Goal: Task Accomplishment & Management: Manage account settings

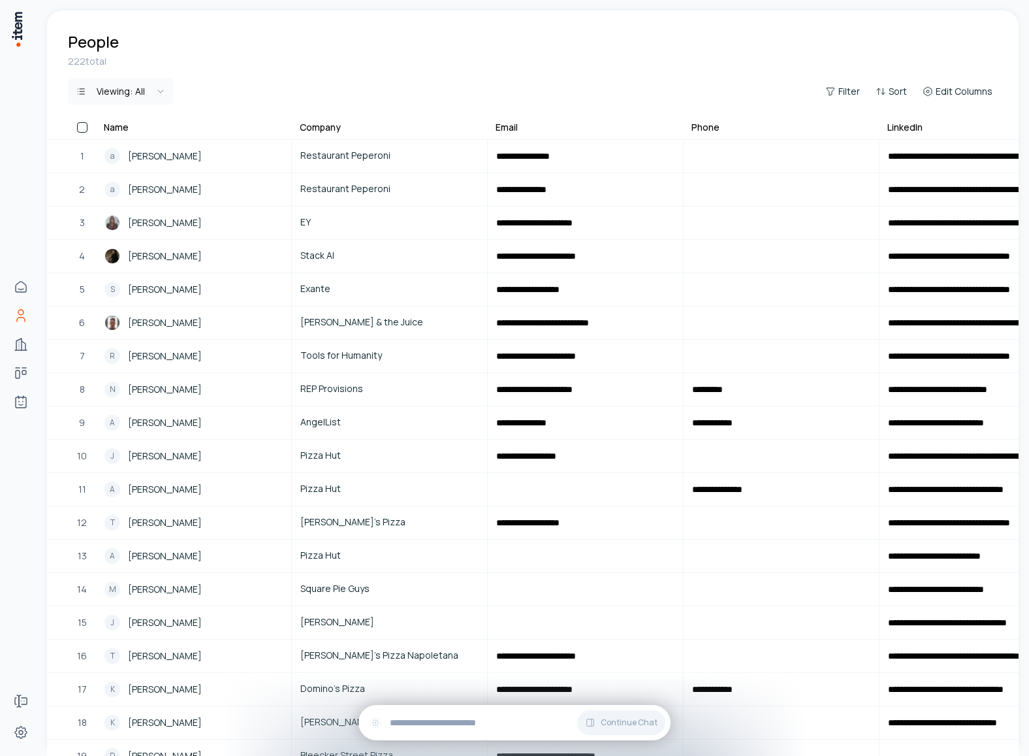
click at [945, 47] on div "People" at bounding box center [533, 31] width 972 height 42
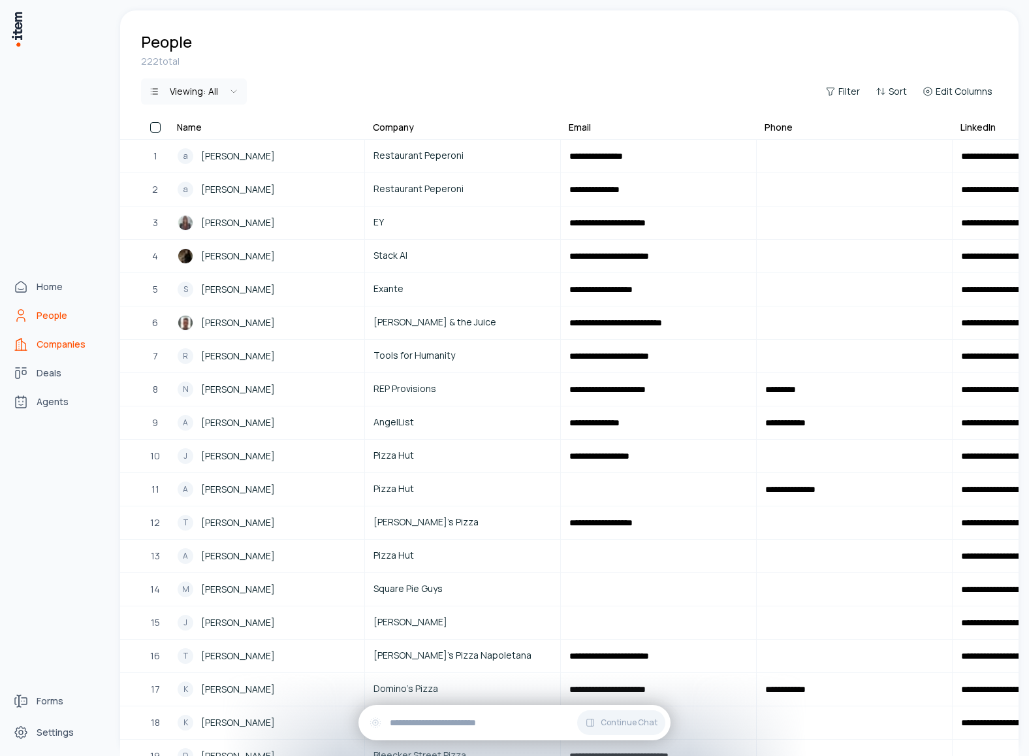
click at [55, 341] on span "Companies" at bounding box center [61, 344] width 49 height 13
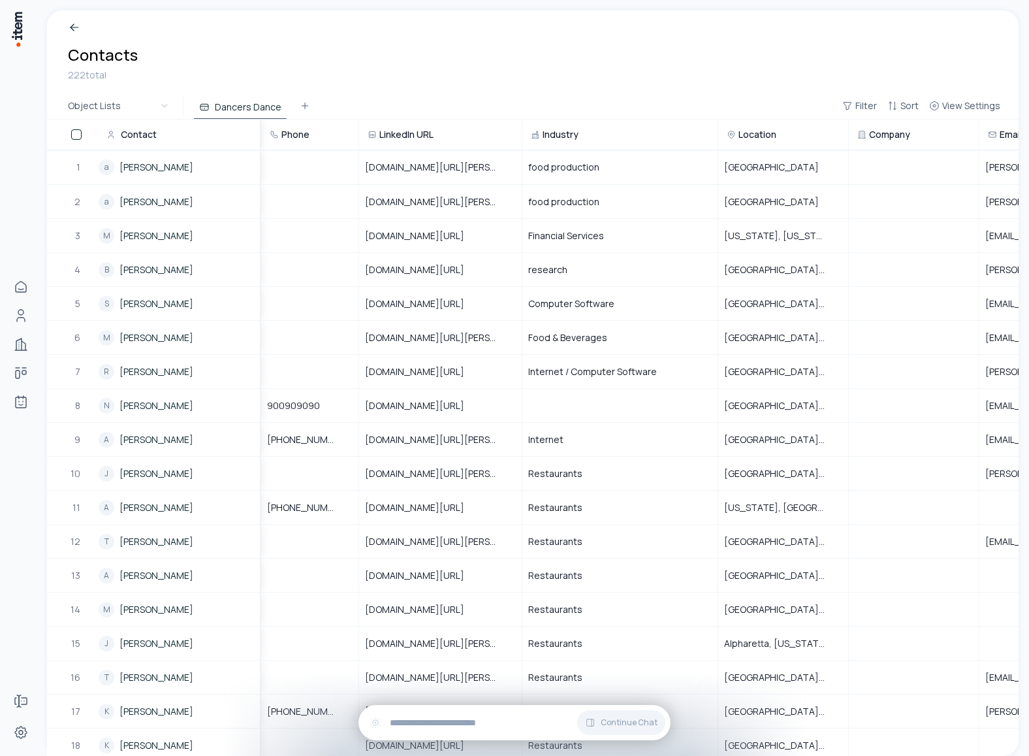
drag, startPoint x: 357, startPoint y: 132, endPoint x: 438, endPoint y: 141, distance: 80.8
click at [438, 141] on tr "Contact Phone LinkedIn URL Industry Location Company Email" at bounding box center [595, 135] width 1096 height 31
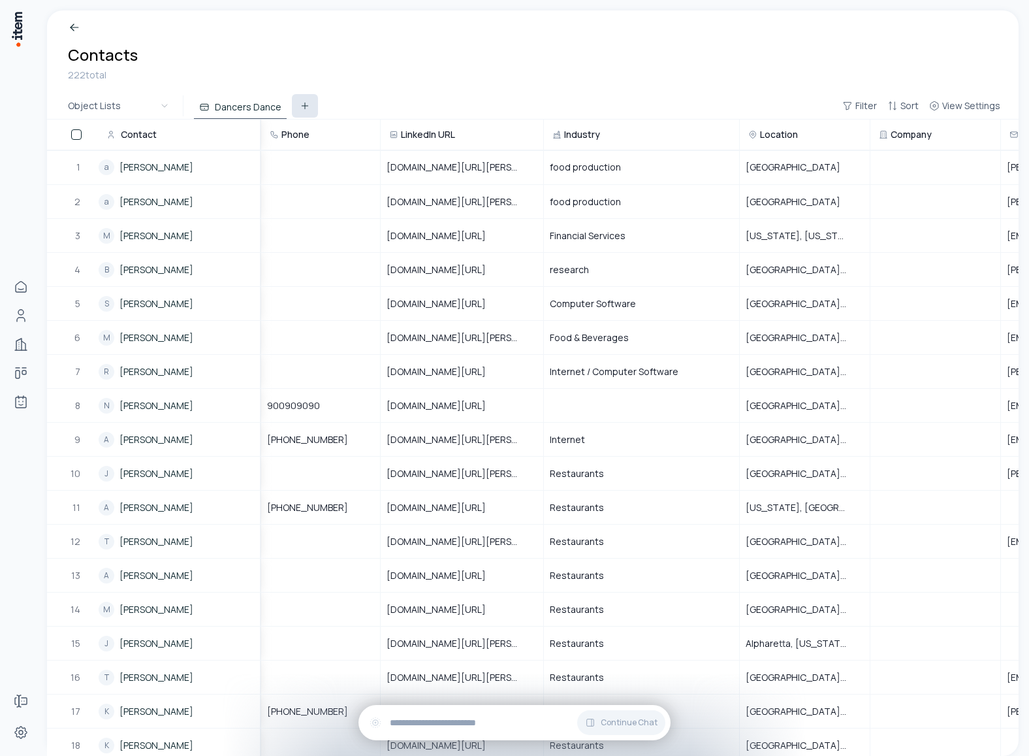
click at [306, 106] on icon at bounding box center [305, 106] width 10 height 10
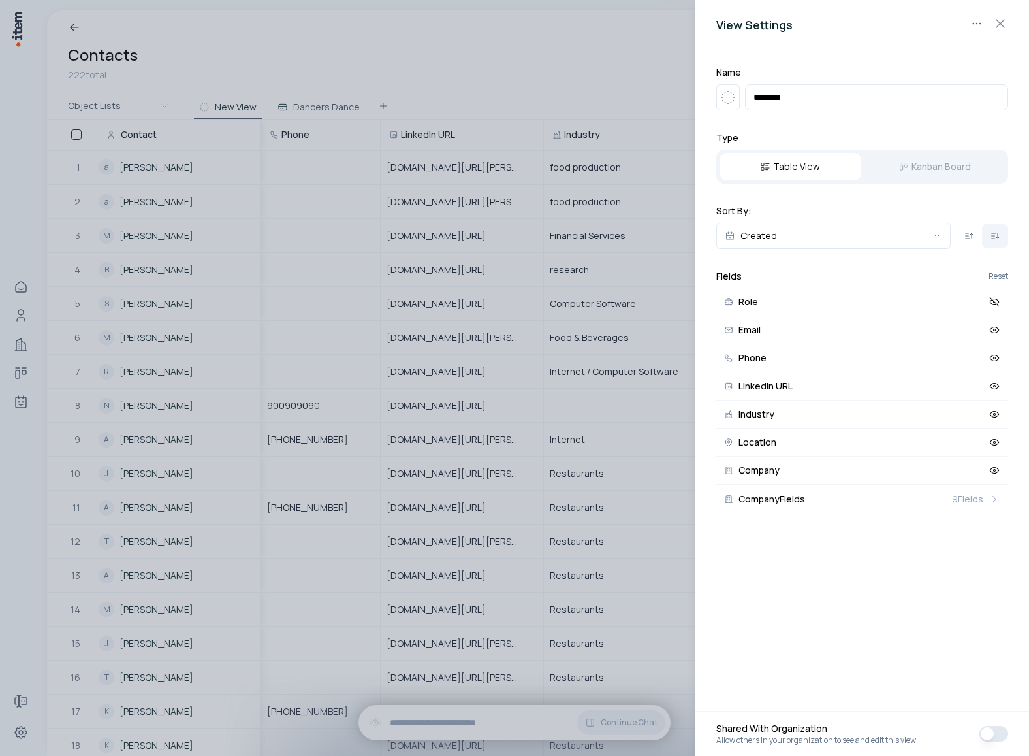
click at [769, 97] on input "********" at bounding box center [876, 97] width 263 height 26
type input "******"
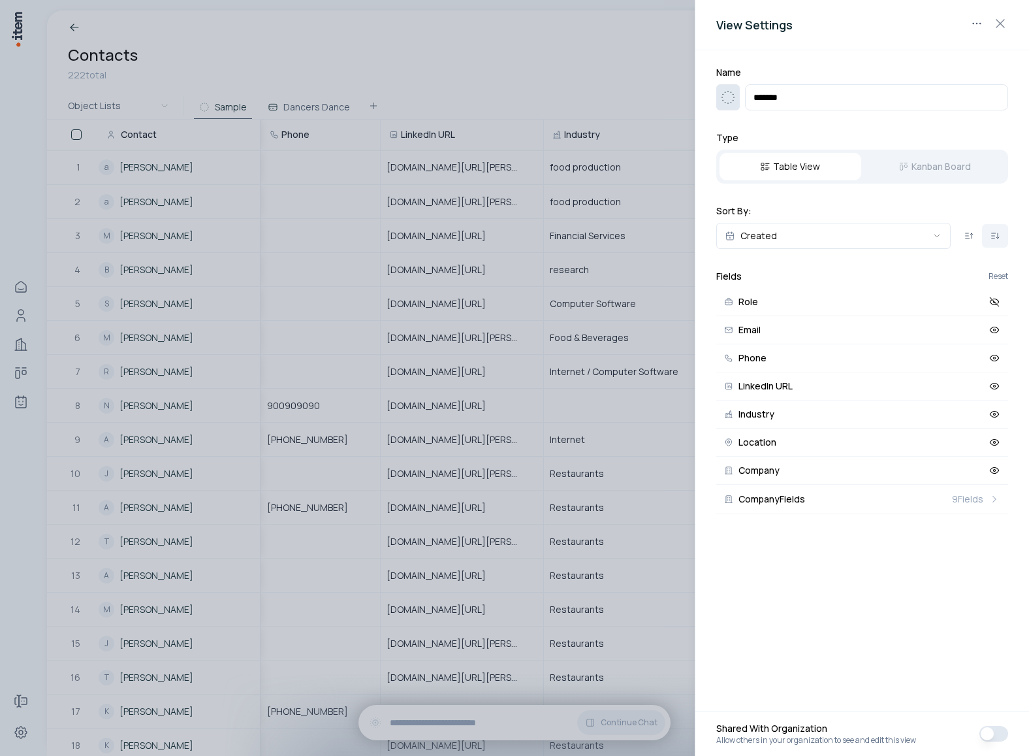
click at [728, 92] on icon "button" at bounding box center [728, 97] width 16 height 16
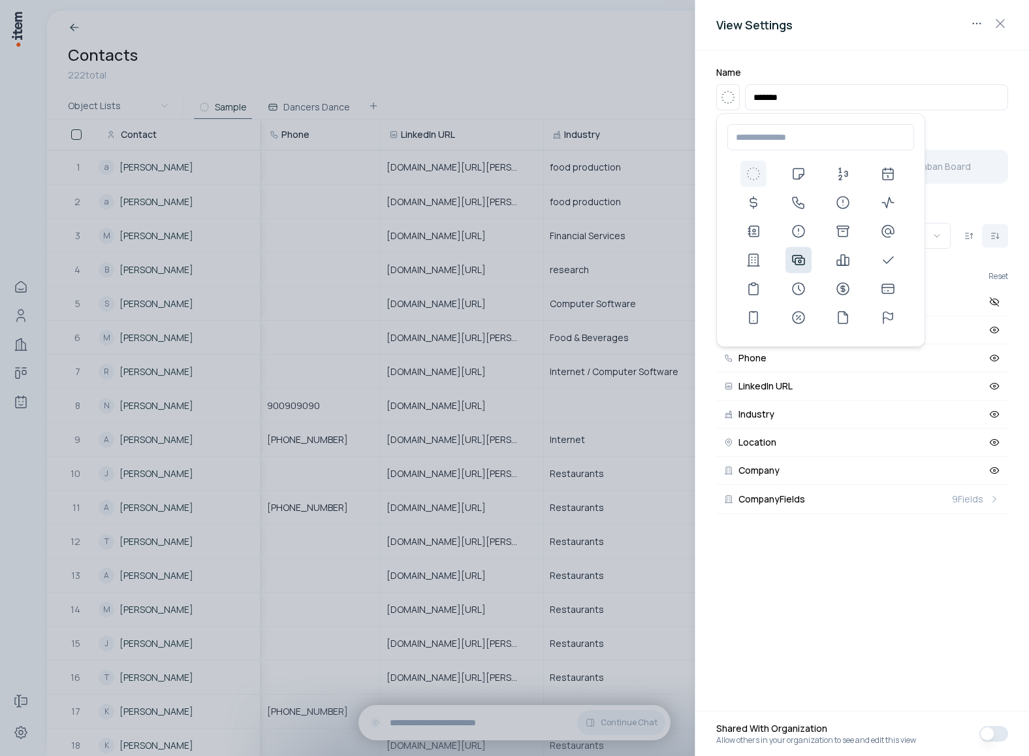
click at [801, 264] on use at bounding box center [799, 260] width 16 height 16
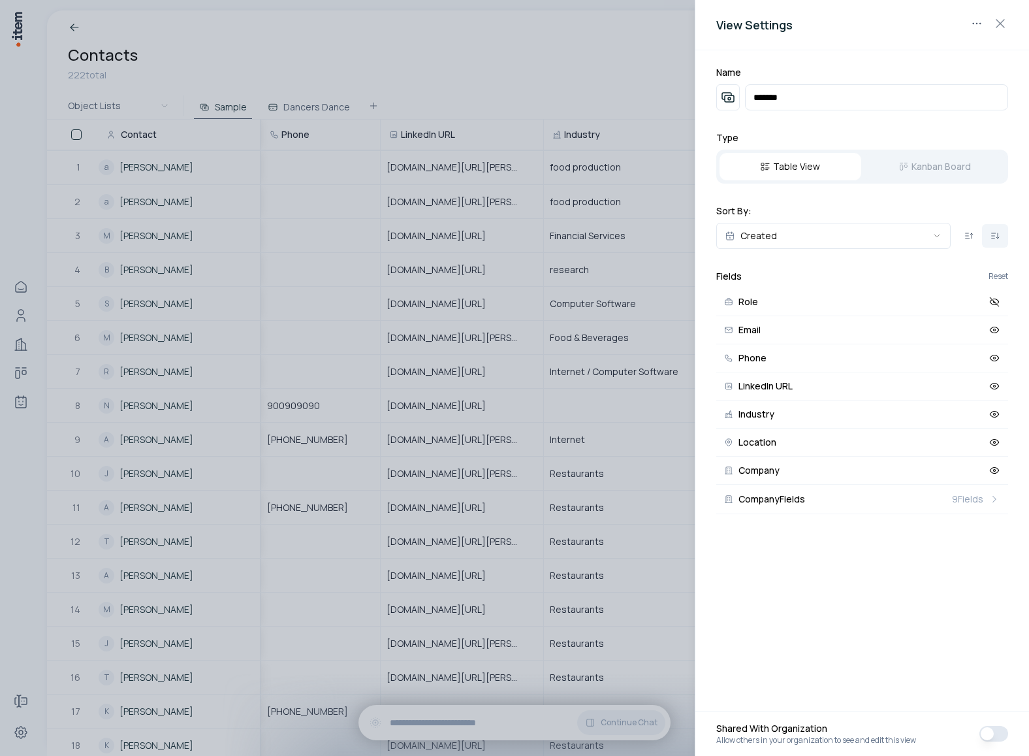
click at [571, 301] on div at bounding box center [514, 378] width 1029 height 756
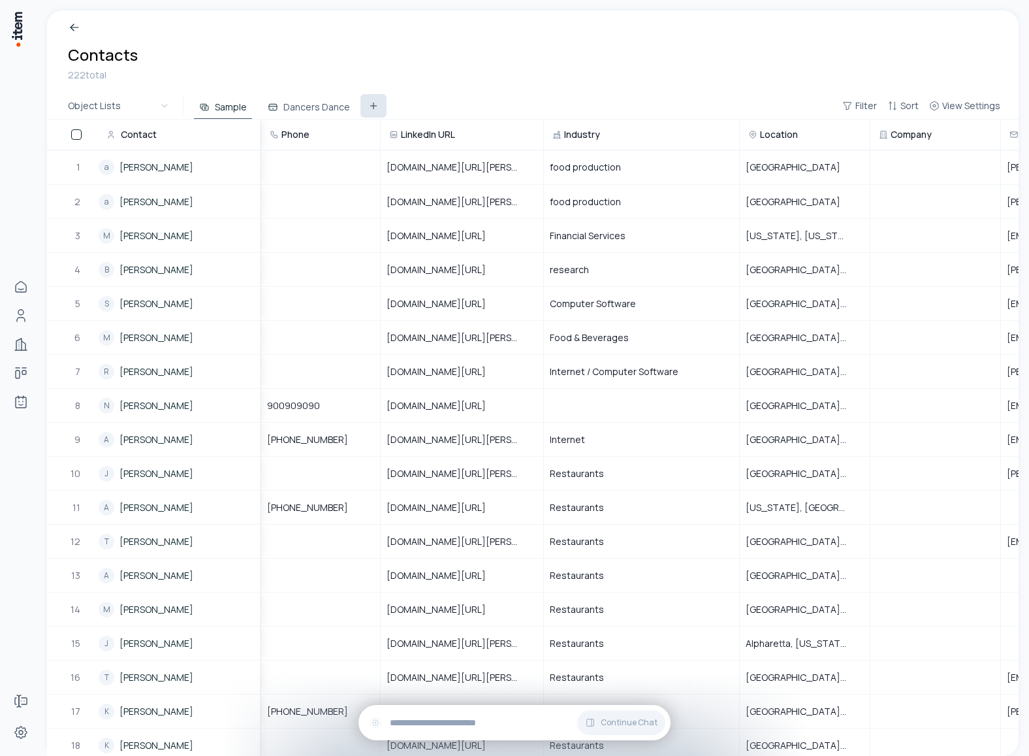
click at [368, 107] on icon at bounding box center [373, 106] width 10 height 10
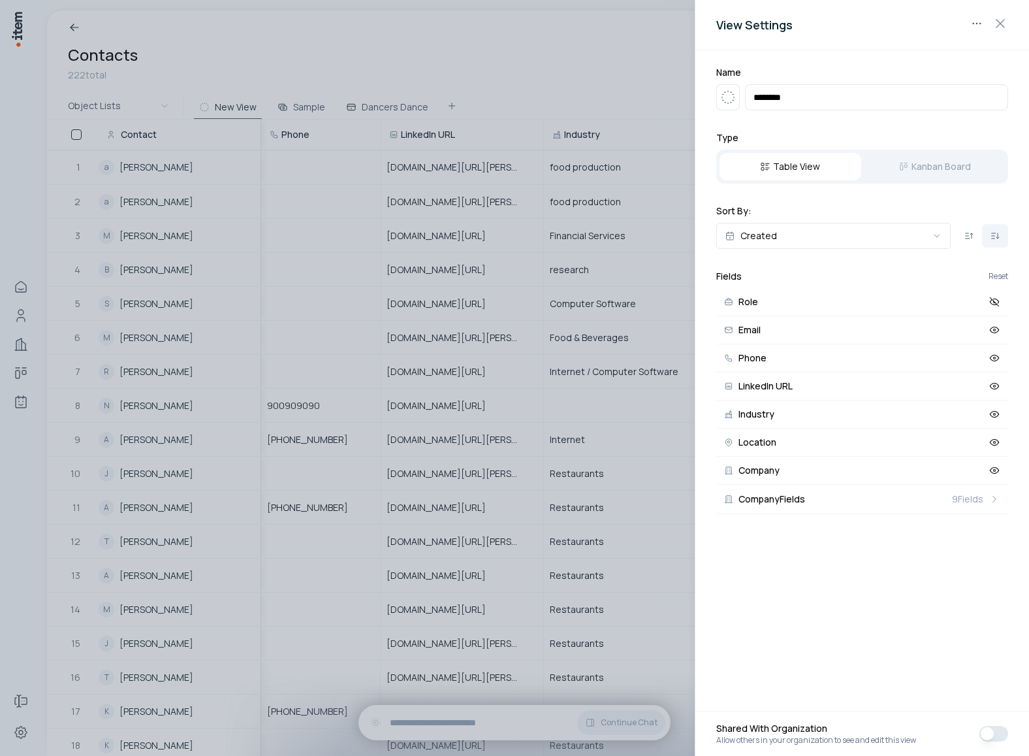
click at [791, 94] on input "********" at bounding box center [876, 97] width 263 height 26
type input "*******"
click at [726, 101] on icon "button" at bounding box center [728, 97] width 16 height 16
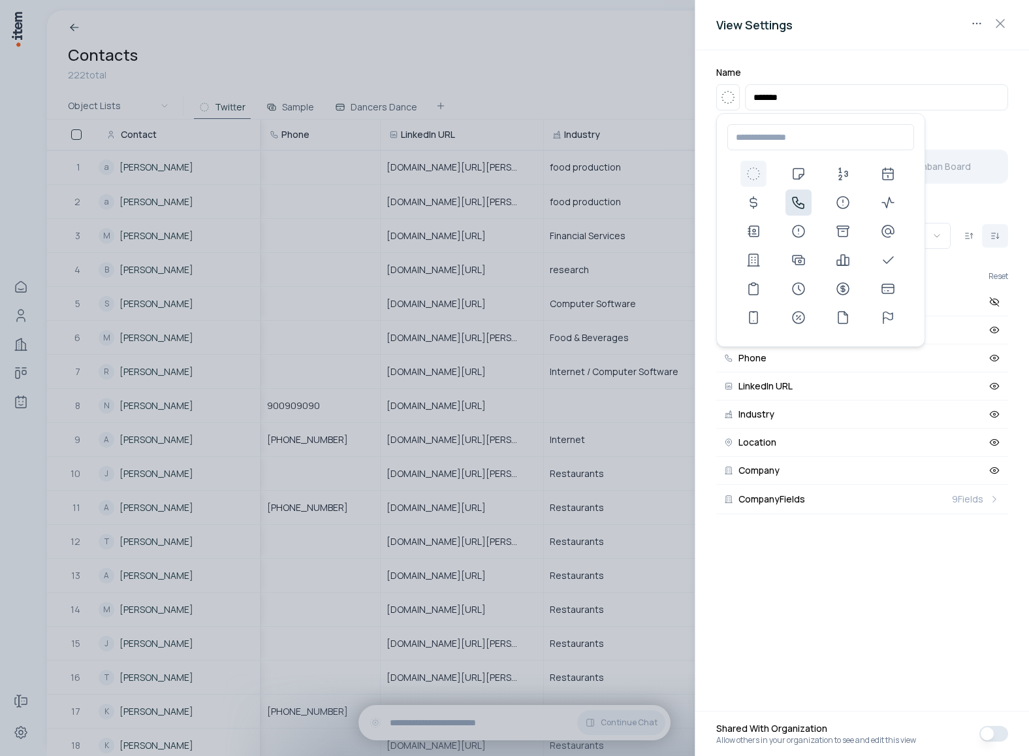
click at [799, 197] on icon at bounding box center [799, 203] width 16 height 16
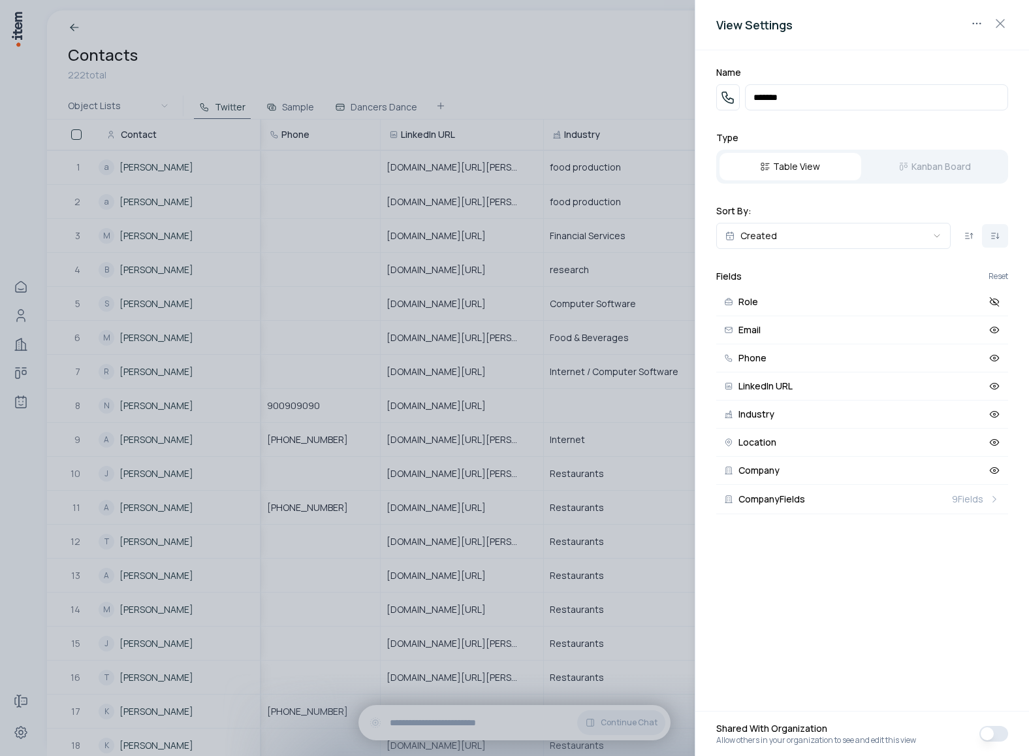
click at [539, 74] on div at bounding box center [514, 378] width 1029 height 756
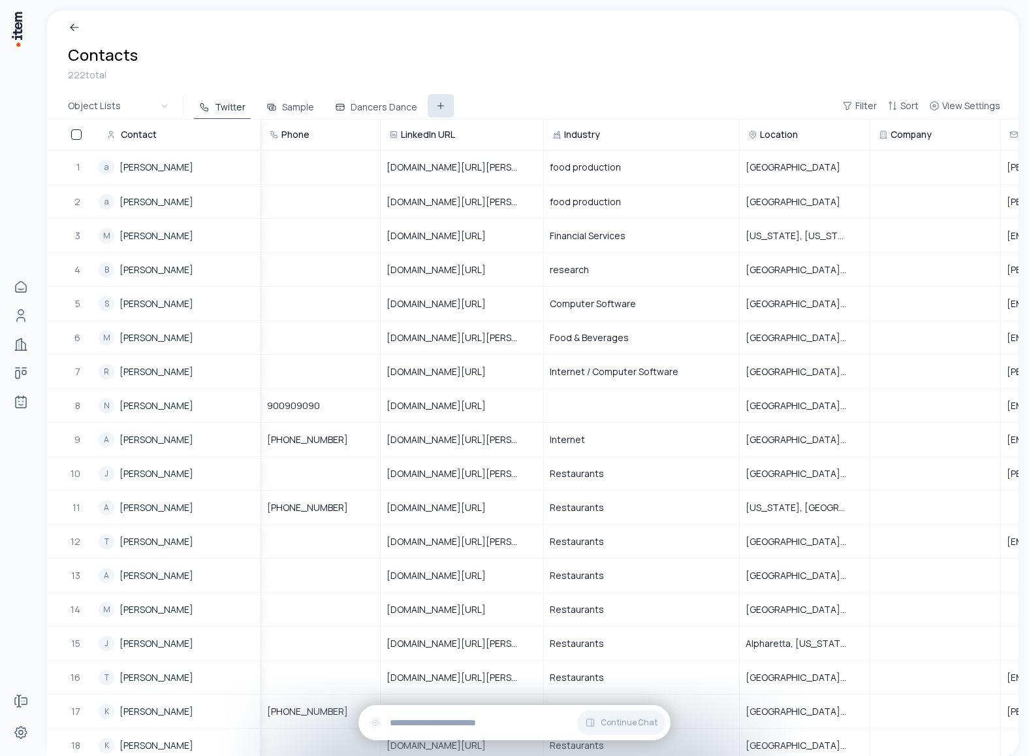
click at [437, 103] on icon at bounding box center [441, 106] width 10 height 10
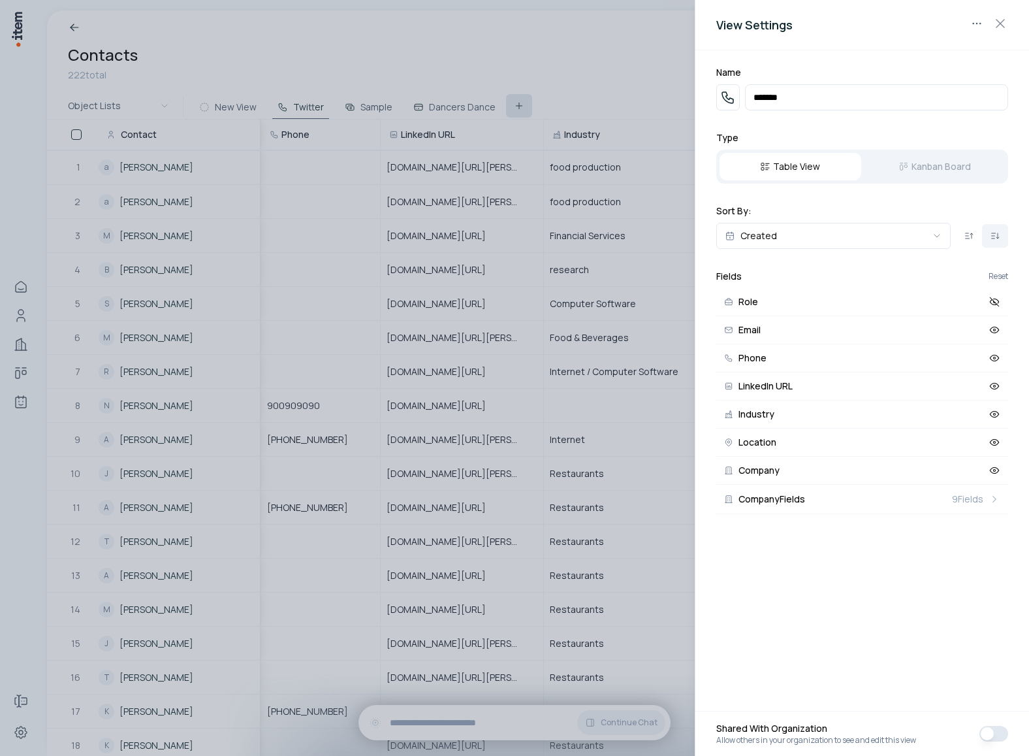
type input "********"
click at [560, 62] on div at bounding box center [514, 378] width 1029 height 756
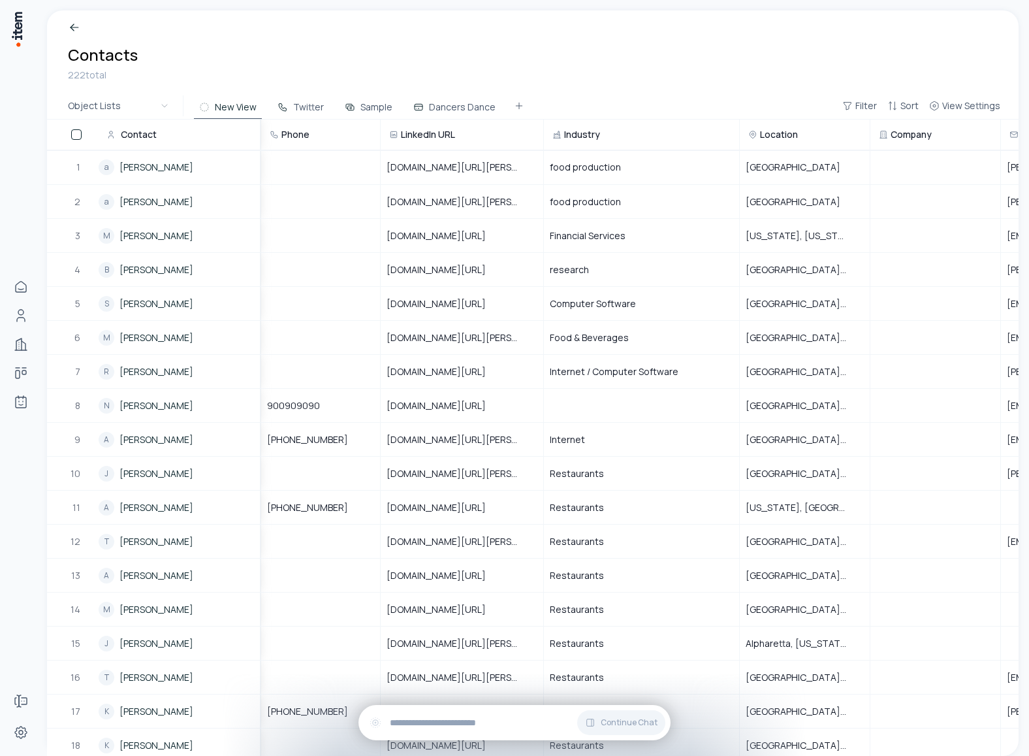
click at [307, 91] on div "Contacts 222 total" at bounding box center [533, 51] width 972 height 82
click at [305, 112] on button "Twitter" at bounding box center [300, 107] width 57 height 24
click at [874, 106] on span "Filter" at bounding box center [866, 105] width 22 height 13
click at [580, 168] on button "Add filter" at bounding box center [700, 169] width 343 height 24
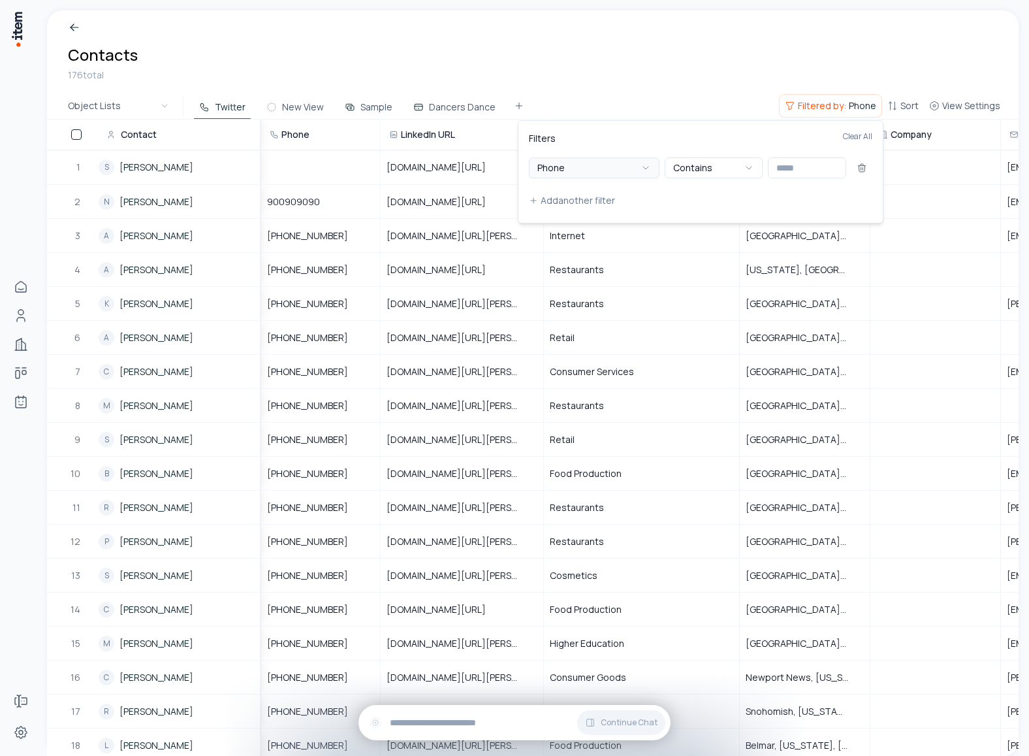
click at [649, 167] on icon "button" at bounding box center [646, 168] width 10 height 10
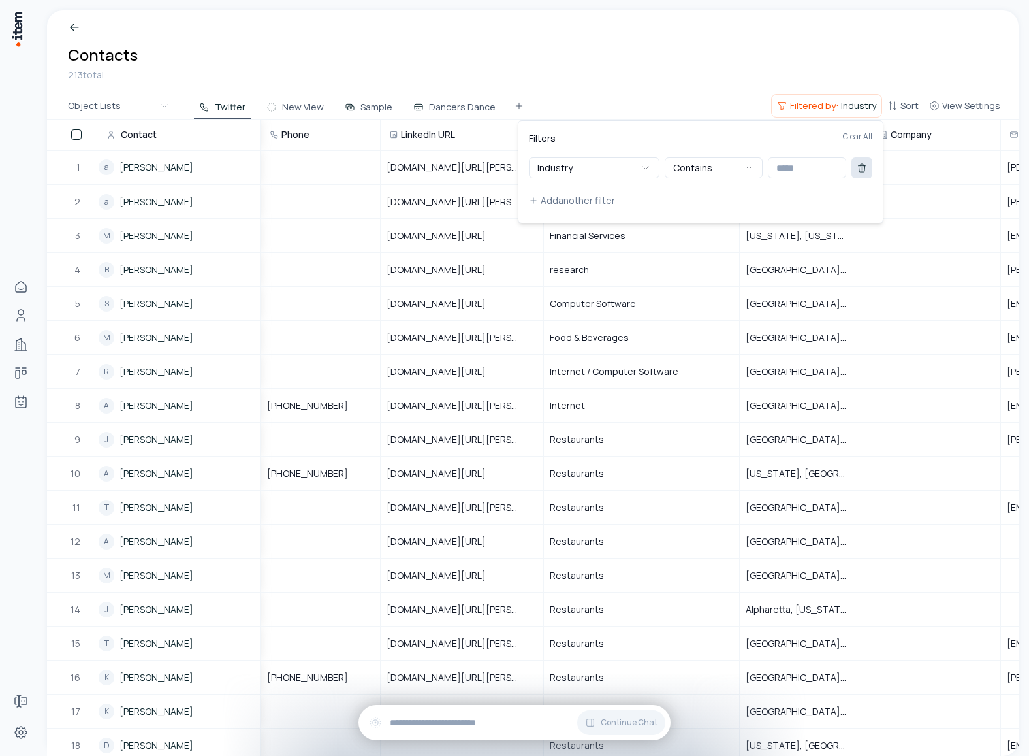
click at [859, 168] on icon at bounding box center [862, 168] width 10 height 10
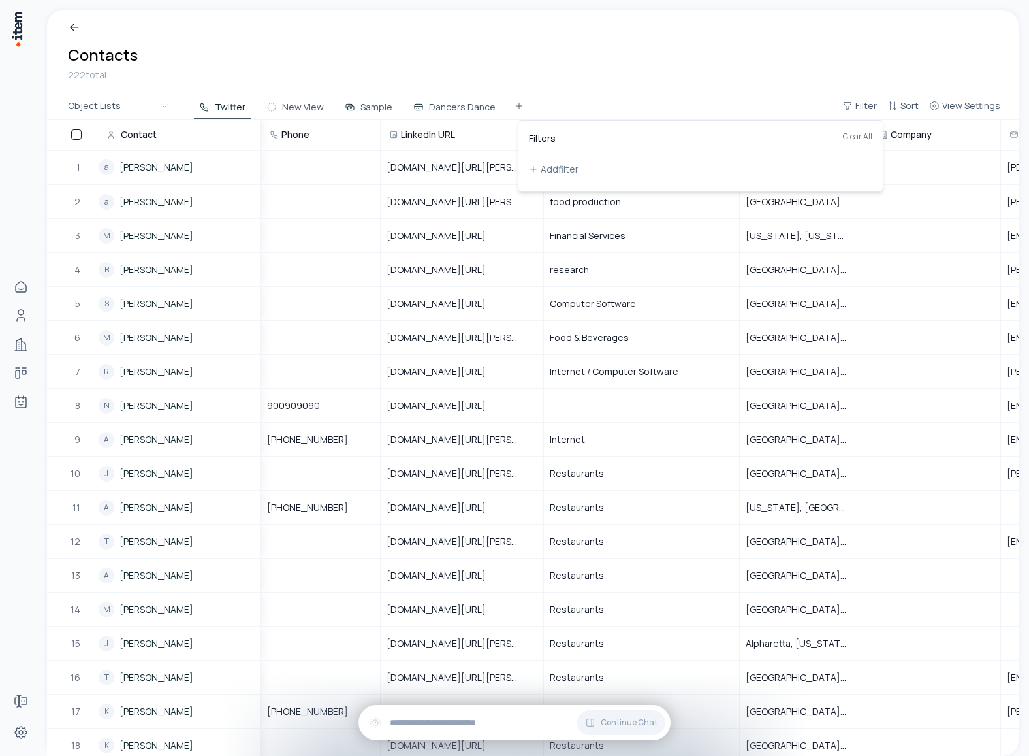
click at [748, 67] on html "Home People Companies Deals Agents Forms Settings Contacts 222 total Object Lis…" at bounding box center [514, 378] width 1029 height 756
click at [865, 108] on span "Filter" at bounding box center [866, 105] width 22 height 13
click at [553, 176] on button "Add filter" at bounding box center [700, 169] width 343 height 24
click at [593, 171] on button "Phone" at bounding box center [594, 167] width 131 height 21
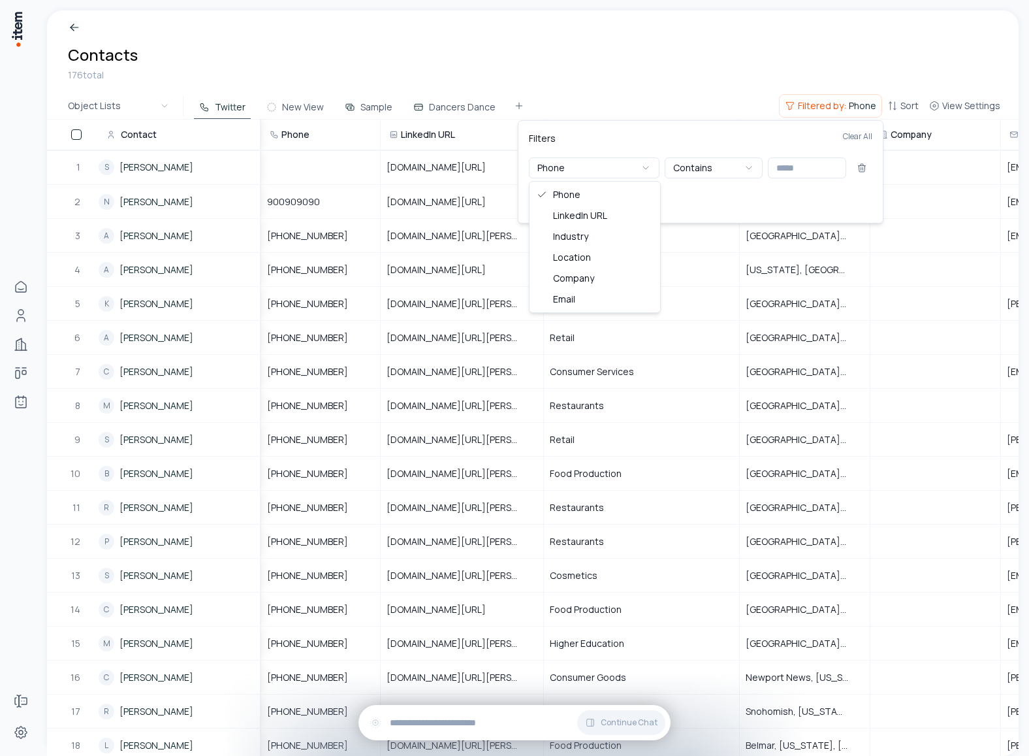
click at [620, 127] on div "Filters Clear All Phone Contains Add another filter" at bounding box center [701, 171] width 366 height 103
click at [658, 91] on html "Home People Companies Deals Agents Forms Settings Contacts 176 total Object Lis…" at bounding box center [514, 378] width 1029 height 756
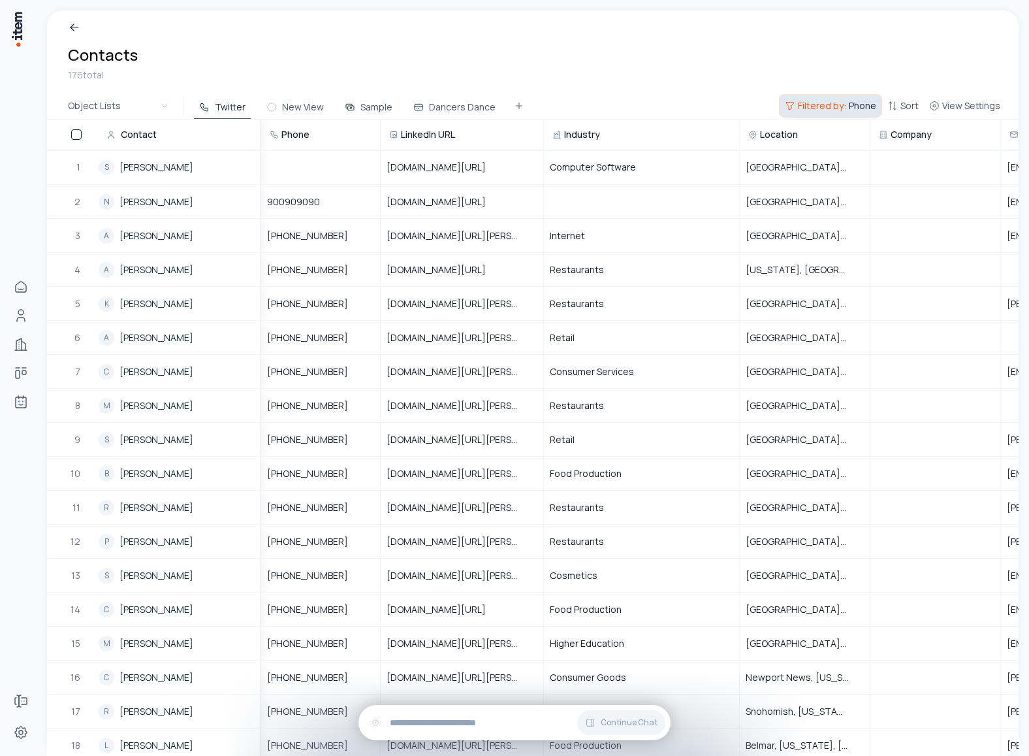
click at [814, 109] on span "Filtered by:" at bounding box center [822, 105] width 48 height 13
click at [861, 162] on button at bounding box center [862, 167] width 21 height 21
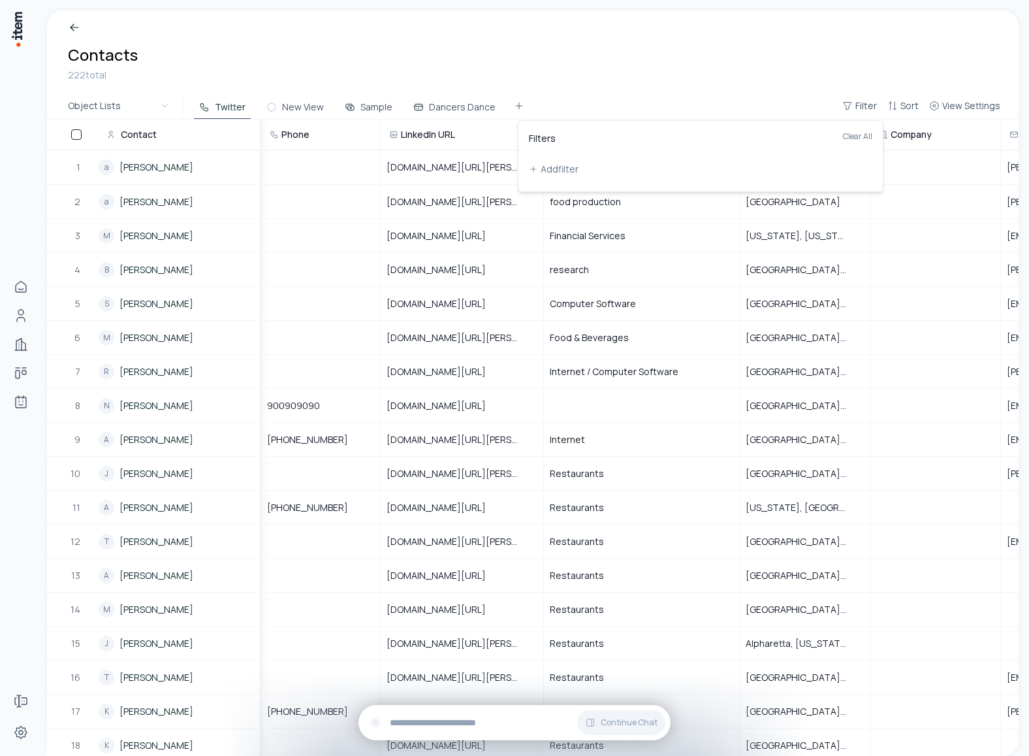
click at [719, 36] on html "Home People Companies Deals Agents Forms Settings Contacts 222 total Object Lis…" at bounding box center [514, 378] width 1029 height 756
click at [294, 103] on button "New View" at bounding box center [295, 107] width 68 height 24
click at [345, 109] on icon at bounding box center [350, 107] width 10 height 10
click at [436, 103] on button "Dancers Dance" at bounding box center [454, 107] width 93 height 24
click at [330, 73] on div "222 total" at bounding box center [533, 75] width 930 height 14
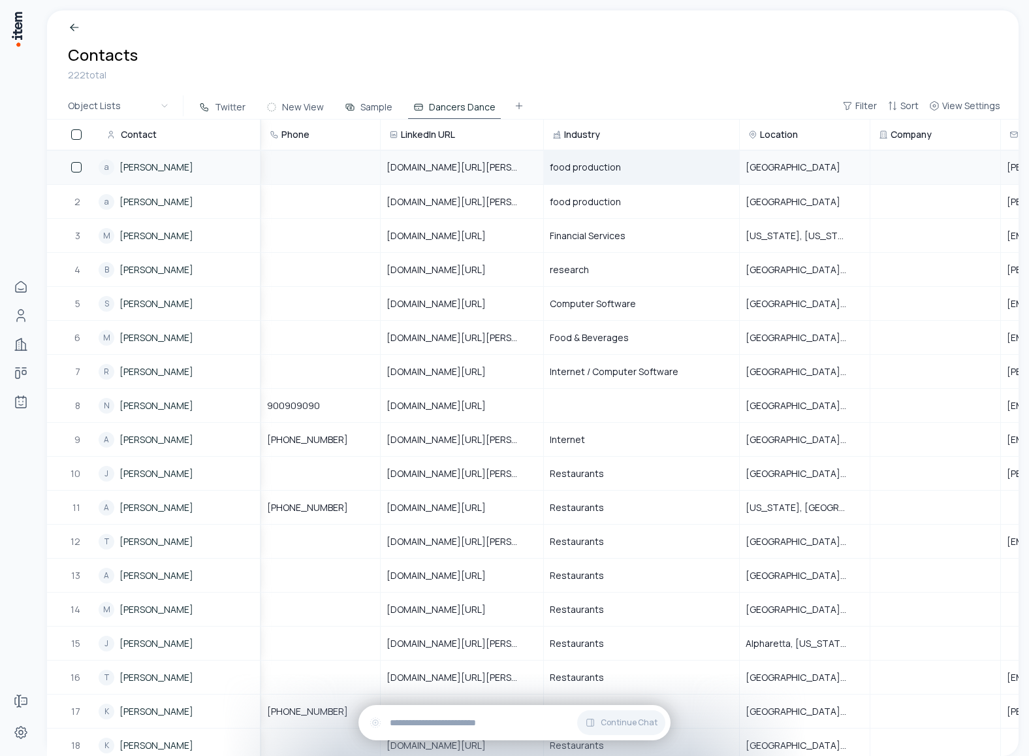
click at [641, 168] on div "food production" at bounding box center [642, 167] width 194 height 33
click at [742, 88] on div "Contacts 222 total" at bounding box center [533, 51] width 972 height 82
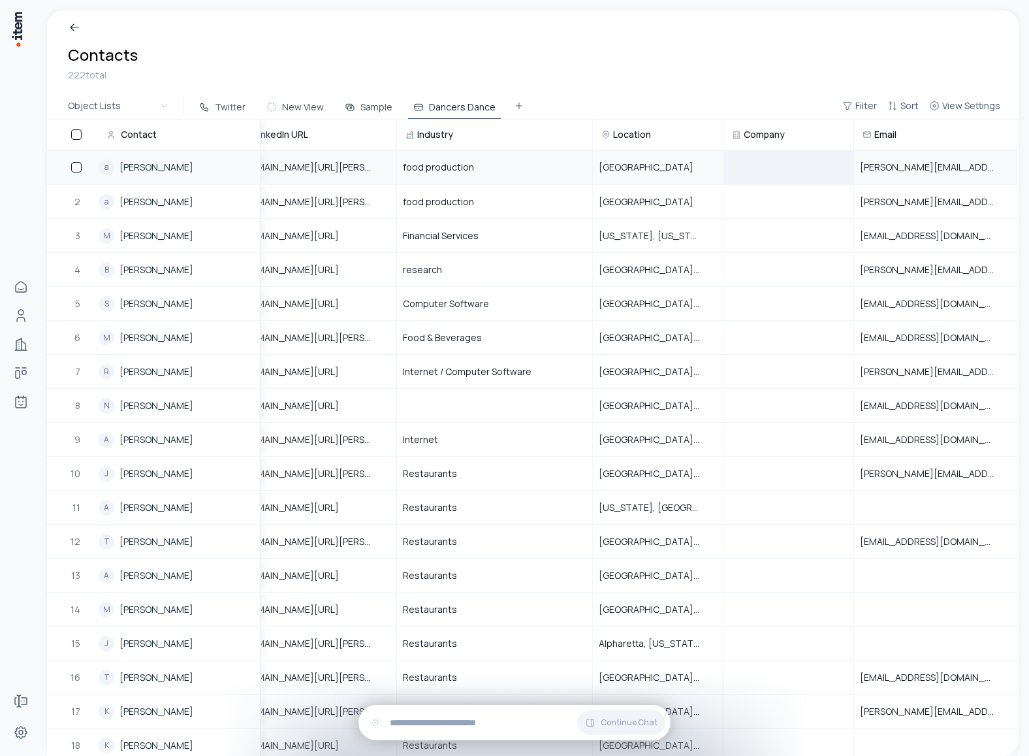
click at [787, 167] on div at bounding box center [788, 167] width 129 height 10
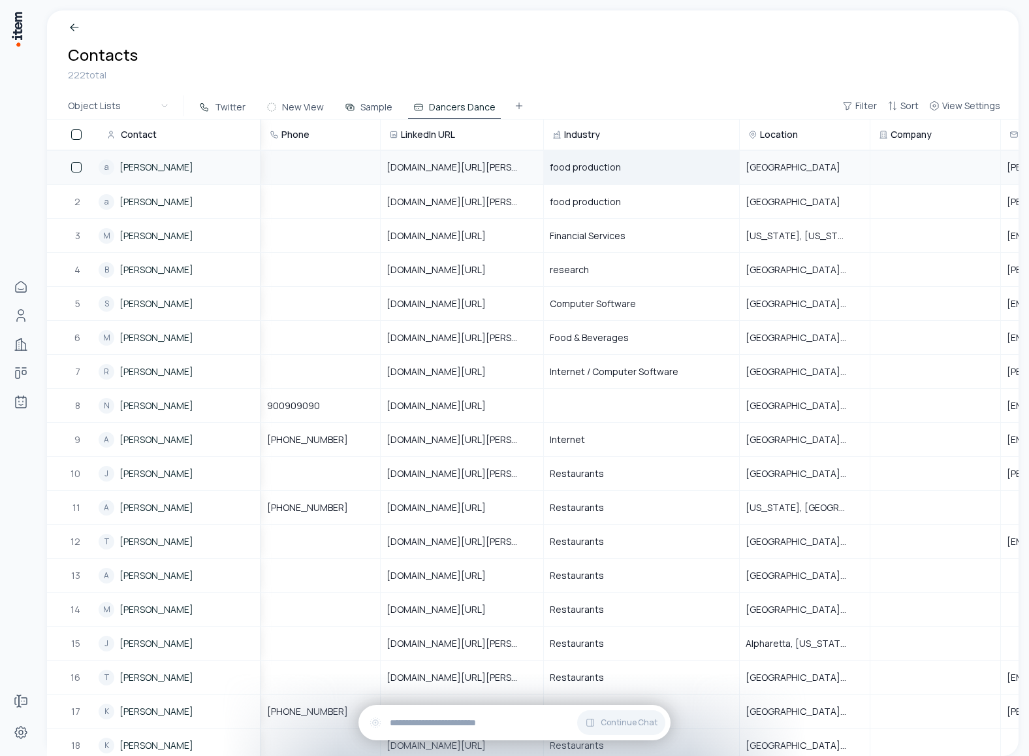
click at [645, 167] on div "food production" at bounding box center [642, 167] width 194 height 33
click at [645, 167] on input "**********" at bounding box center [642, 167] width 194 height 33
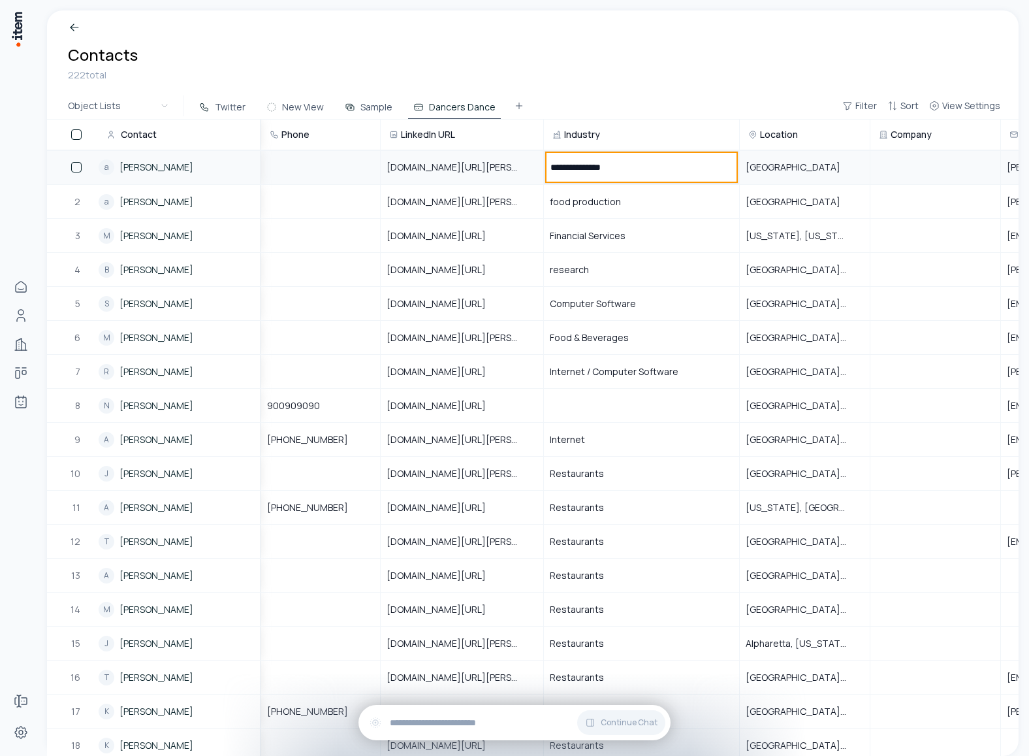
click at [645, 167] on input "**********" at bounding box center [642, 167] width 194 height 33
type input "*****"
click at [727, 57] on h1 "Contacts" at bounding box center [533, 54] width 930 height 21
click at [571, 163] on span "Dance" at bounding box center [564, 167] width 28 height 13
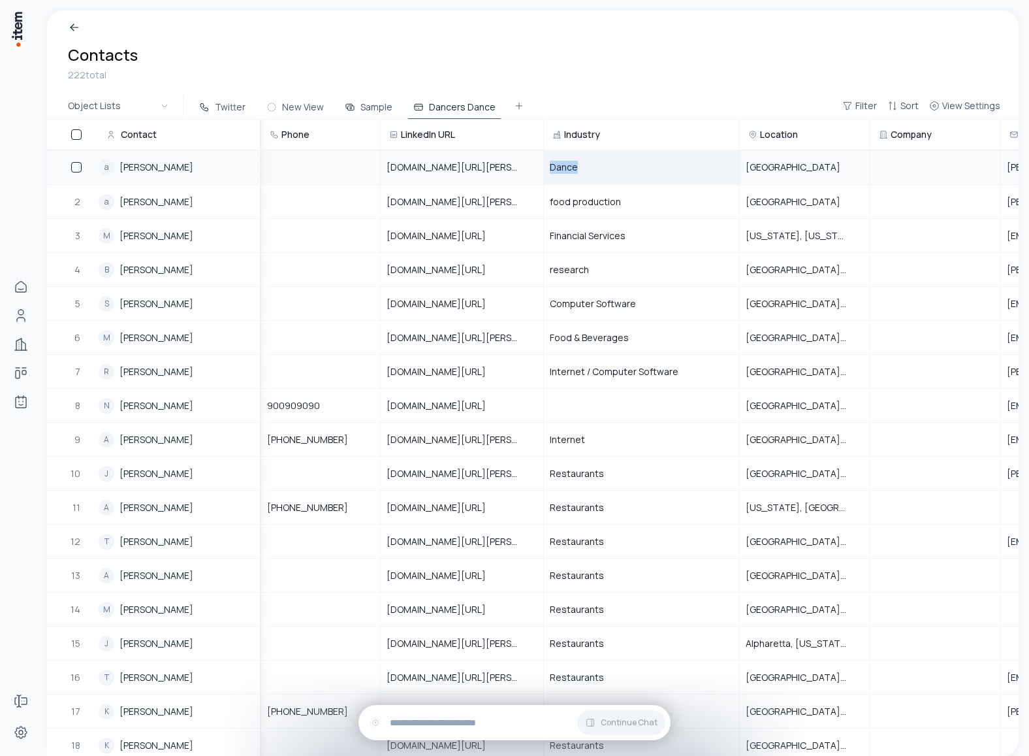
click at [571, 163] on span "Dance" at bounding box center [564, 167] width 28 height 13
click at [571, 163] on input "*****" at bounding box center [642, 167] width 194 height 33
type input "***"
click at [668, 88] on div "Contacts 222 total" at bounding box center [533, 51] width 972 height 82
click at [596, 153] on div "Dance" at bounding box center [642, 167] width 194 height 33
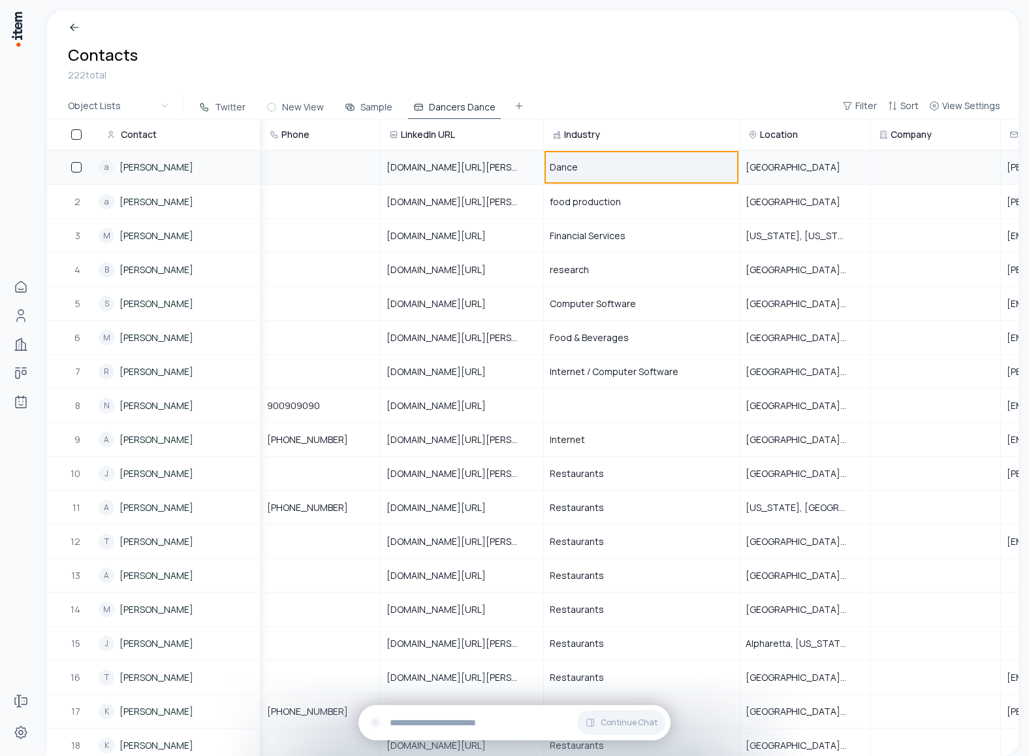
click at [586, 162] on div "Dance" at bounding box center [642, 167] width 194 height 33
click at [586, 162] on input "***" at bounding box center [642, 167] width 194 height 33
type input "*****"
click at [697, 72] on div "222 total" at bounding box center [533, 75] width 930 height 14
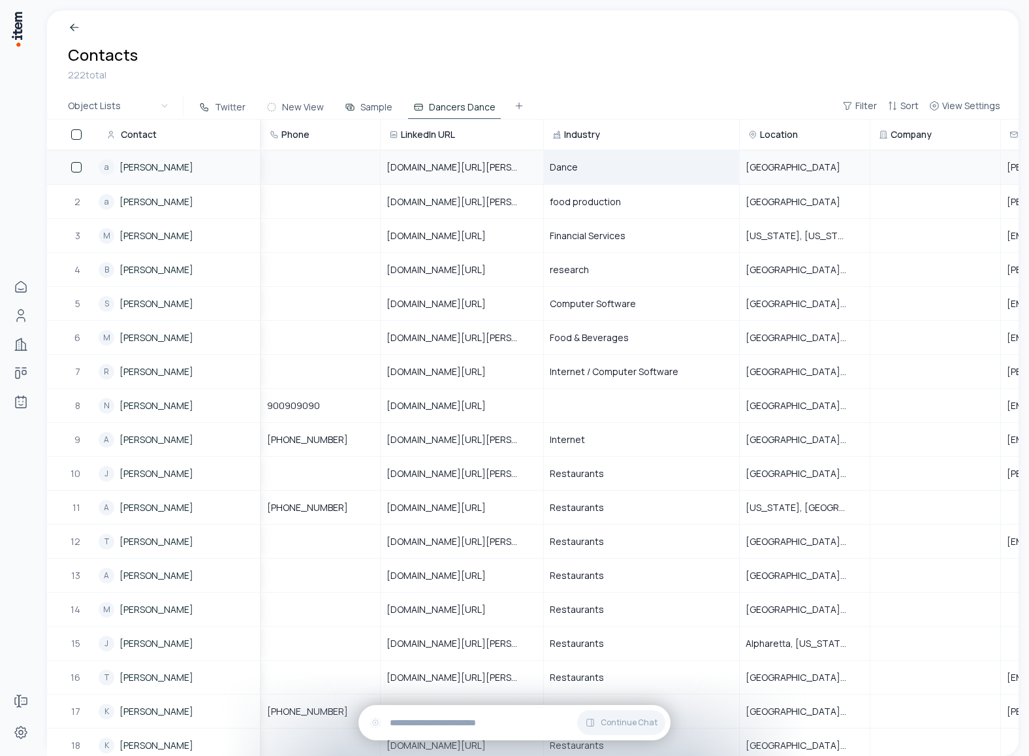
click at [596, 162] on div "Dance" at bounding box center [642, 167] width 194 height 33
click at [596, 162] on input "*****" at bounding box center [642, 167] width 194 height 33
type input "********"
click at [664, 76] on div "222 total" at bounding box center [533, 75] width 930 height 14
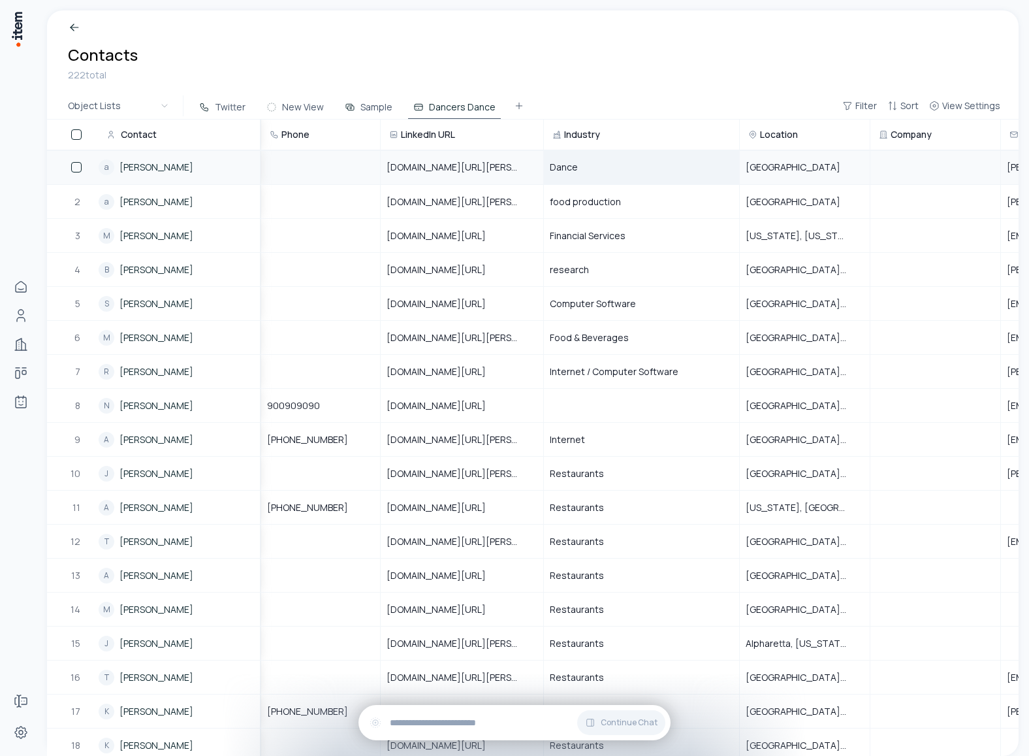
click at [568, 165] on span "Dance" at bounding box center [564, 167] width 28 height 13
click at [568, 165] on input "********" at bounding box center [642, 167] width 194 height 33
type input "*********"
click at [681, 74] on div "222 total" at bounding box center [533, 75] width 930 height 14
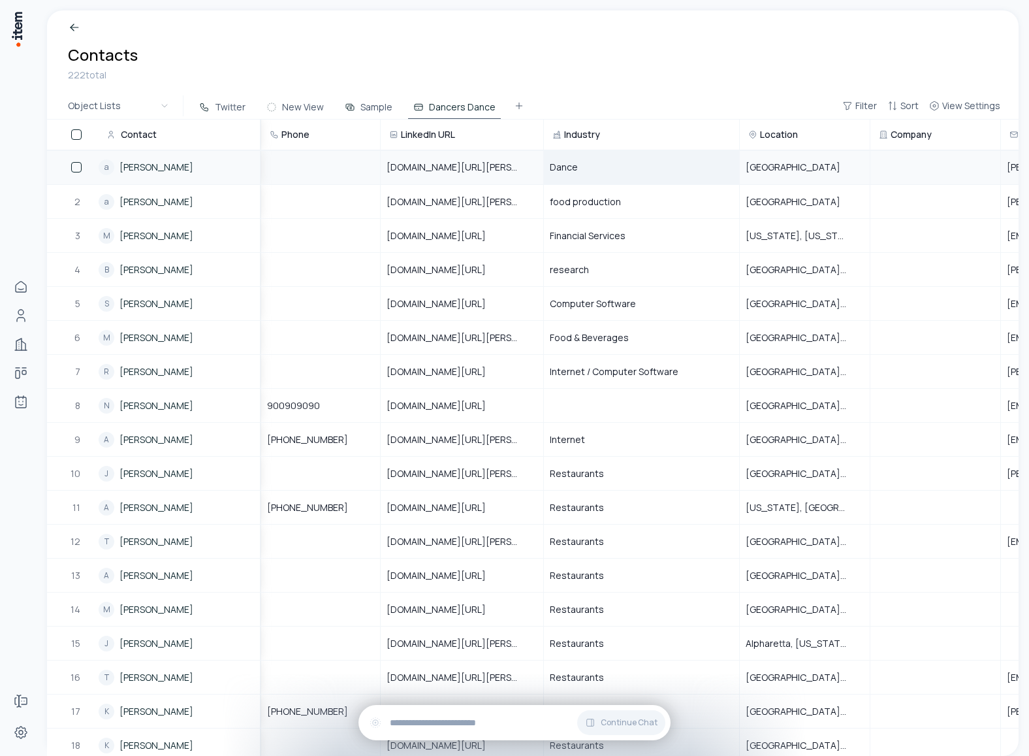
click at [599, 165] on div "Dance" at bounding box center [642, 167] width 194 height 33
click at [599, 165] on input "*********" at bounding box center [642, 167] width 194 height 33
type input "*********"
click at [650, 75] on div "222 total" at bounding box center [533, 75] width 930 height 14
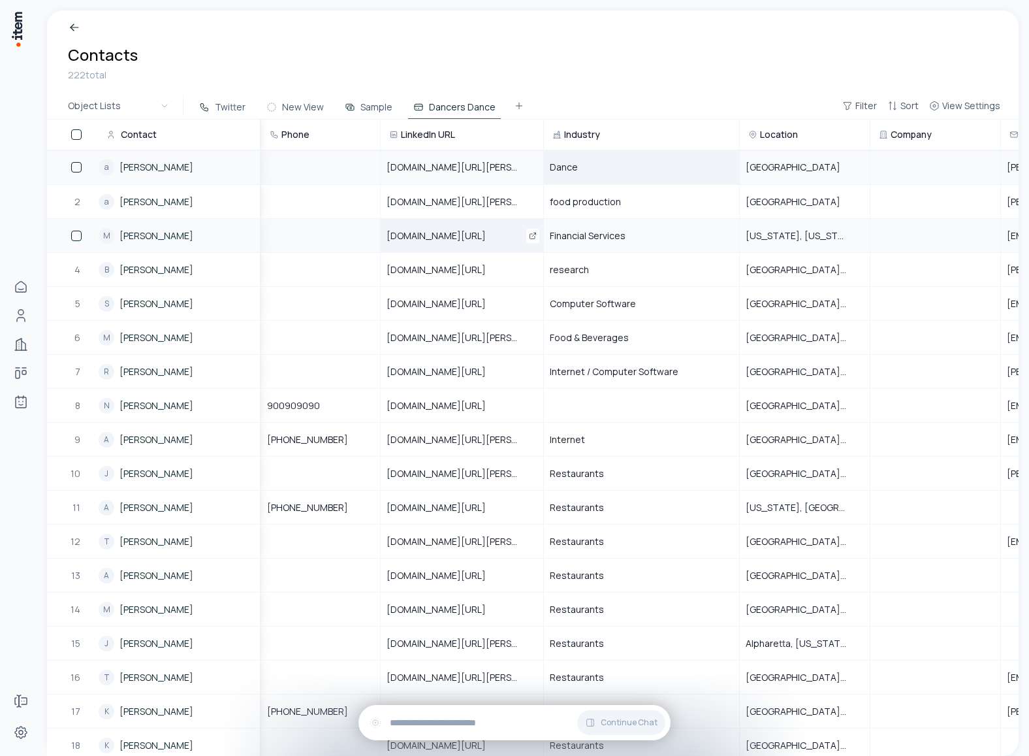
scroll to position [0, 147]
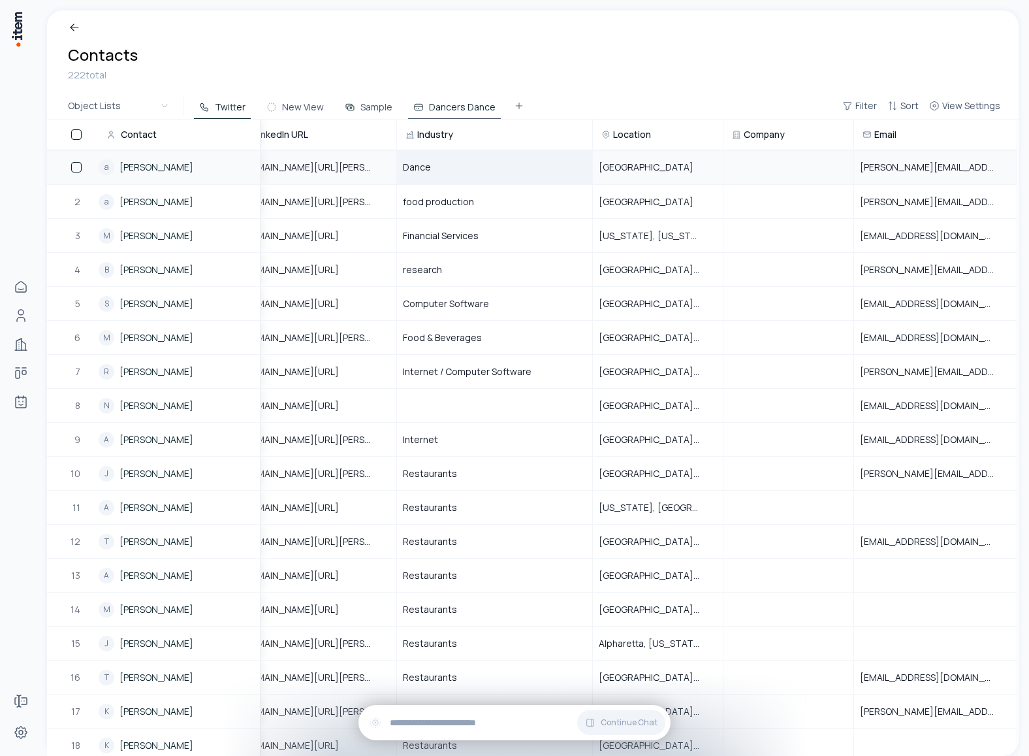
click at [236, 108] on button "Twitter" at bounding box center [222, 107] width 57 height 24
click at [974, 115] on button "View Settings" at bounding box center [965, 106] width 82 height 24
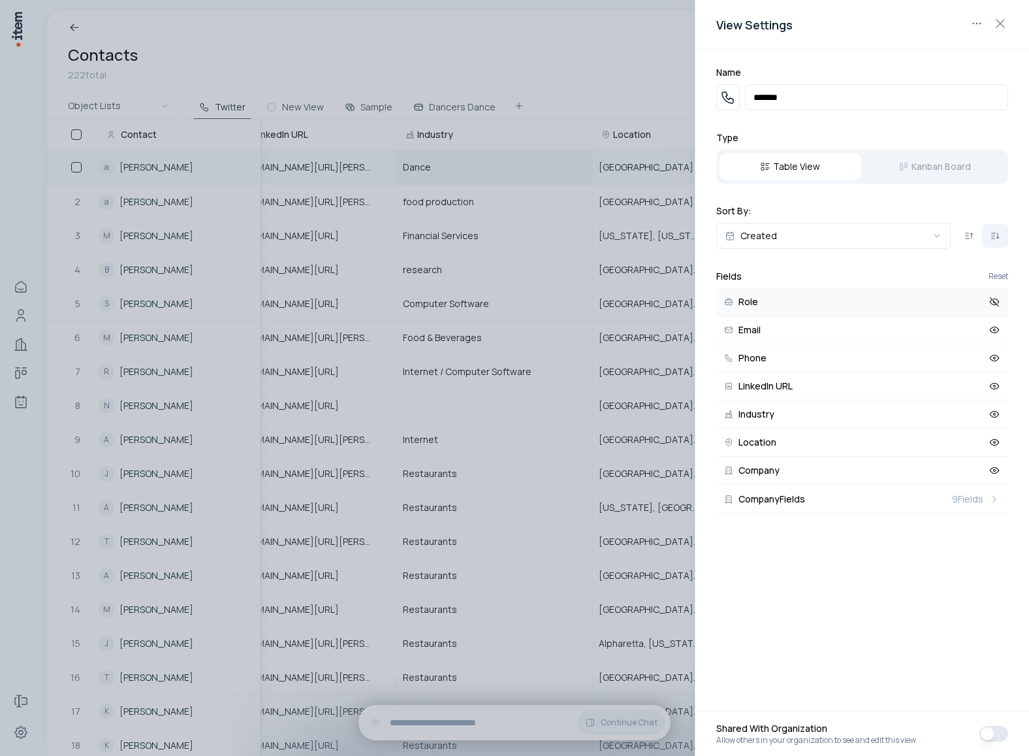
click at [997, 302] on icon at bounding box center [995, 302] width 12 height 12
click at [970, 501] on span "9 Fields" at bounding box center [967, 498] width 31 height 13
click at [995, 500] on icon at bounding box center [995, 498] width 12 height 12
click at [576, 428] on div at bounding box center [514, 378] width 1029 height 756
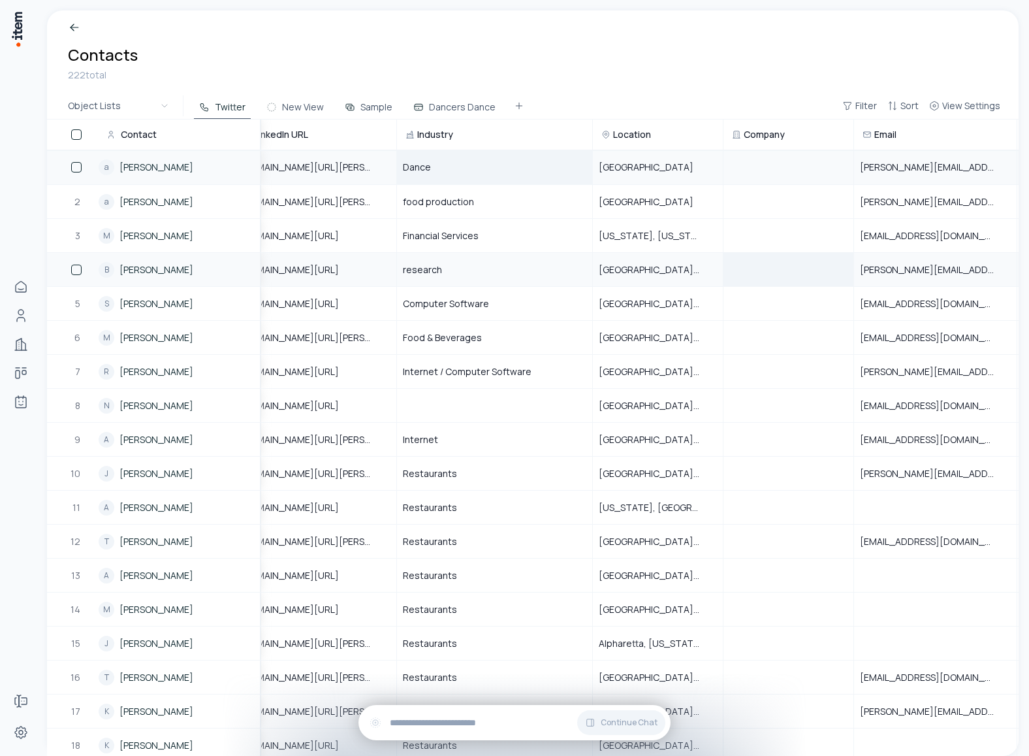
scroll to position [0, 506]
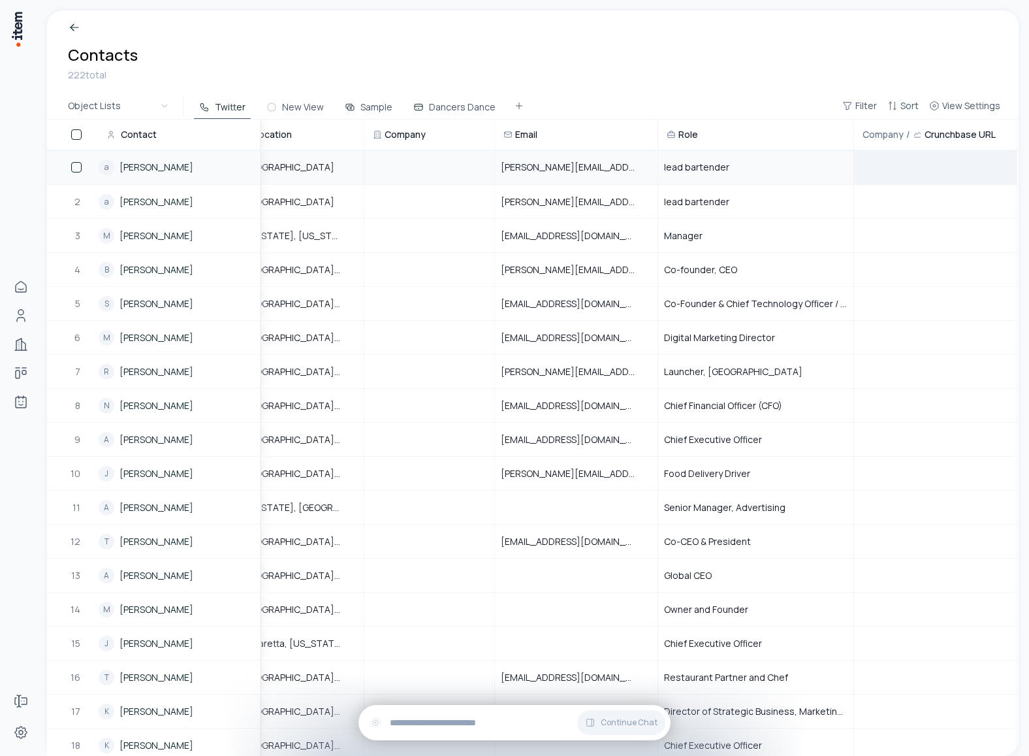
click at [947, 165] on td at bounding box center [935, 167] width 163 height 34
click at [906, 167] on td at bounding box center [935, 167] width 163 height 34
click at [871, 196] on td at bounding box center [935, 201] width 163 height 34
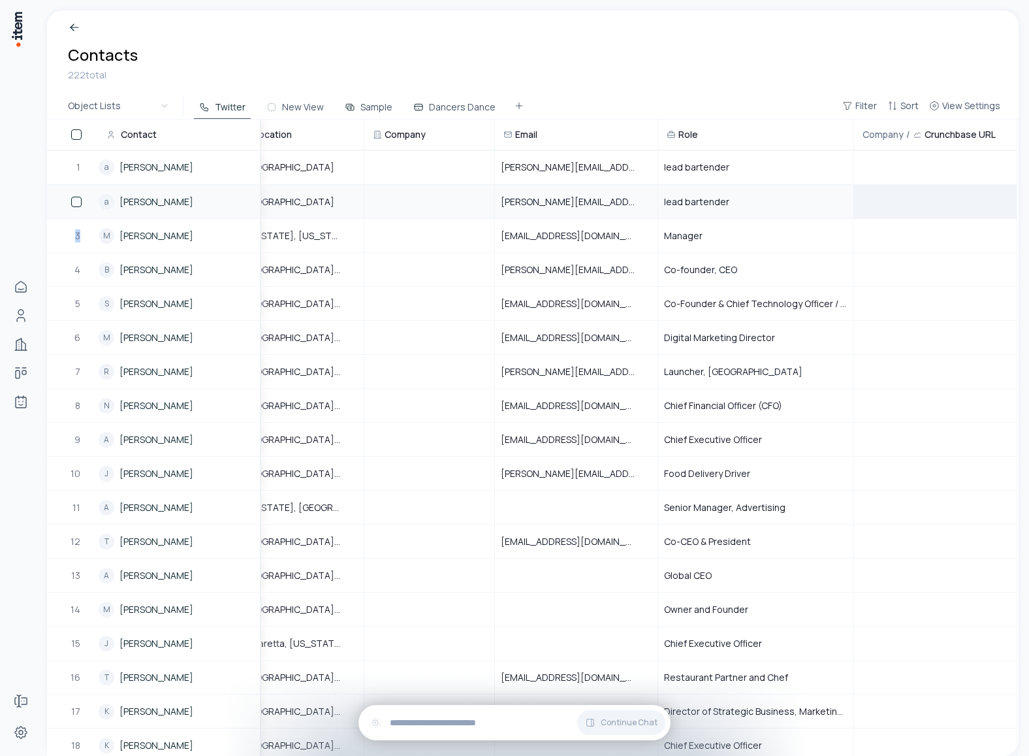
click at [871, 196] on td at bounding box center [935, 201] width 163 height 34
click at [932, 238] on td at bounding box center [935, 235] width 163 height 34
click at [930, 167] on td at bounding box center [935, 167] width 163 height 34
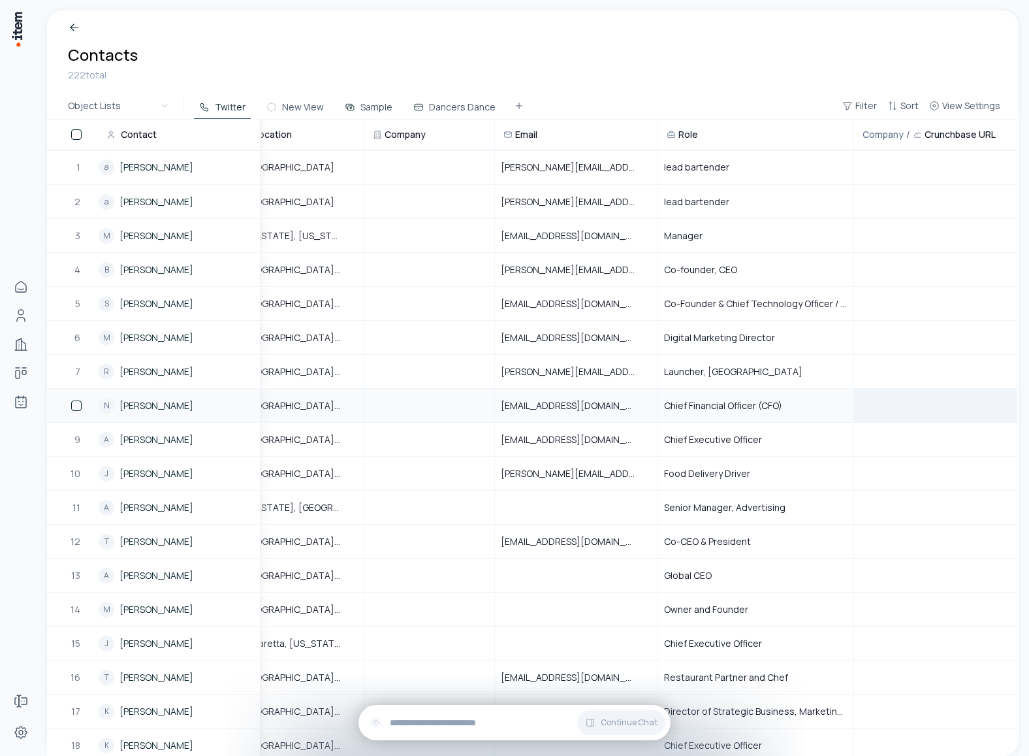
click at [905, 403] on td at bounding box center [935, 405] width 163 height 34
click at [905, 396] on td at bounding box center [935, 405] width 163 height 34
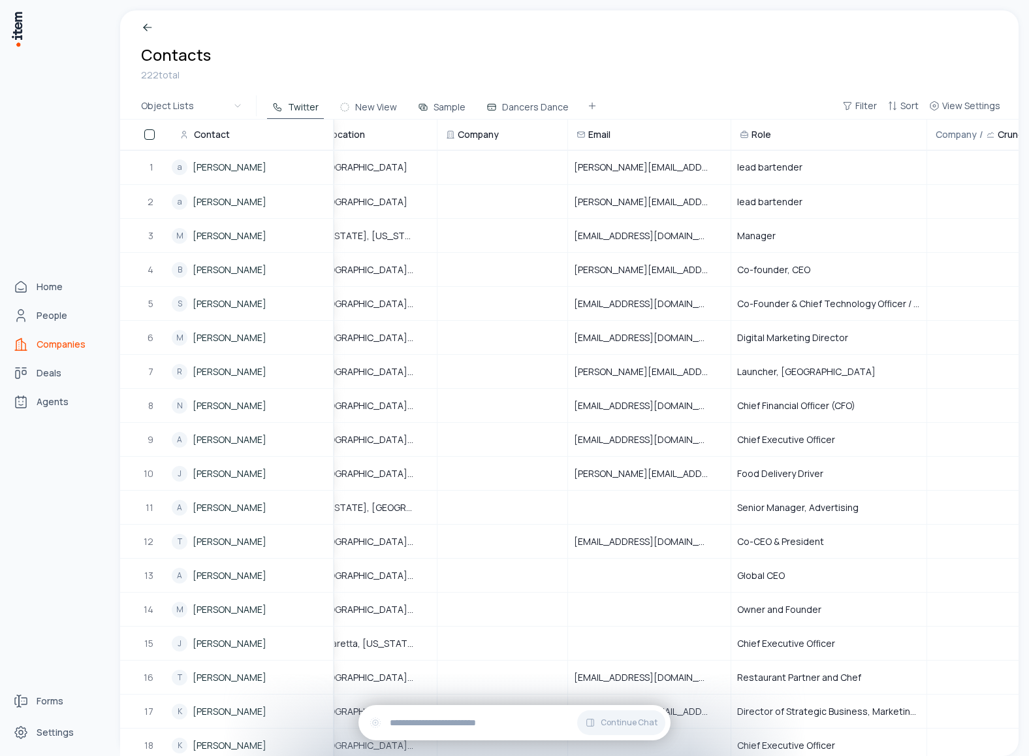
click at [76, 354] on link "Companies" at bounding box center [57, 344] width 99 height 26
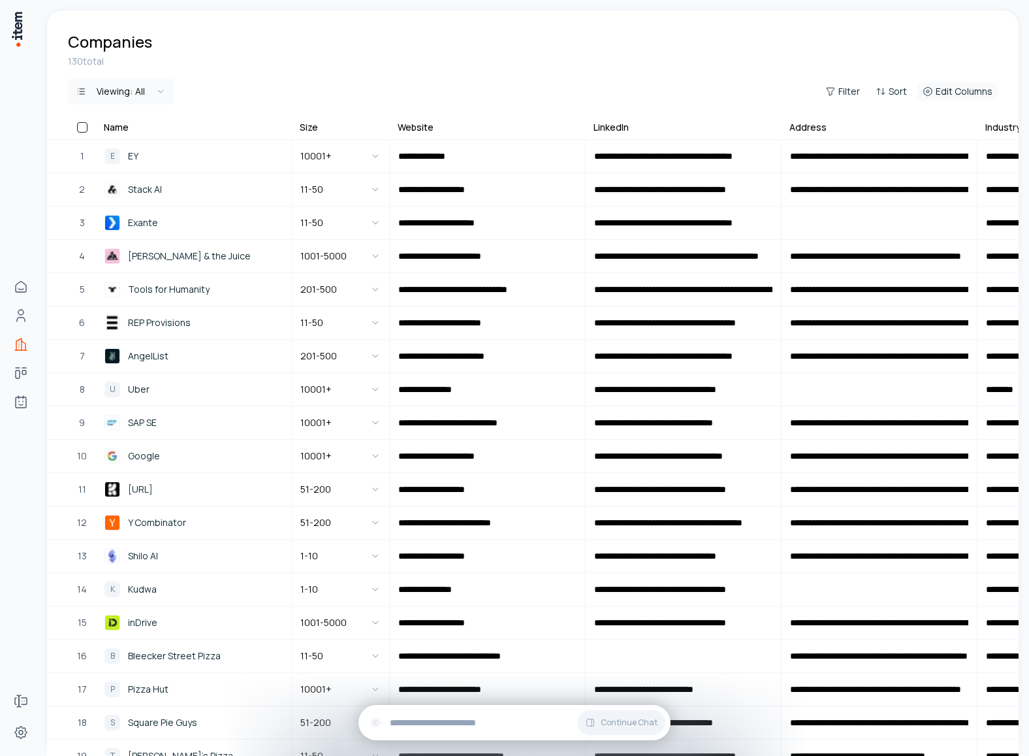
click at [974, 95] on span "Edit Columns" at bounding box center [964, 91] width 57 height 13
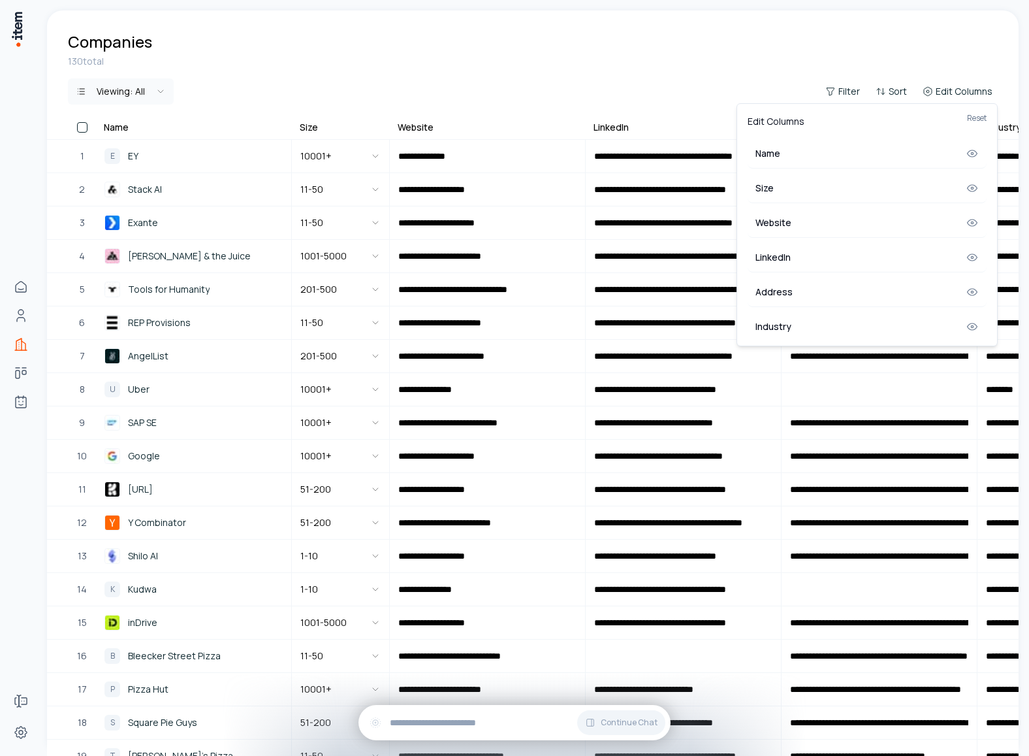
click at [660, 72] on html "**********" at bounding box center [514, 378] width 1029 height 756
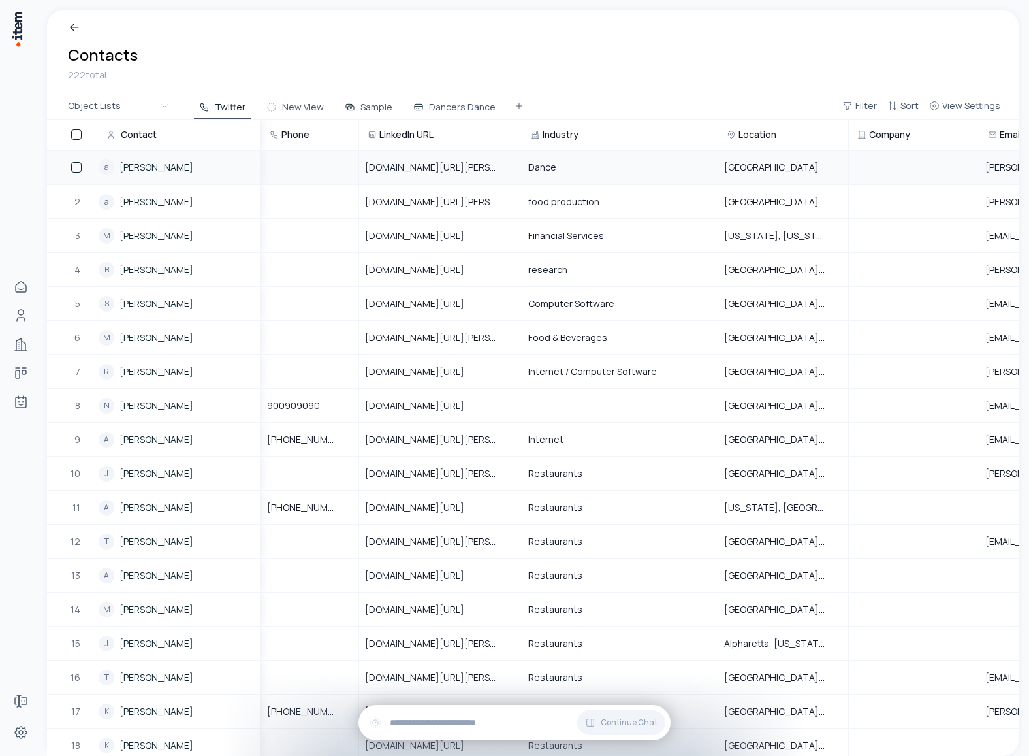
click at [155, 175] on td "a andres peña" at bounding box center [179, 167] width 163 height 34
click at [228, 169] on div "a andres peña" at bounding box center [180, 167] width 163 height 16
click at [895, 167] on div at bounding box center [914, 167] width 129 height 10
click at [550, 170] on span "Dance" at bounding box center [542, 167] width 28 height 13
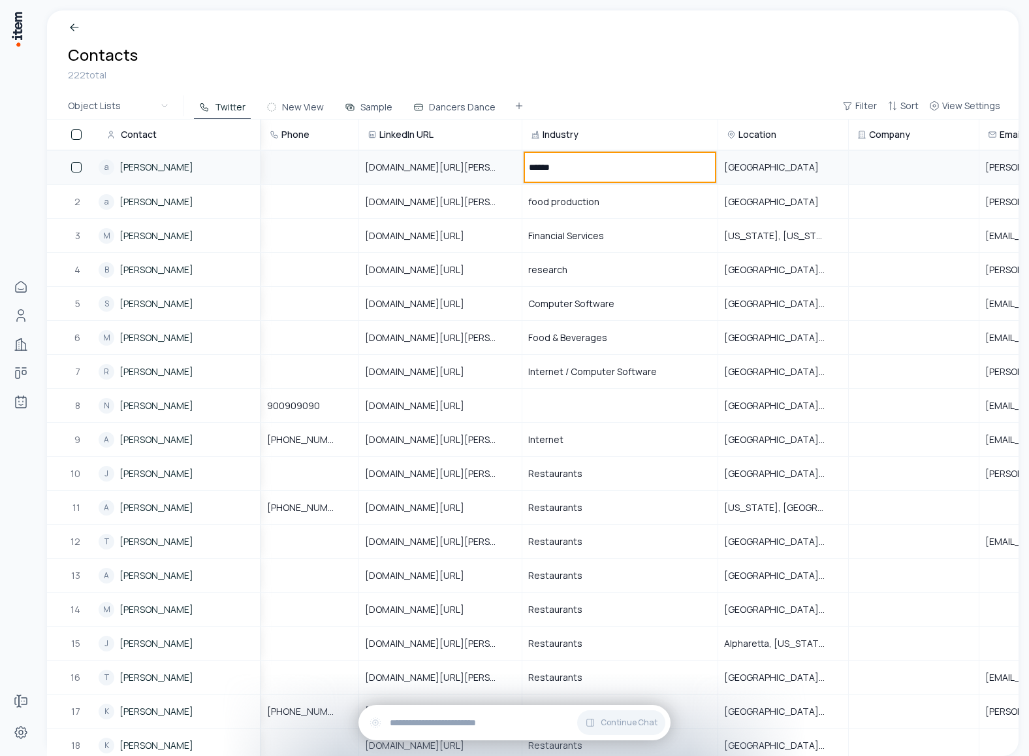
click at [550, 170] on input "*****" at bounding box center [620, 167] width 194 height 33
click at [644, 72] on div "222 total" at bounding box center [533, 75] width 930 height 14
click at [78, 135] on button "button" at bounding box center [76, 134] width 10 height 10
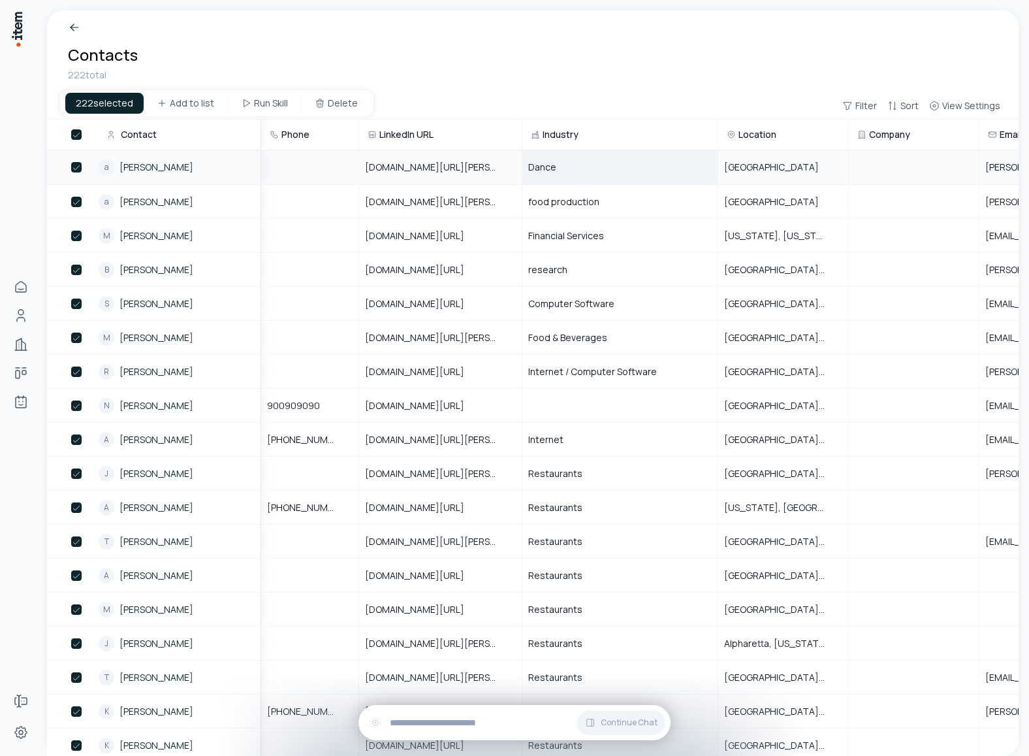
click at [78, 135] on button "button" at bounding box center [76, 134] width 10 height 10
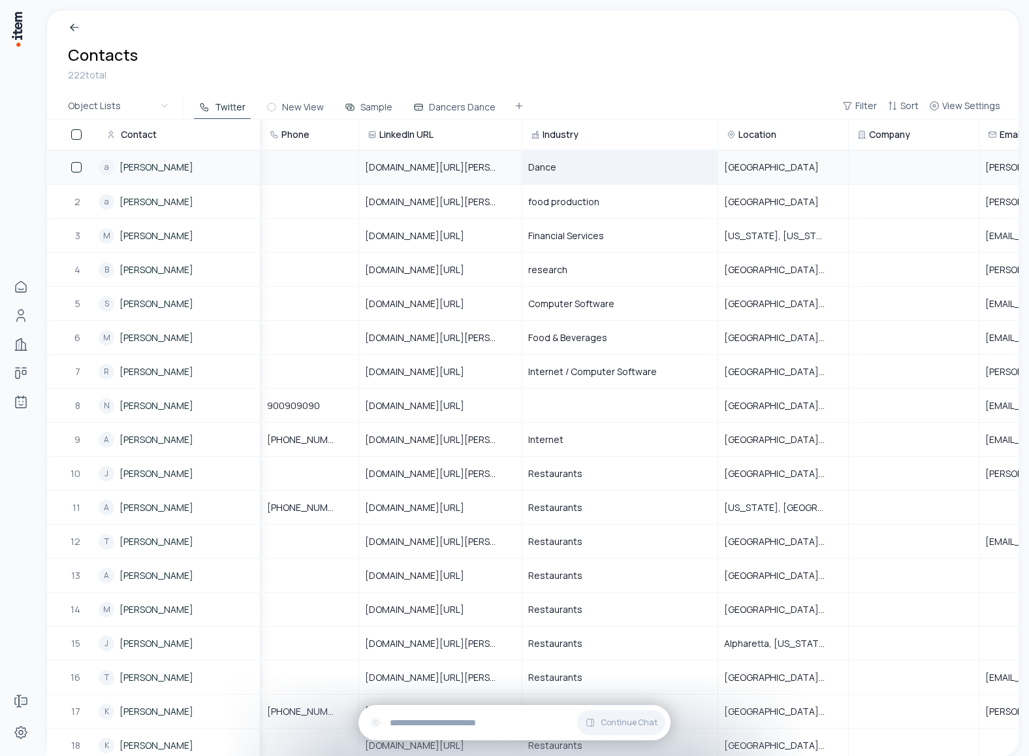
click at [78, 135] on button "button" at bounding box center [76, 134] width 10 height 10
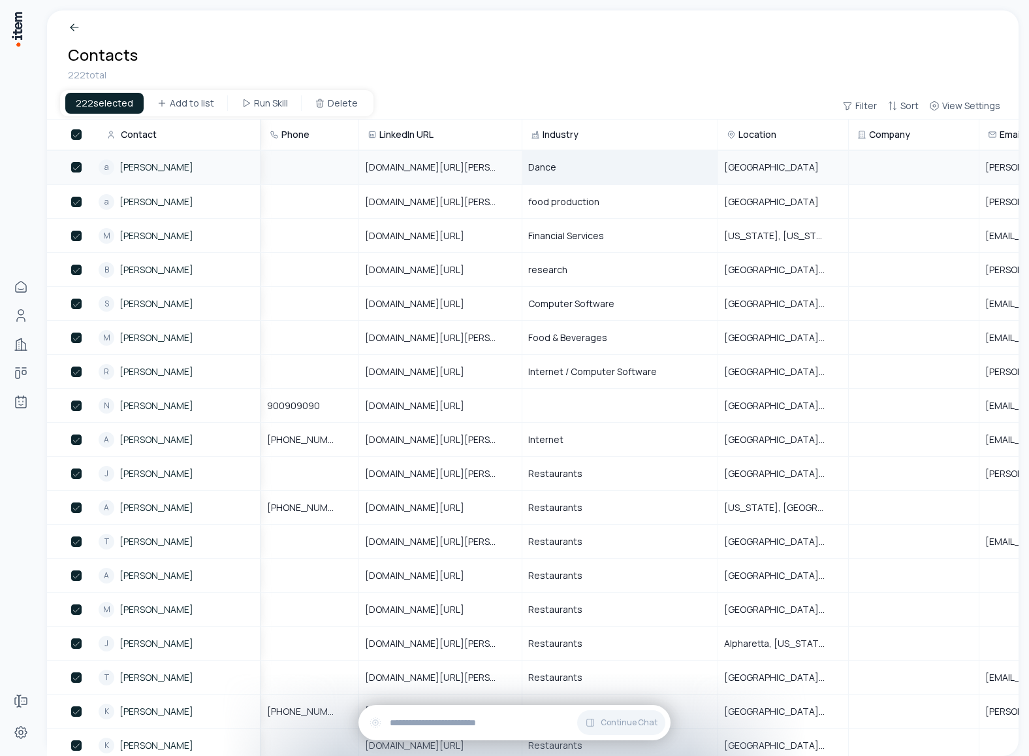
click at [78, 135] on button "button" at bounding box center [76, 134] width 10 height 10
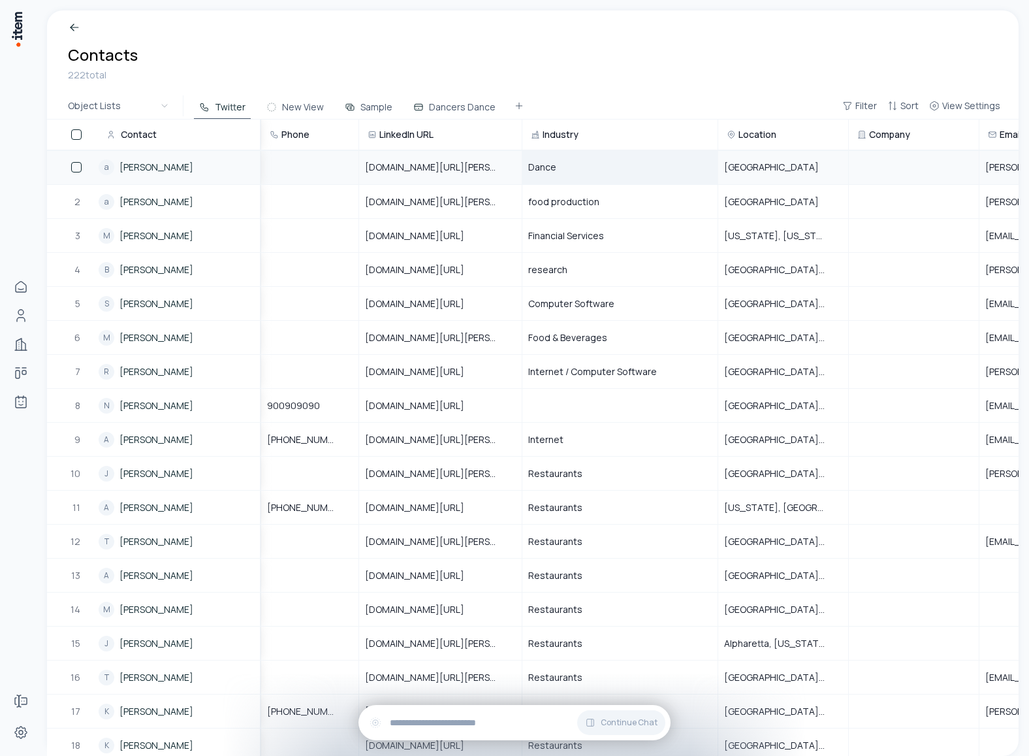
click at [75, 140] on div at bounding box center [73, 134] width 50 height 26
click at [76, 138] on button "button" at bounding box center [76, 134] width 10 height 10
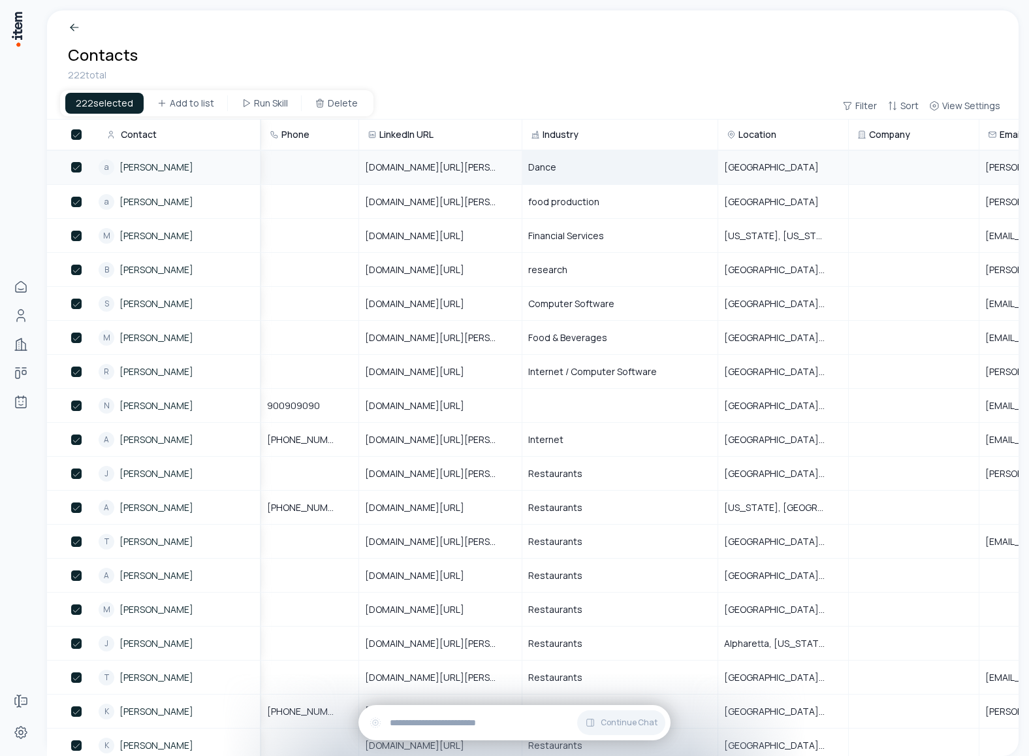
click at [76, 138] on button "button" at bounding box center [76, 134] width 10 height 10
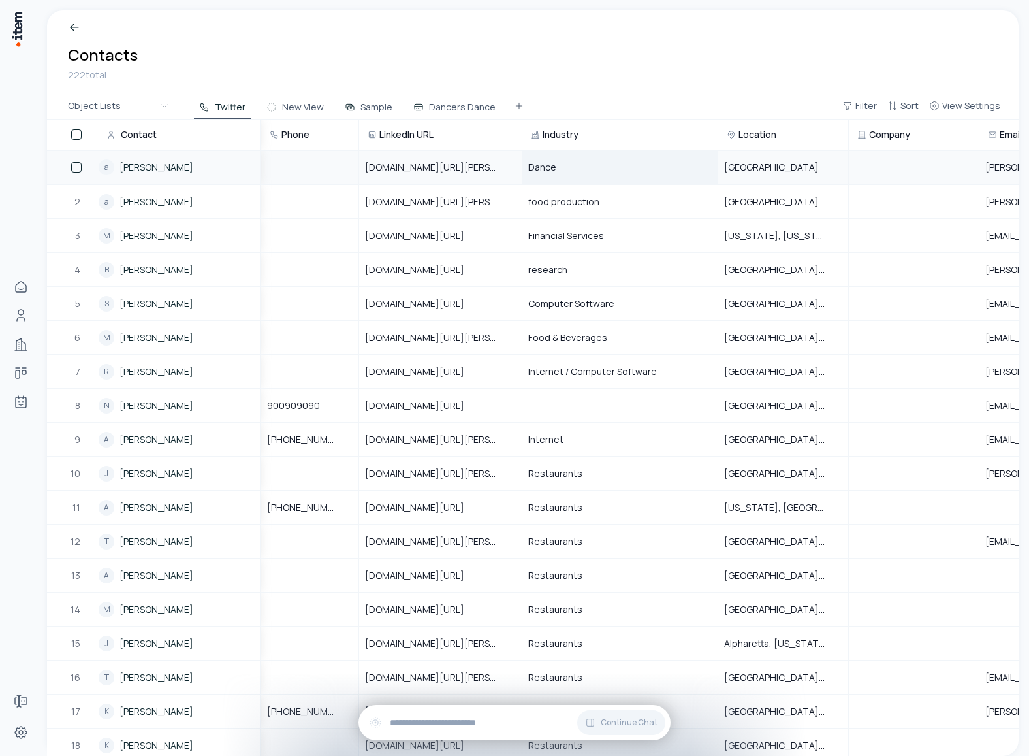
click at [598, 161] on div "Dance" at bounding box center [620, 167] width 194 height 33
click at [598, 161] on input "*****" at bounding box center [620, 167] width 194 height 33
type input "********"
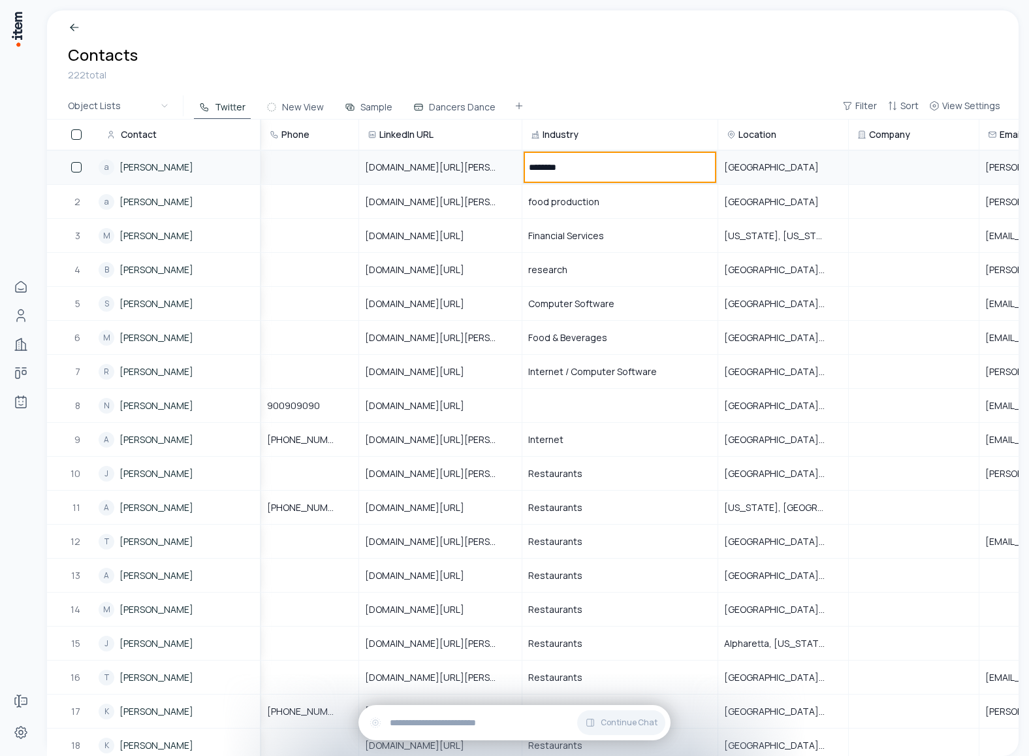
click at [684, 70] on div "222 total" at bounding box center [533, 75] width 930 height 14
click at [561, 169] on div "Dance" at bounding box center [620, 167] width 194 height 33
type input "**********"
click at [686, 40] on div "Contacts 222 total" at bounding box center [533, 51] width 972 height 82
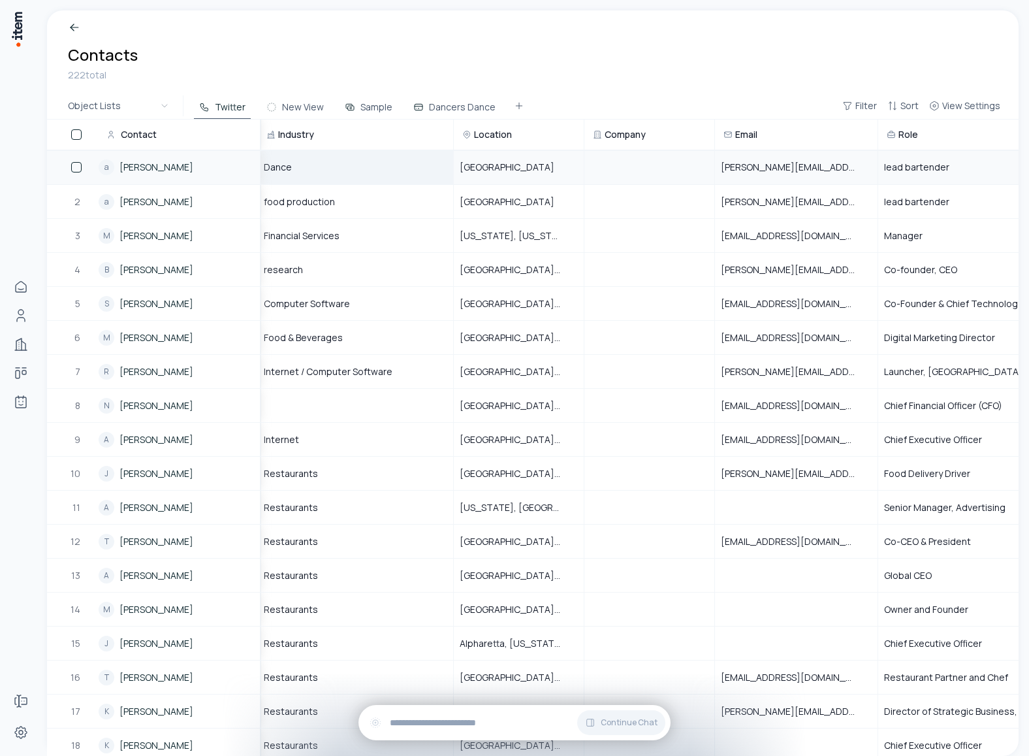
scroll to position [0, 282]
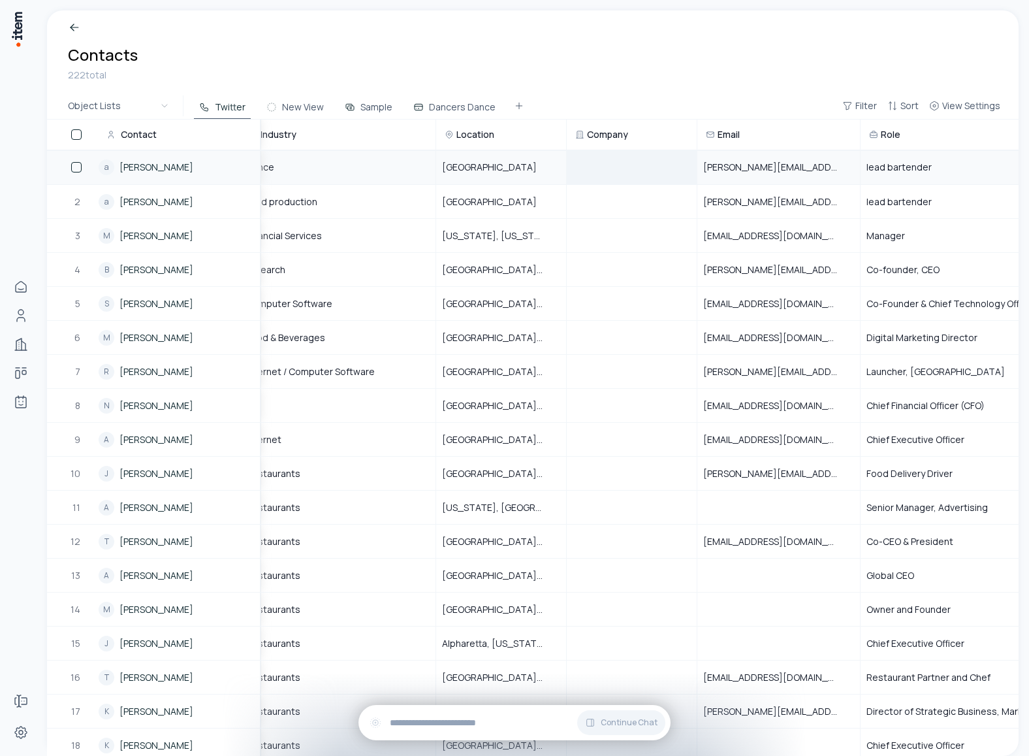
click at [667, 158] on td at bounding box center [632, 167] width 131 height 34
click at [471, 138] on span "Location" at bounding box center [475, 134] width 38 height 13
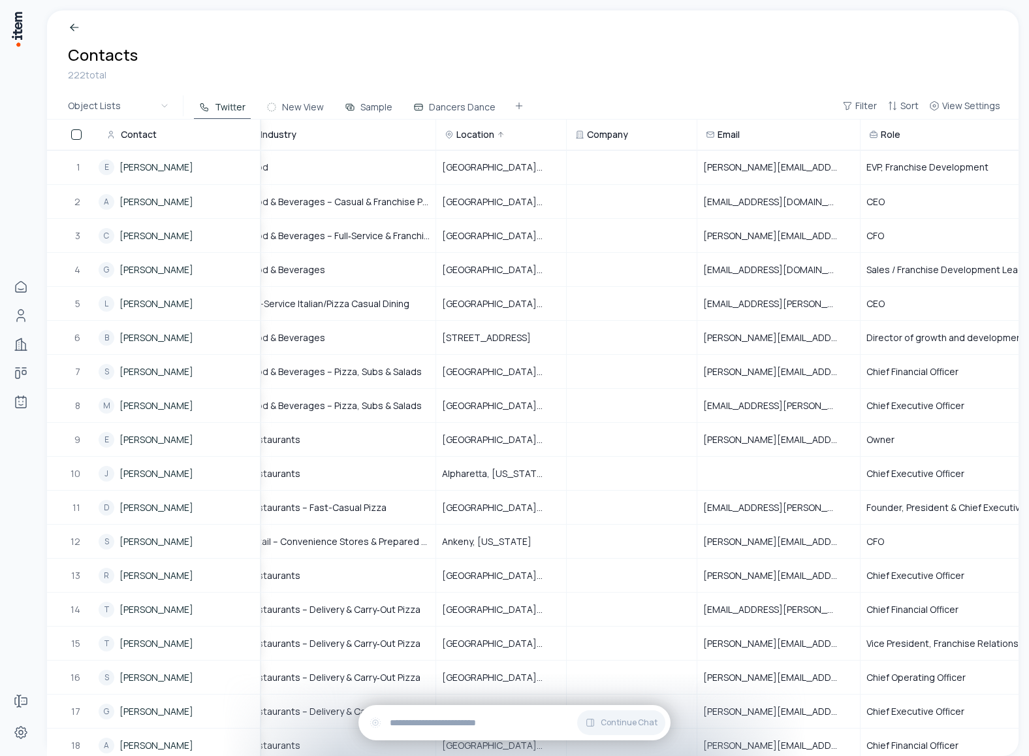
click at [499, 133] on icon at bounding box center [501, 135] width 8 height 8
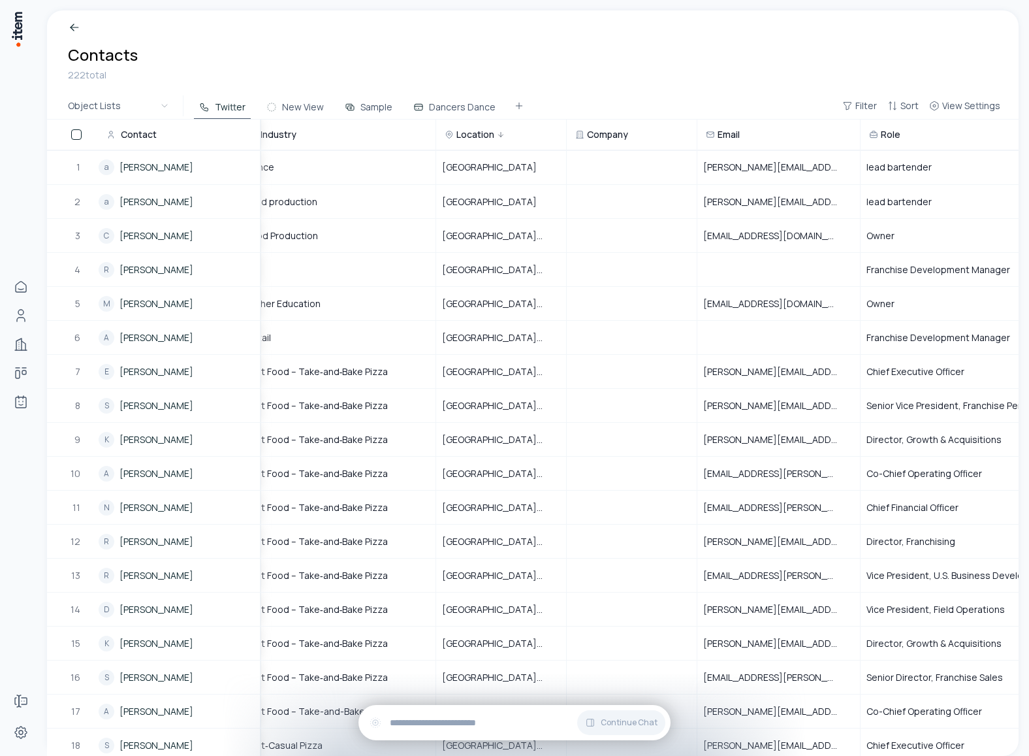
click at [499, 133] on icon at bounding box center [501, 135] width 8 height 8
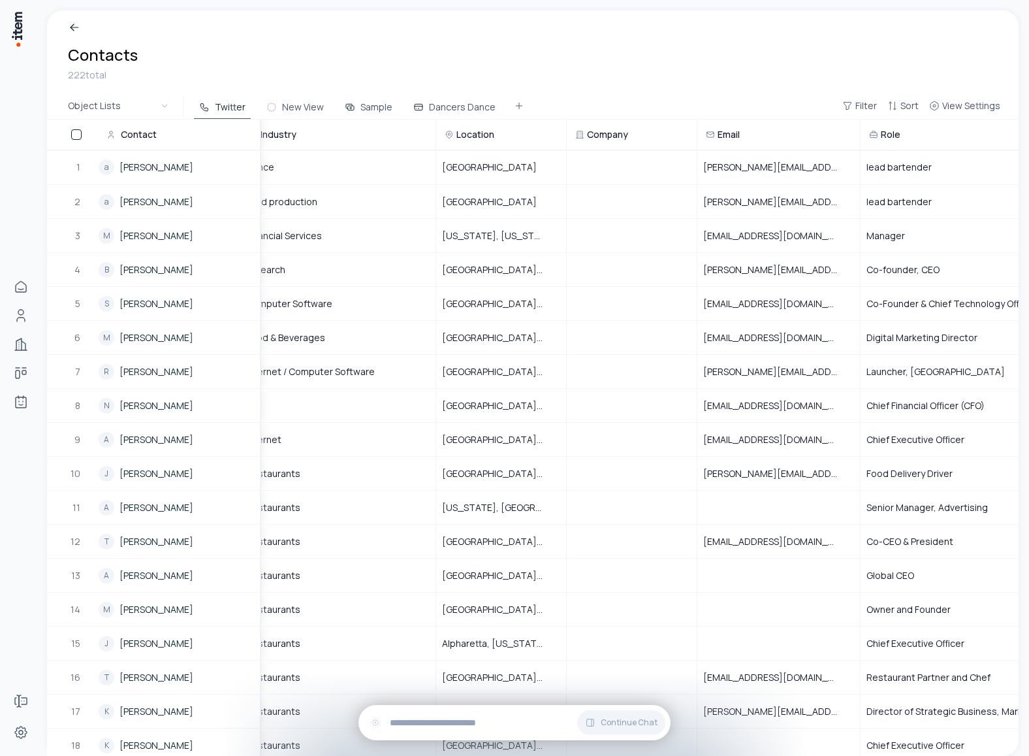
click at [481, 130] on span "Location" at bounding box center [475, 134] width 38 height 13
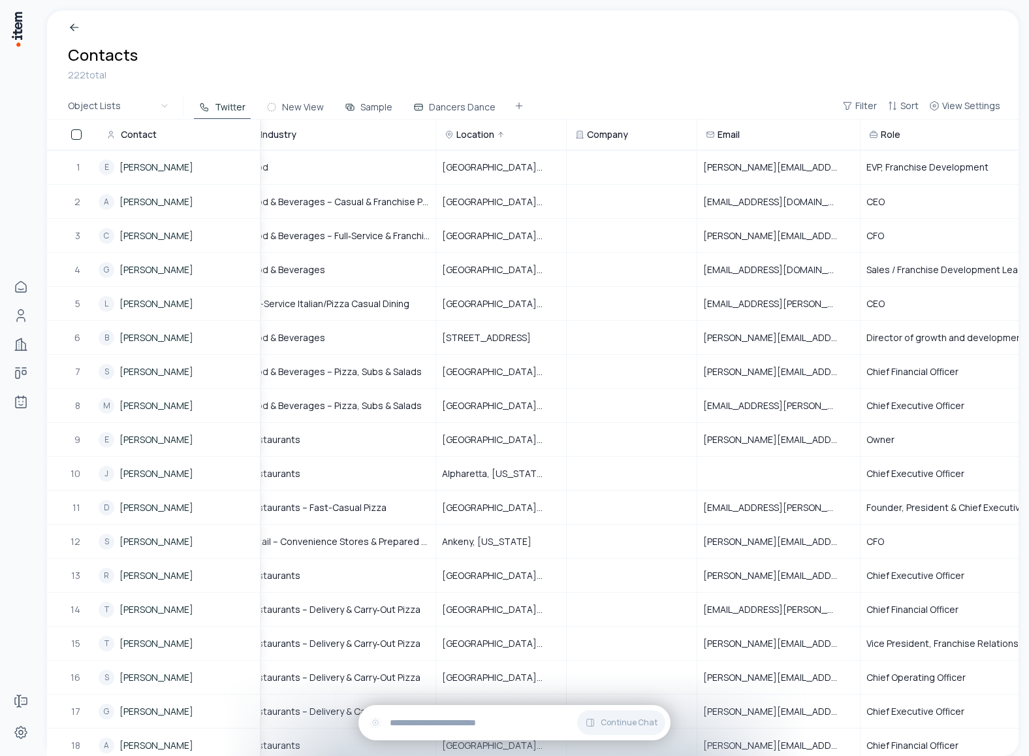
click at [969, 30] on link at bounding box center [533, 27] width 930 height 13
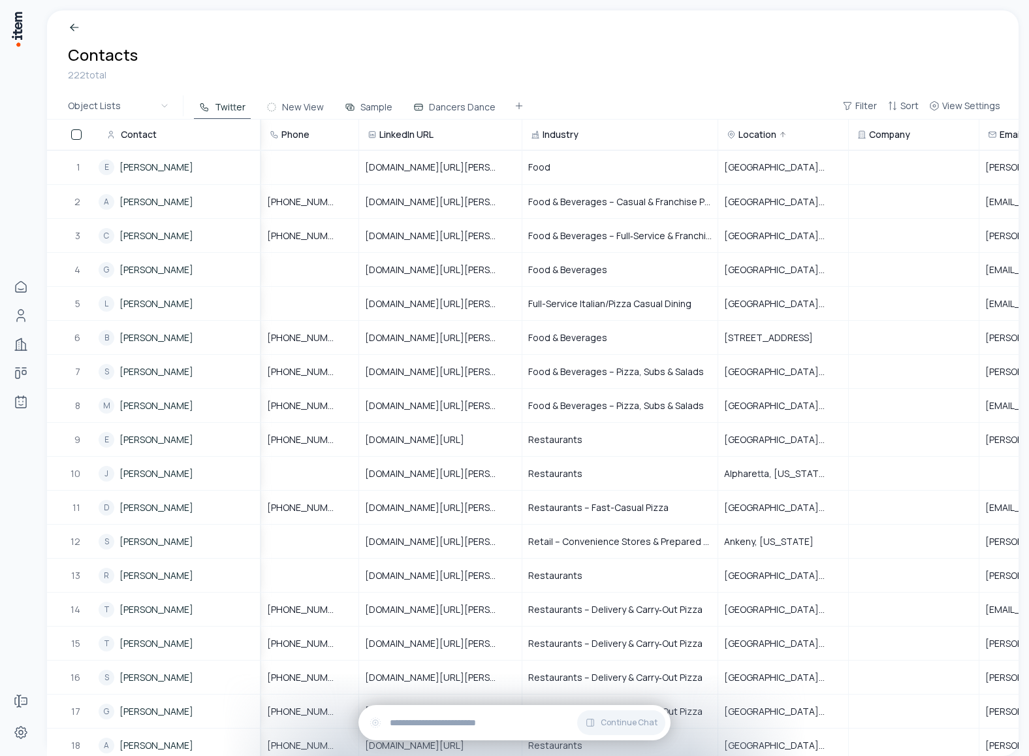
click at [881, 25] on link at bounding box center [533, 27] width 930 height 13
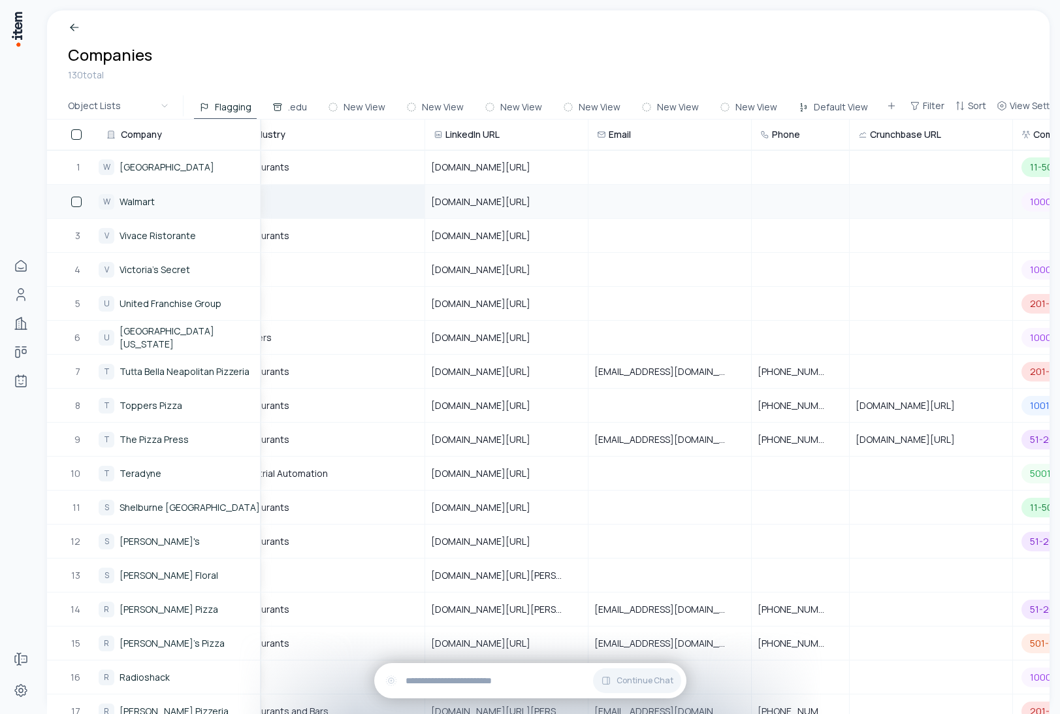
scroll to position [0, 398]
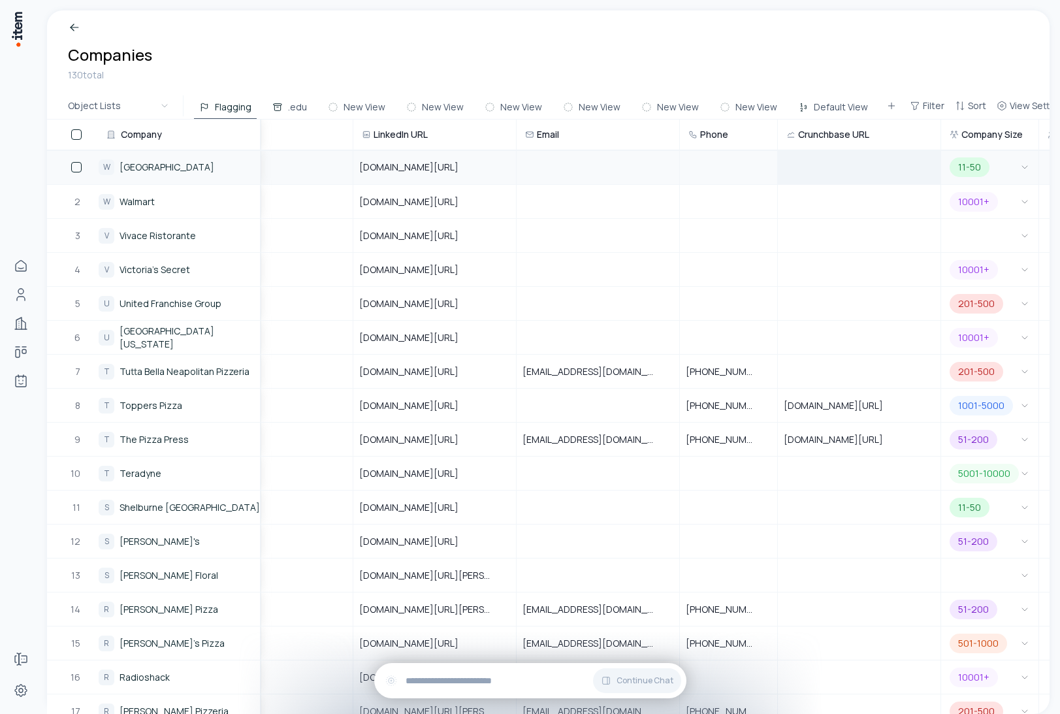
click at [838, 180] on div at bounding box center [858, 167] width 161 height 33
type input "**********"
click at [823, 30] on link at bounding box center [548, 27] width 961 height 13
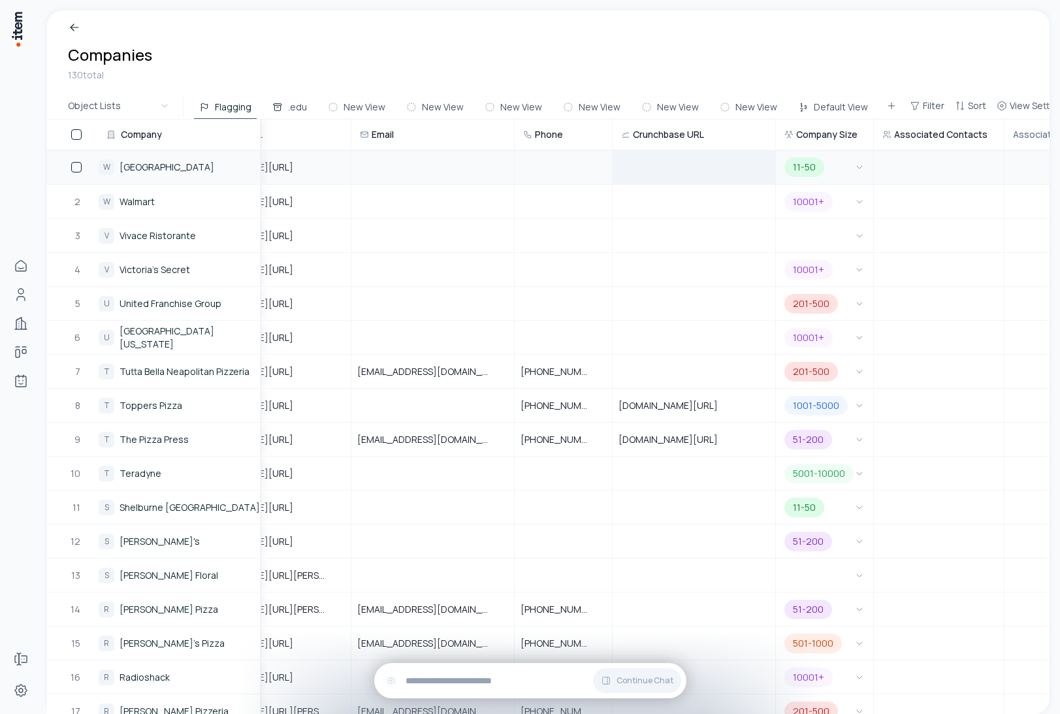
scroll to position [0, 549]
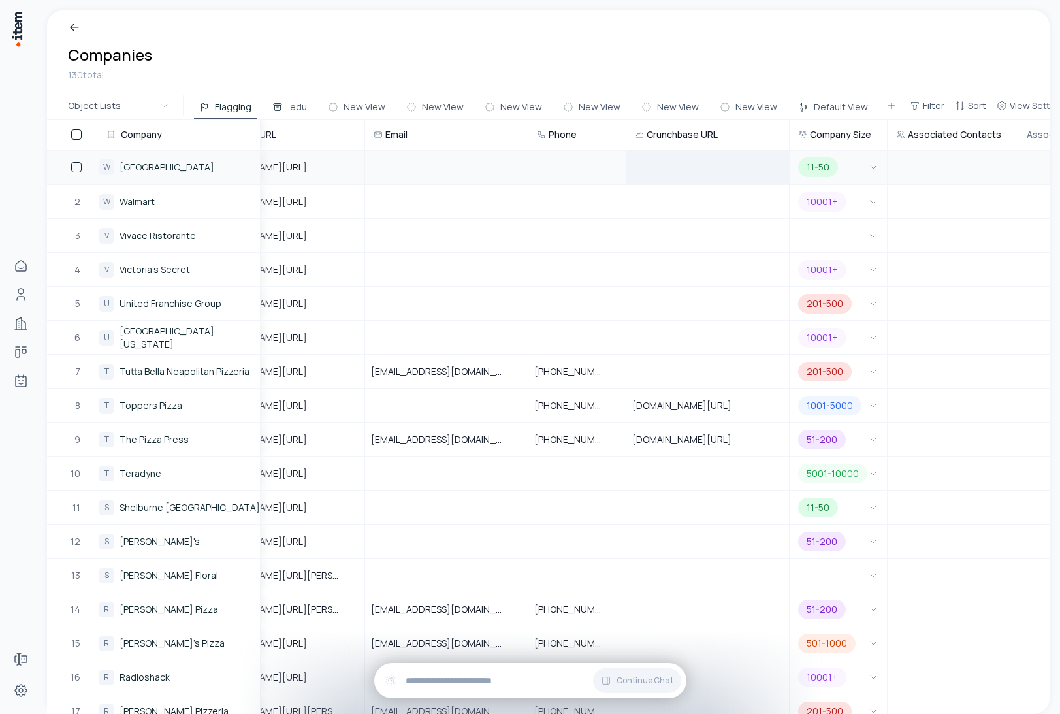
click at [707, 158] on div at bounding box center [707, 167] width 161 height 33
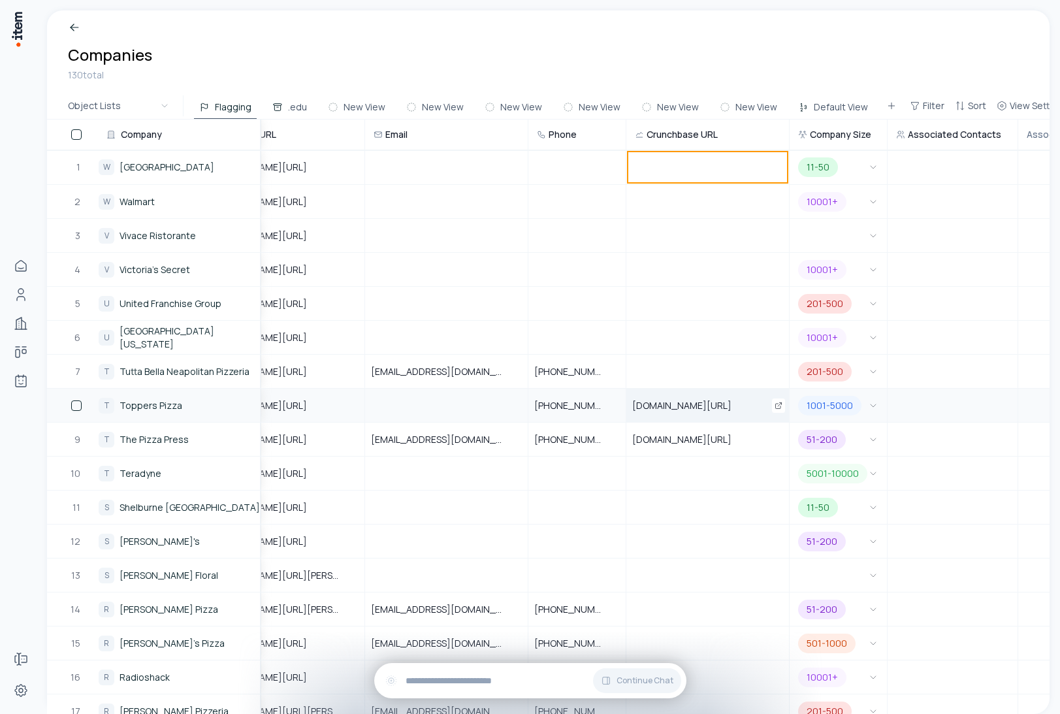
click at [678, 400] on span "www.crunchbase.com/organization/toppers-pizza" at bounding box center [689, 405] width 115 height 13
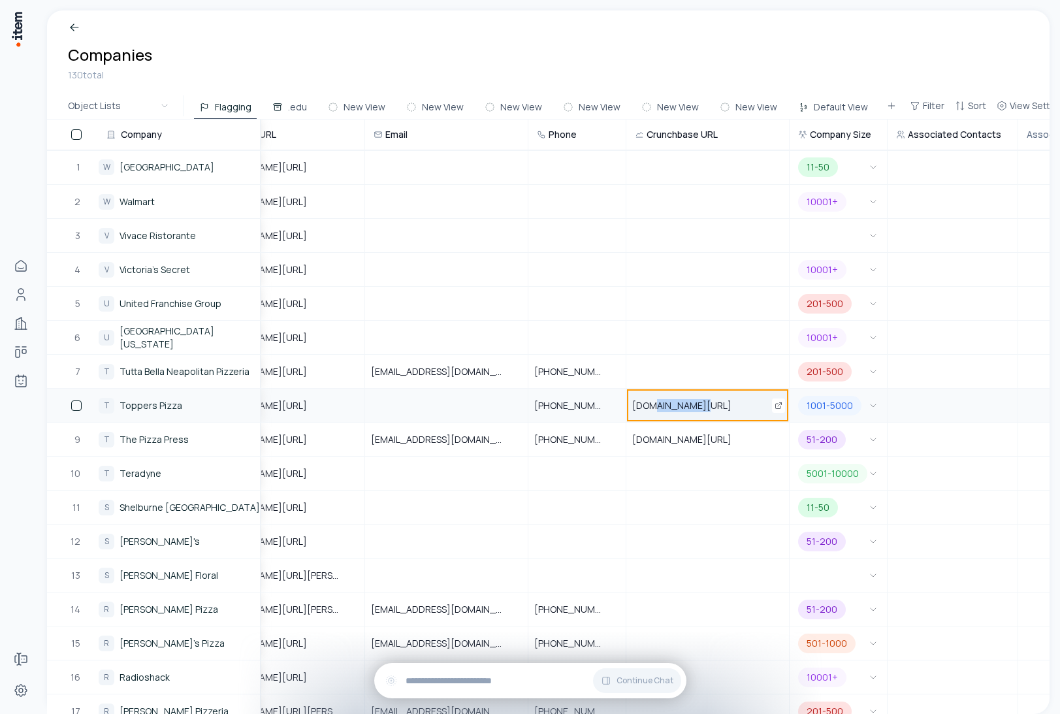
click at [678, 400] on span "www.crunchbase.com/organization/toppers-pizza" at bounding box center [689, 405] width 115 height 13
click at [678, 400] on input "**********" at bounding box center [707, 405] width 161 height 32
click at [682, 173] on div at bounding box center [707, 167] width 161 height 33
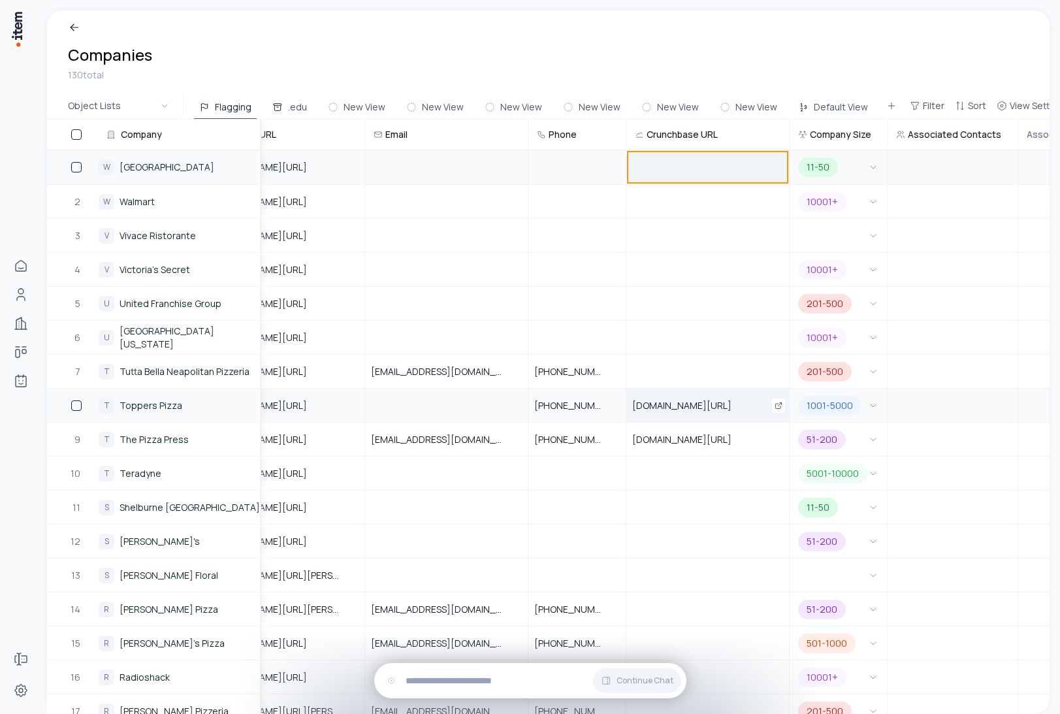
click at [682, 173] on div at bounding box center [707, 167] width 161 height 33
click at [682, 173] on input "url" at bounding box center [707, 167] width 161 height 33
type input "**********"
click at [739, 25] on link at bounding box center [548, 27] width 961 height 13
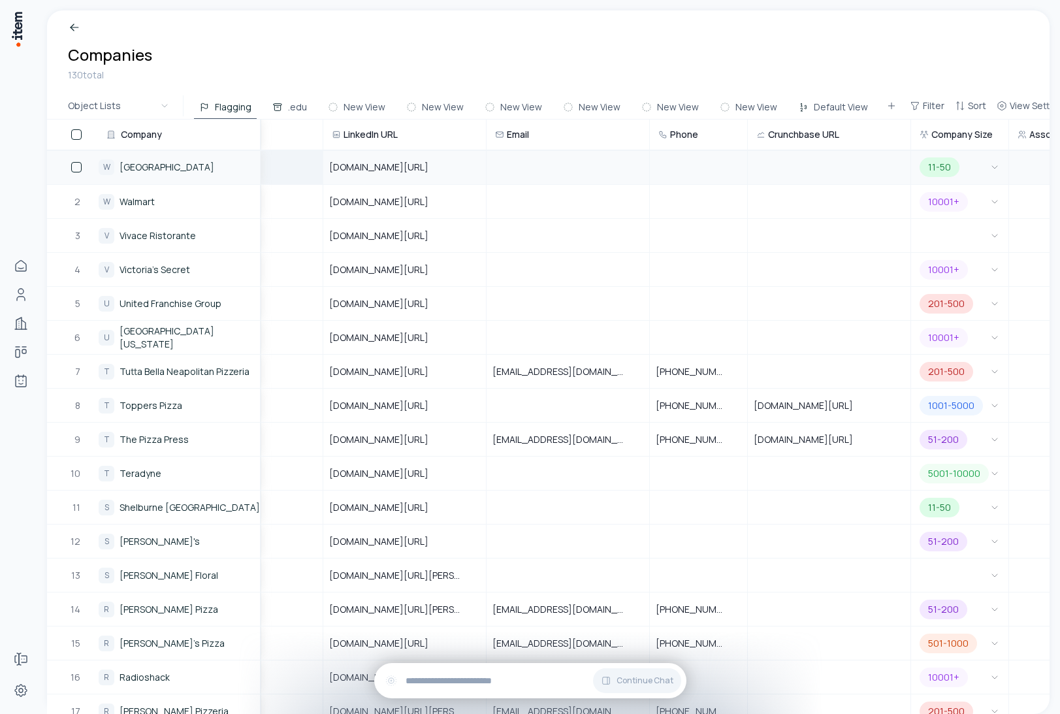
scroll to position [0, 557]
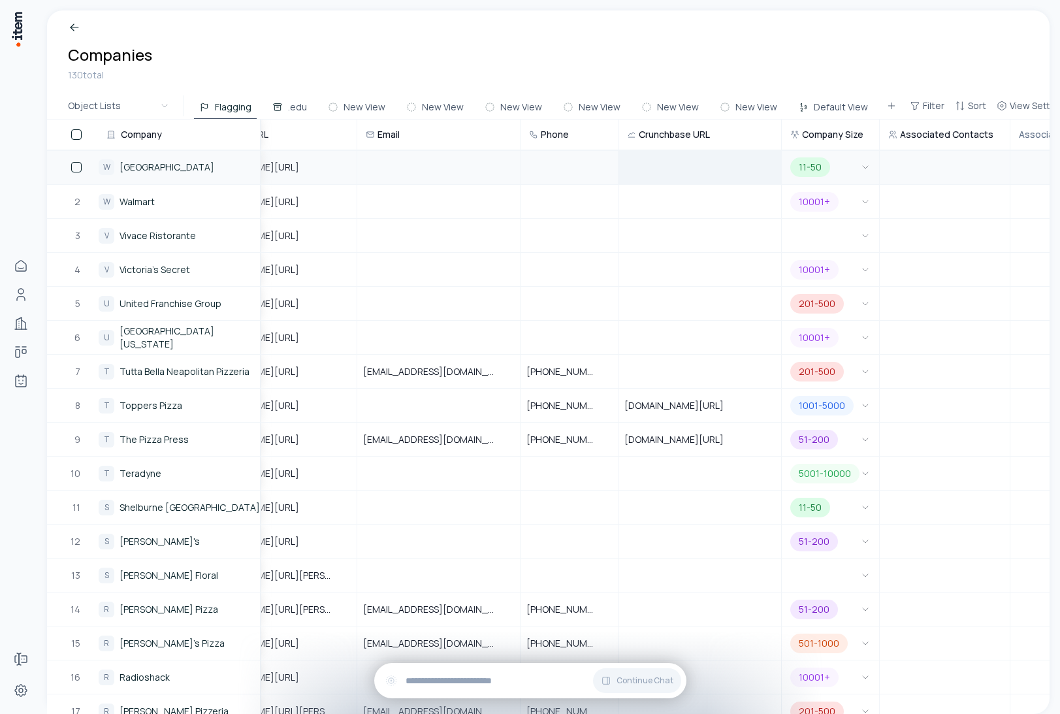
click at [673, 170] on div at bounding box center [699, 167] width 161 height 33
type input "**********"
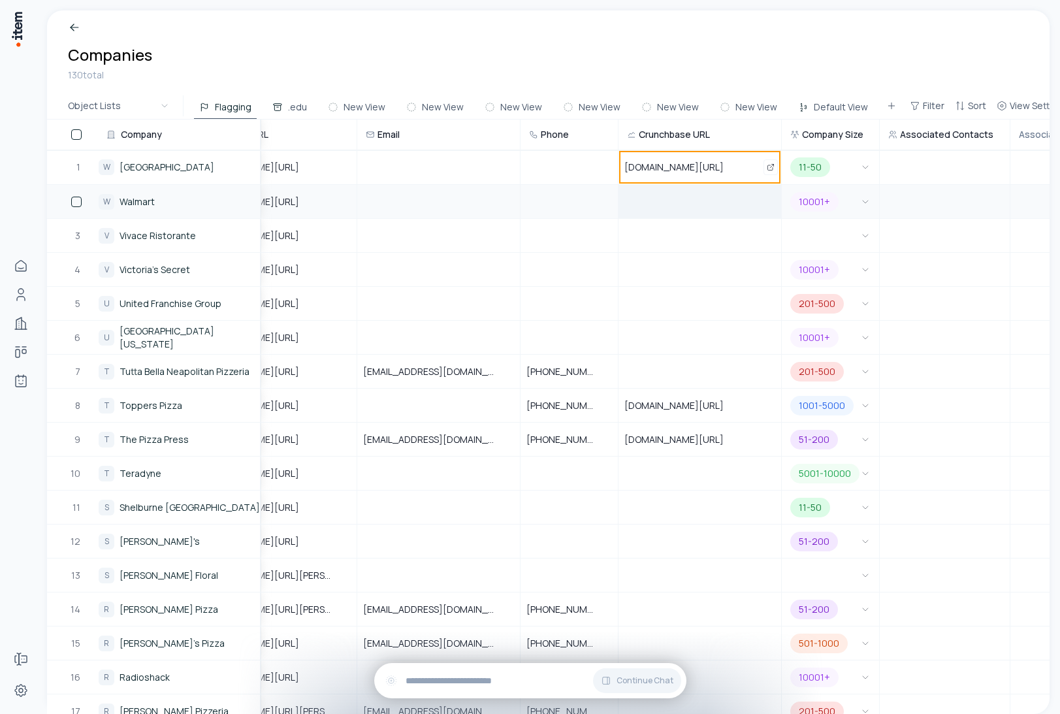
click at [647, 197] on div at bounding box center [699, 201] width 161 height 32
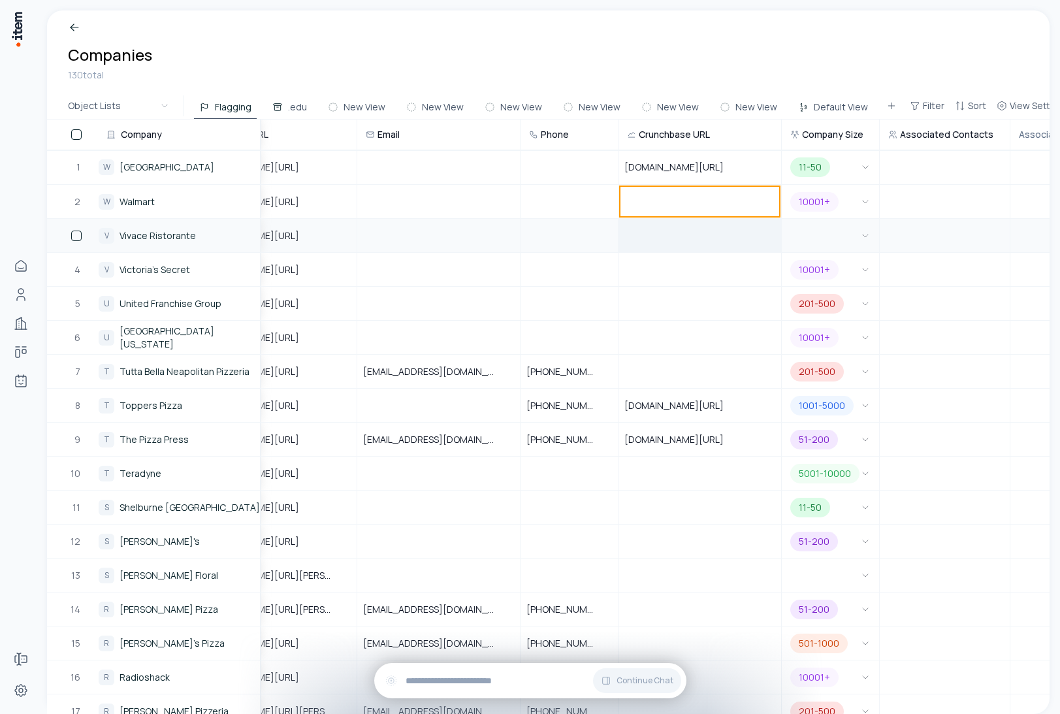
click at [652, 234] on div at bounding box center [699, 235] width 161 height 32
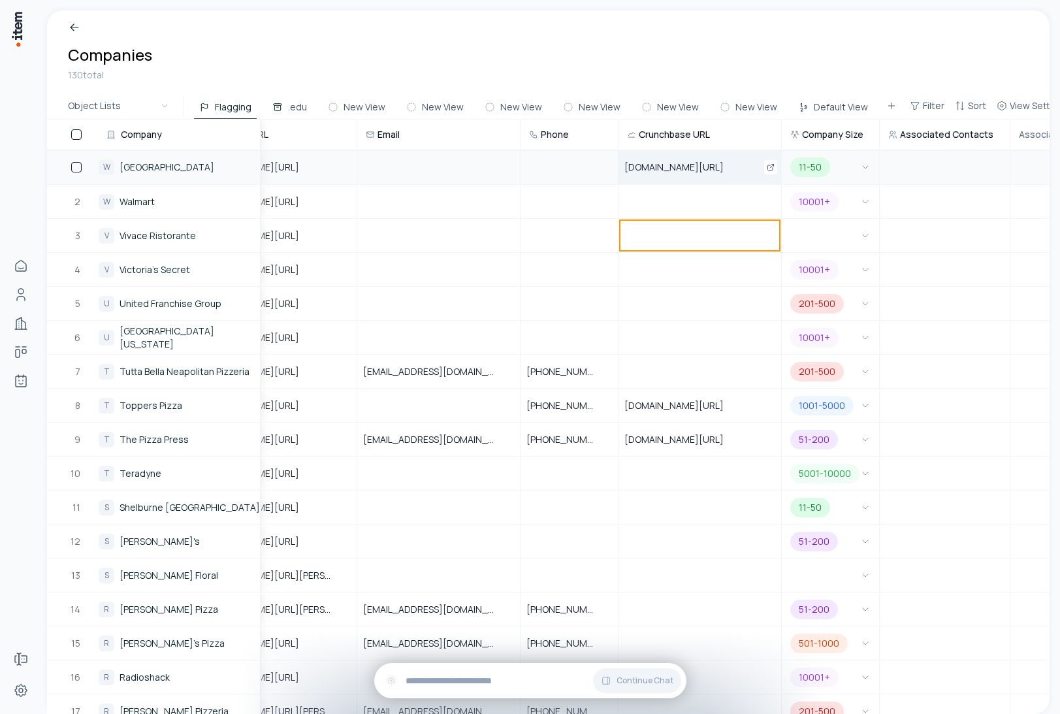
click at [654, 178] on div "www.crunchbase.com/organization/toppers-pizza" at bounding box center [699, 167] width 161 height 33
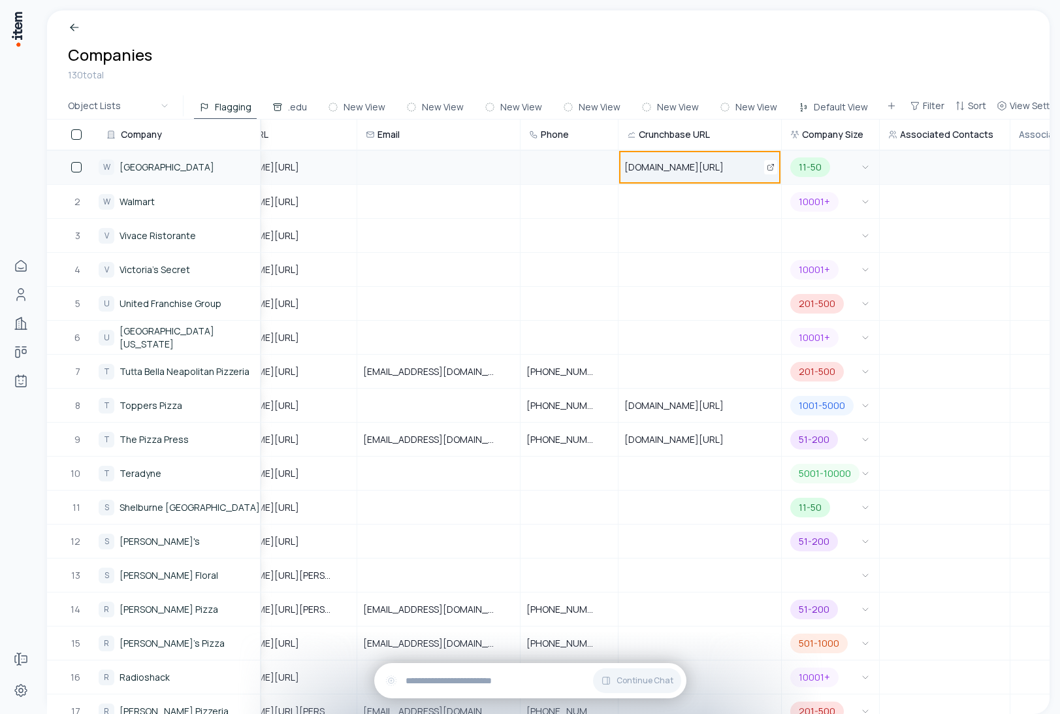
click at [665, 168] on span "www.crunchbase.com/organization/toppers-pizza" at bounding box center [681, 167] width 115 height 13
click at [665, 168] on input "**********" at bounding box center [699, 167] width 161 height 33
click at [663, 191] on div at bounding box center [699, 201] width 161 height 32
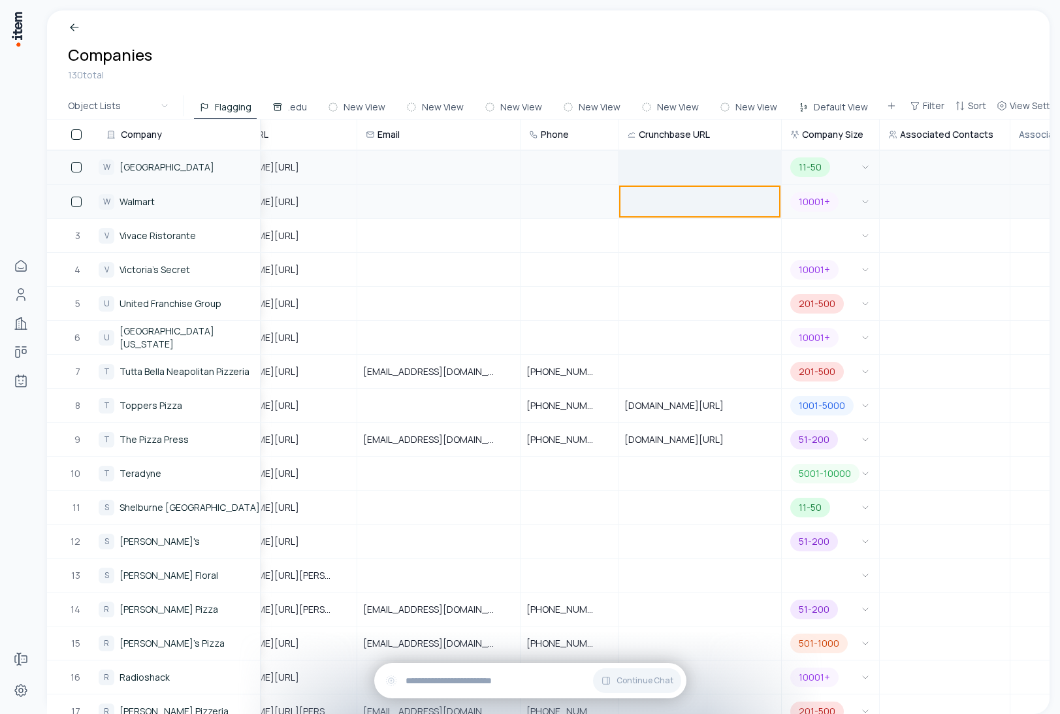
click at [649, 201] on div at bounding box center [699, 201] width 161 height 32
type input "**********"
click at [545, 90] on div "Companies 130 total" at bounding box center [548, 51] width 1002 height 82
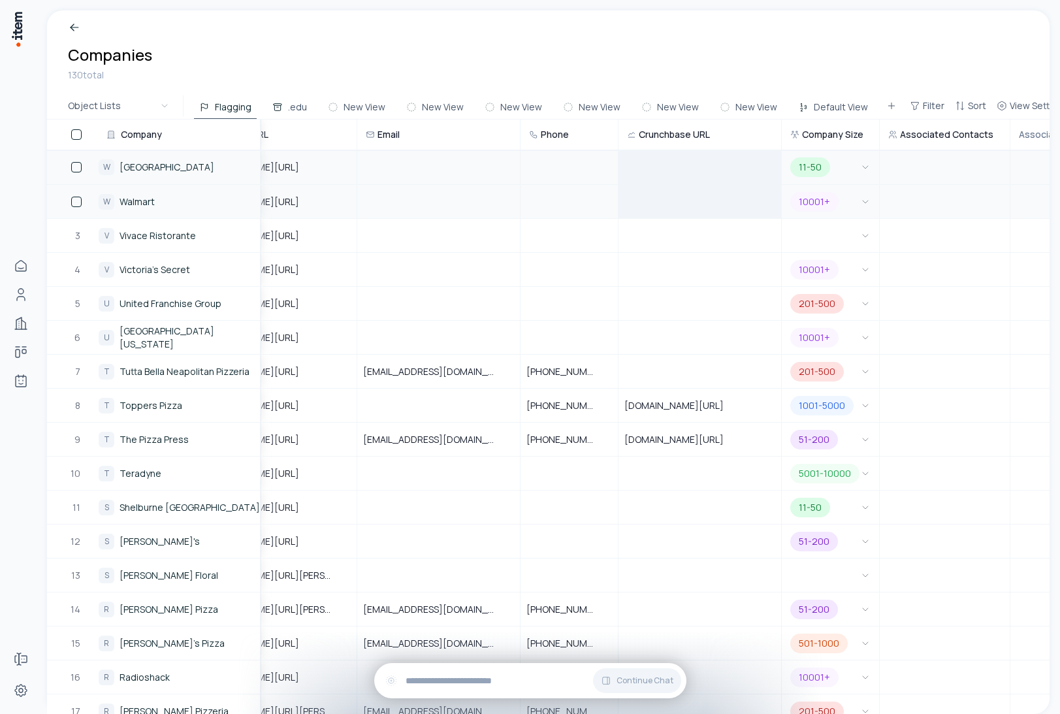
click at [646, 200] on div at bounding box center [699, 201] width 161 height 32
type input "**********"
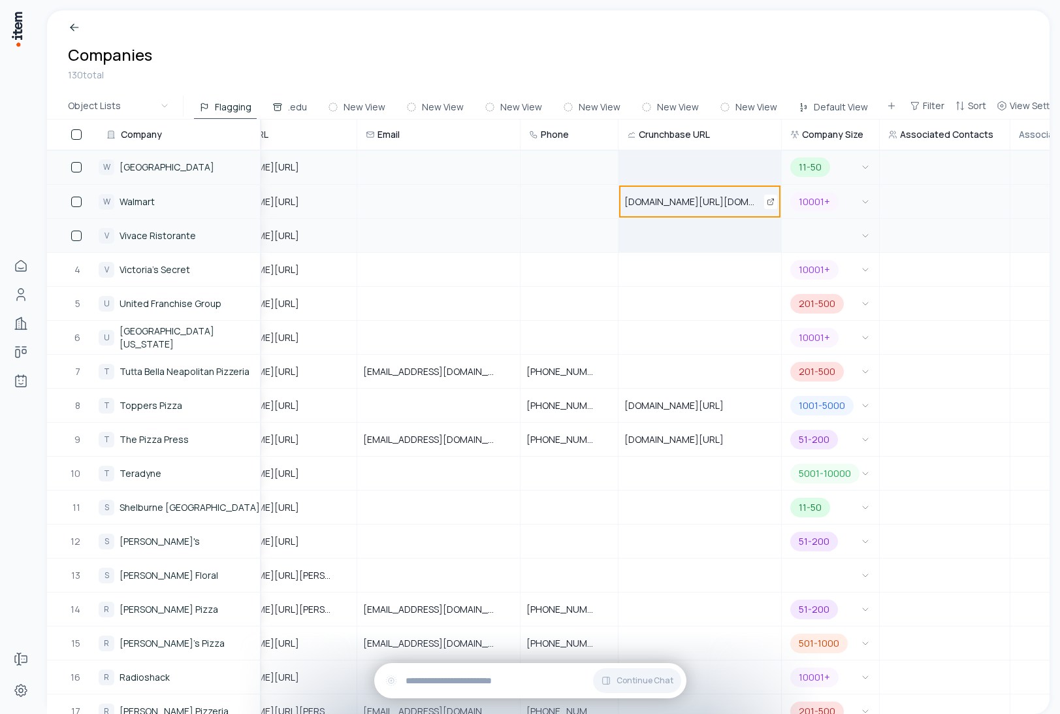
click at [655, 230] on div at bounding box center [699, 235] width 161 height 32
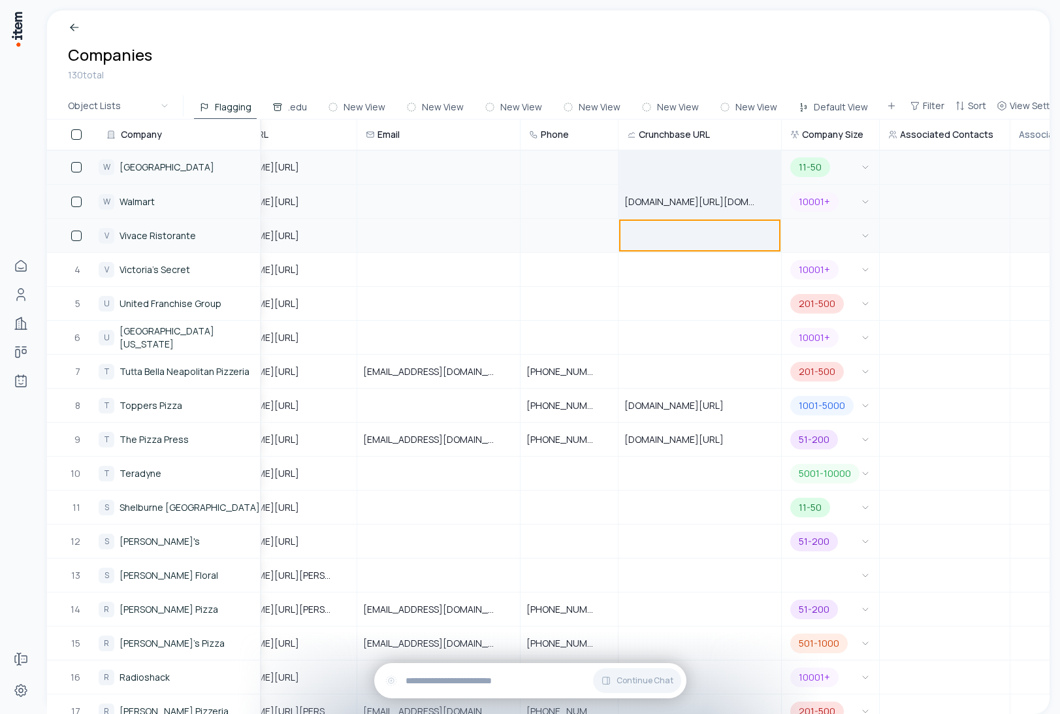
click at [670, 227] on div at bounding box center [699, 235] width 161 height 32
type input "**********"
click at [831, 84] on div "Companies 130 total" at bounding box center [548, 51] width 1002 height 82
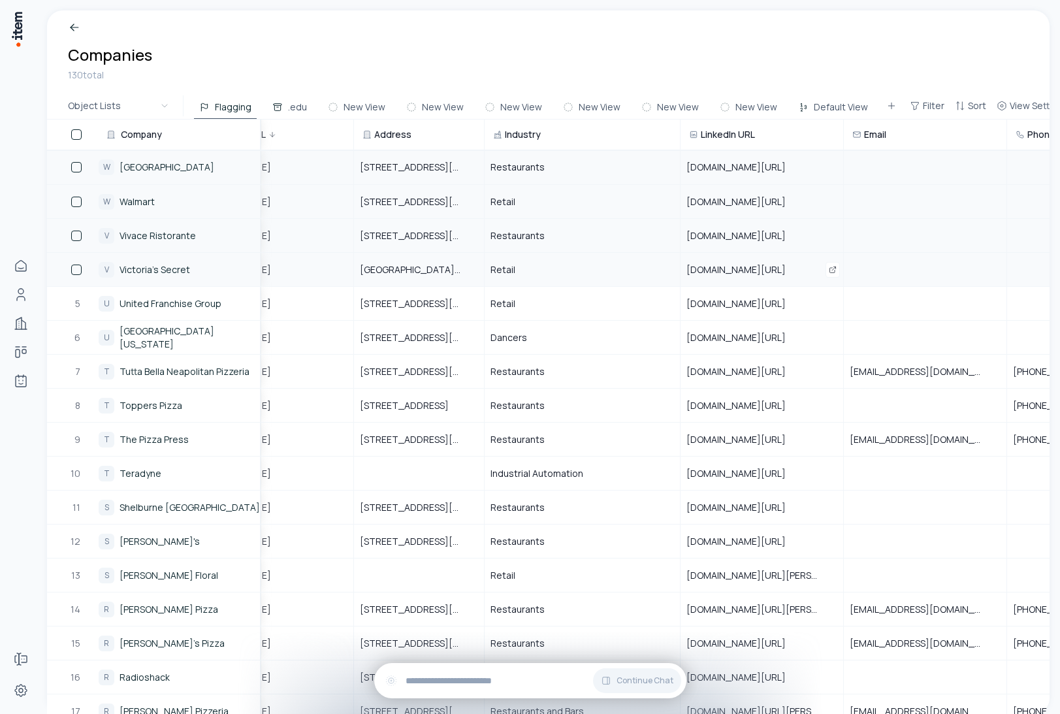
scroll to position [0, 0]
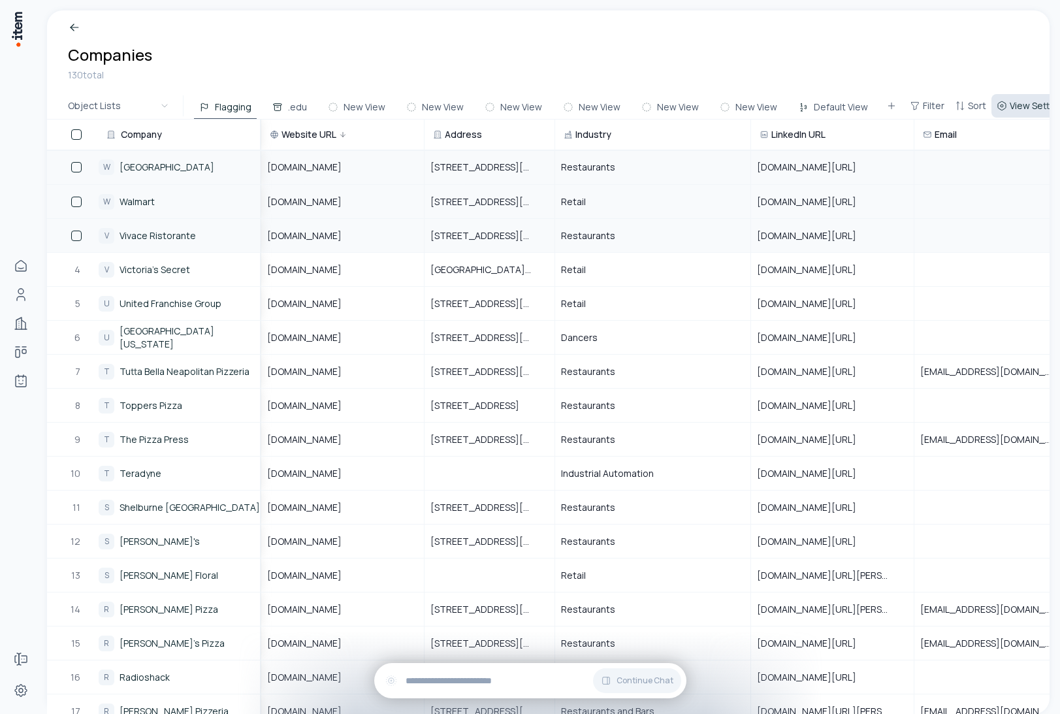
click at [1030, 103] on span "View Settings" at bounding box center [1039, 105] width 58 height 13
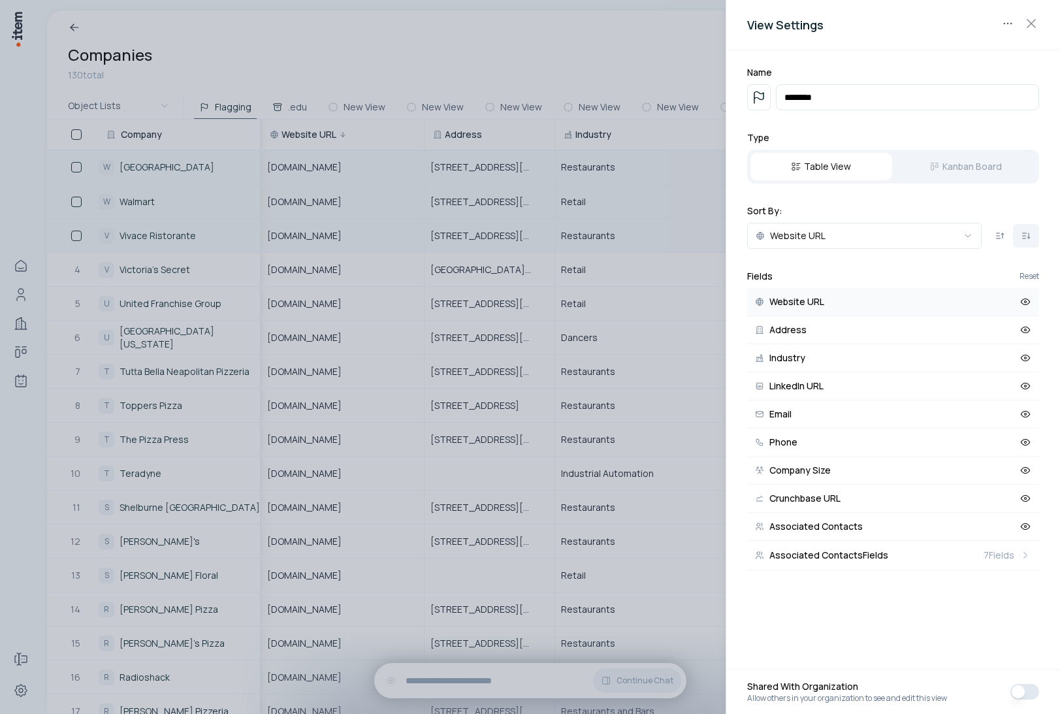
click at [1023, 299] on icon at bounding box center [1025, 302] width 9 height 6
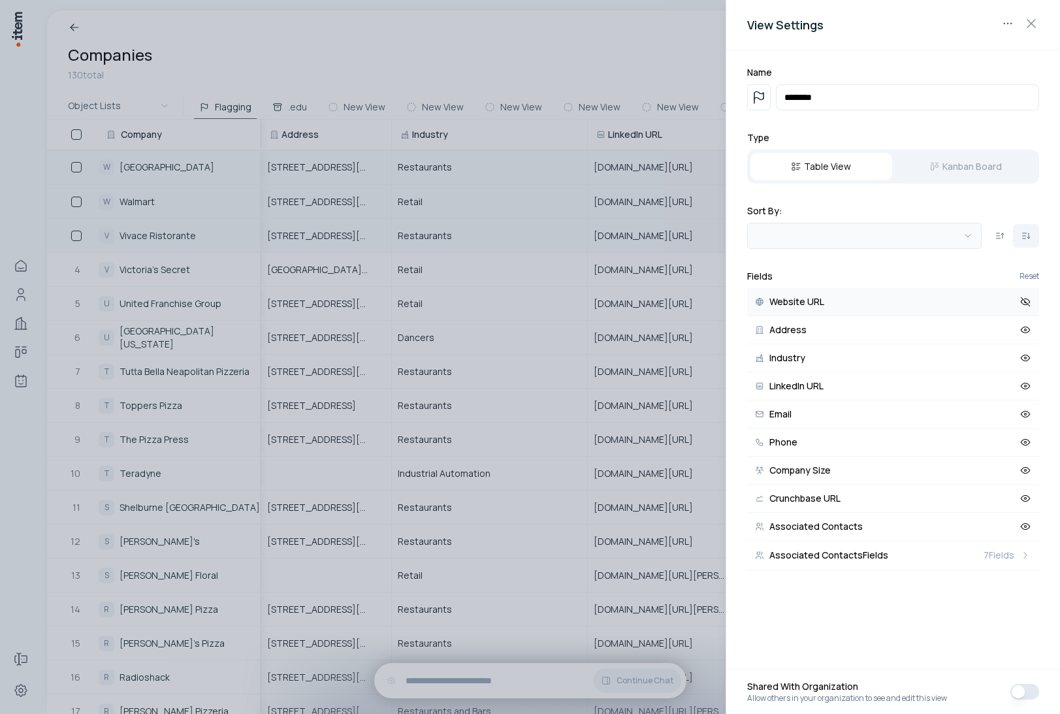
click at [970, 238] on body "Home People Companies Deals Agents Forms Settings Companies 130 total Object Li…" at bounding box center [530, 357] width 1060 height 714
click at [921, 185] on div "Name ******** Type Table View Kanban Board Sort By: Created Fields Reset Websit…" at bounding box center [893, 317] width 334 height 535
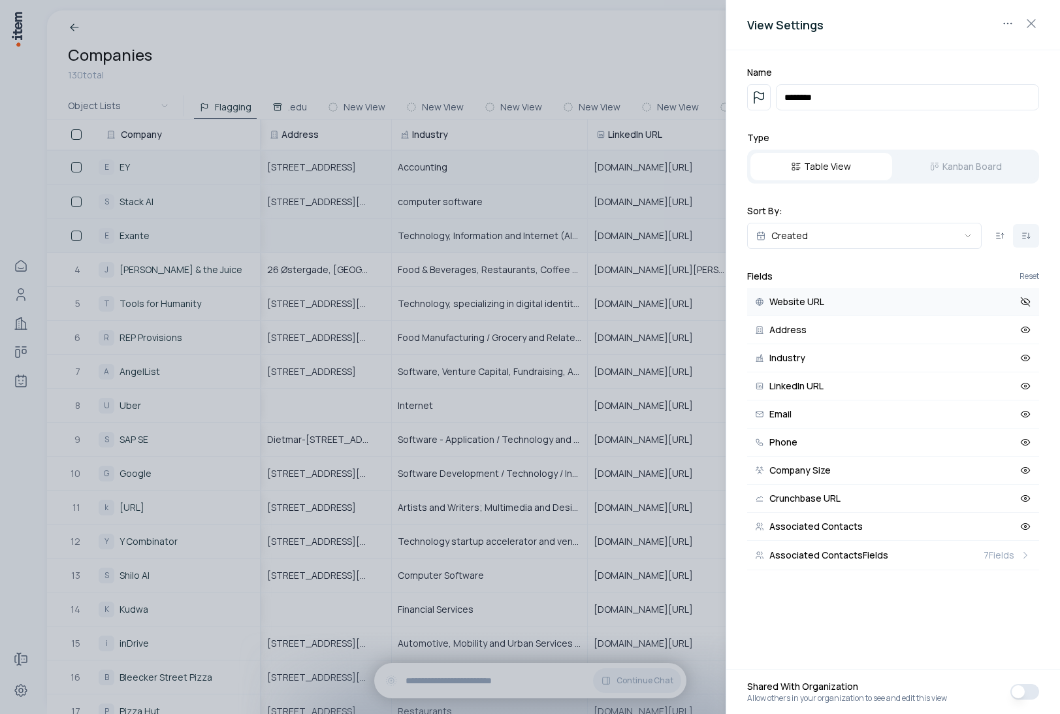
click at [925, 259] on div "Name ******** Type Table View Kanban Board Sort By: Created Fields Reset Websit…" at bounding box center [893, 317] width 334 height 535
click at [1029, 304] on icon at bounding box center [1025, 301] width 9 height 9
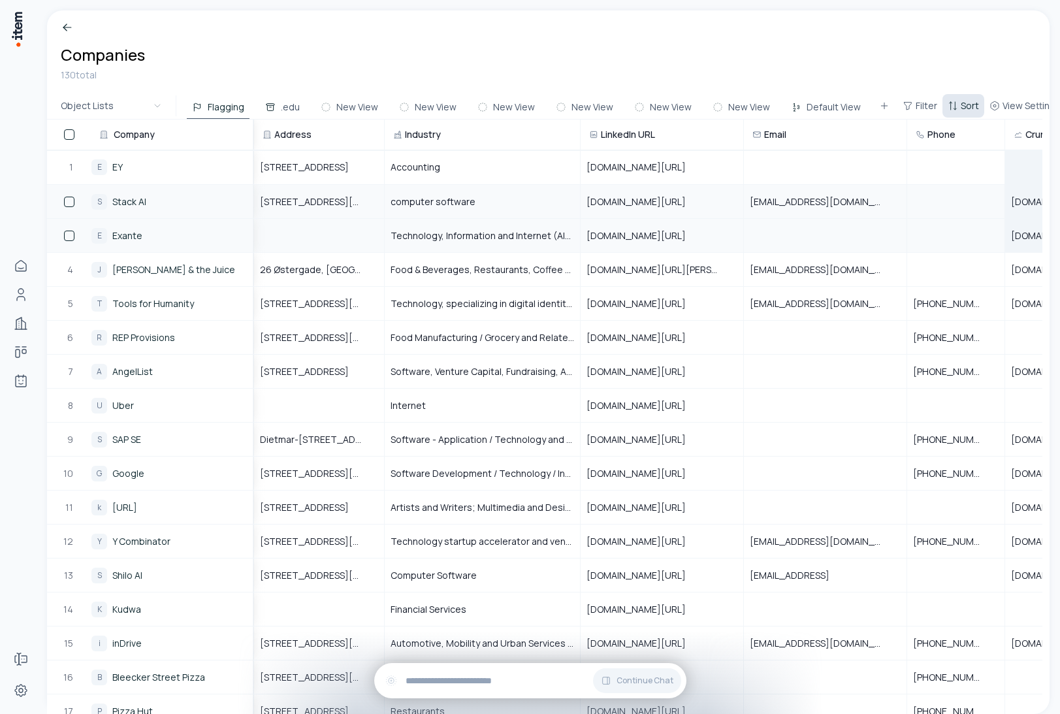
click at [961, 101] on span "Sort" at bounding box center [970, 105] width 18 height 13
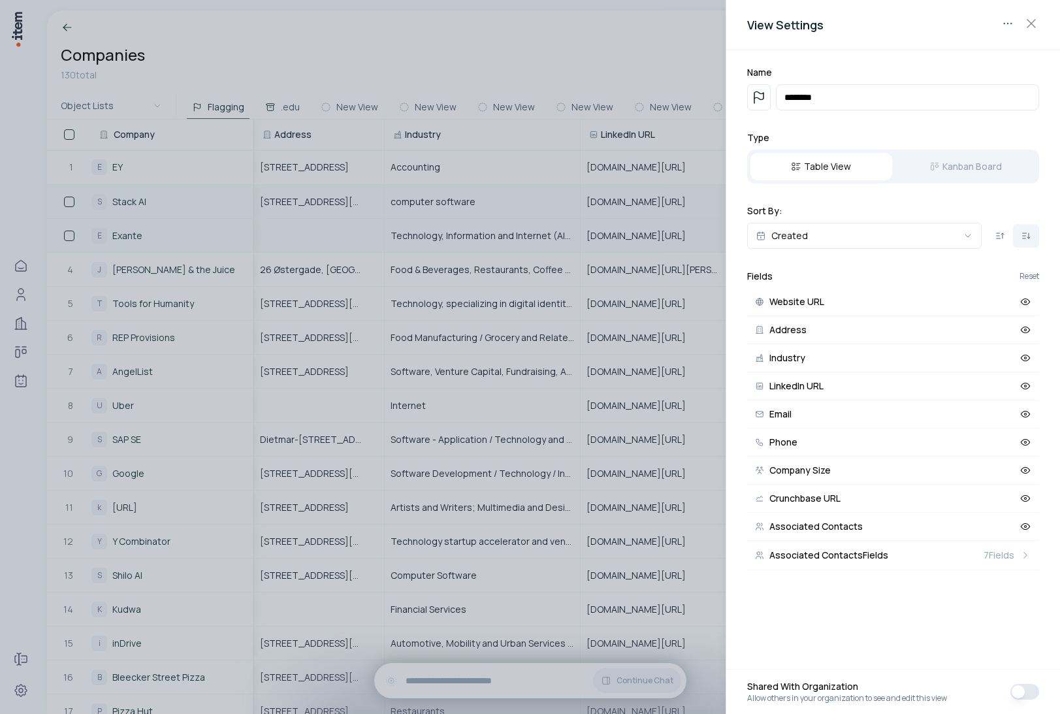
click at [859, 204] on h2 "Sort By:" at bounding box center [893, 210] width 292 height 13
click at [1029, 27] on icon "button" at bounding box center [1031, 24] width 16 height 16
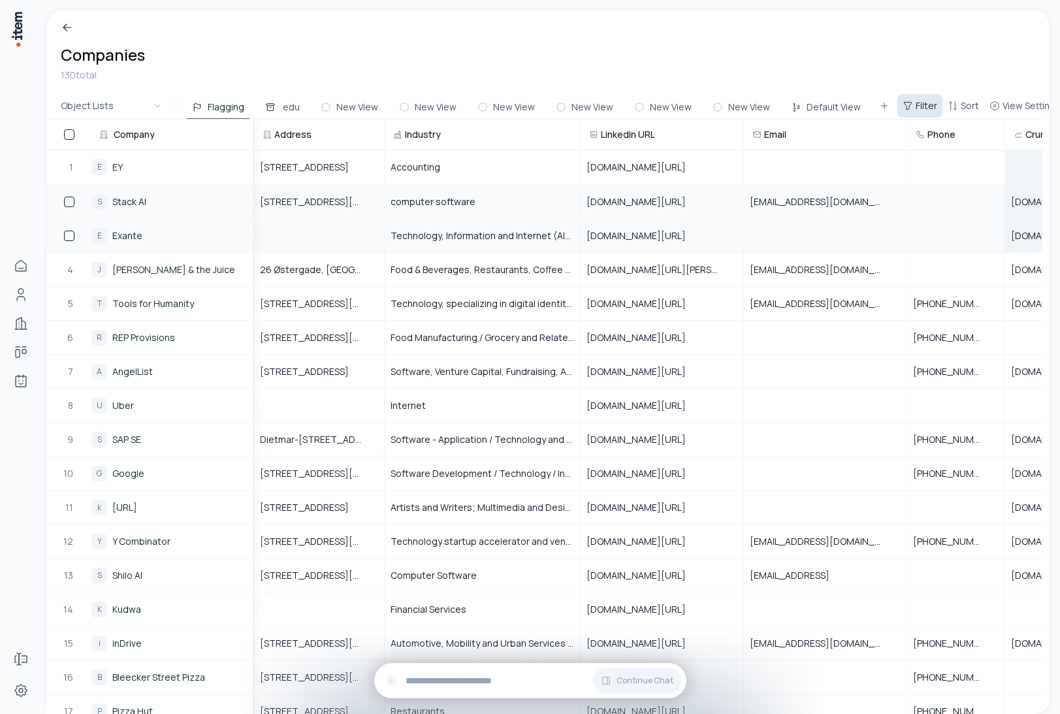
click at [916, 108] on span "Filter" at bounding box center [927, 105] width 22 height 13
click at [799, 72] on html "Home People Companies Deals Agents Forms Settings Companies 130 total Object Li…" at bounding box center [530, 357] width 1060 height 714
click at [1053, 319] on div "Companies 130 total Object Lists Flagging .edu New View New View New View New V…" at bounding box center [551, 357] width 1018 height 714
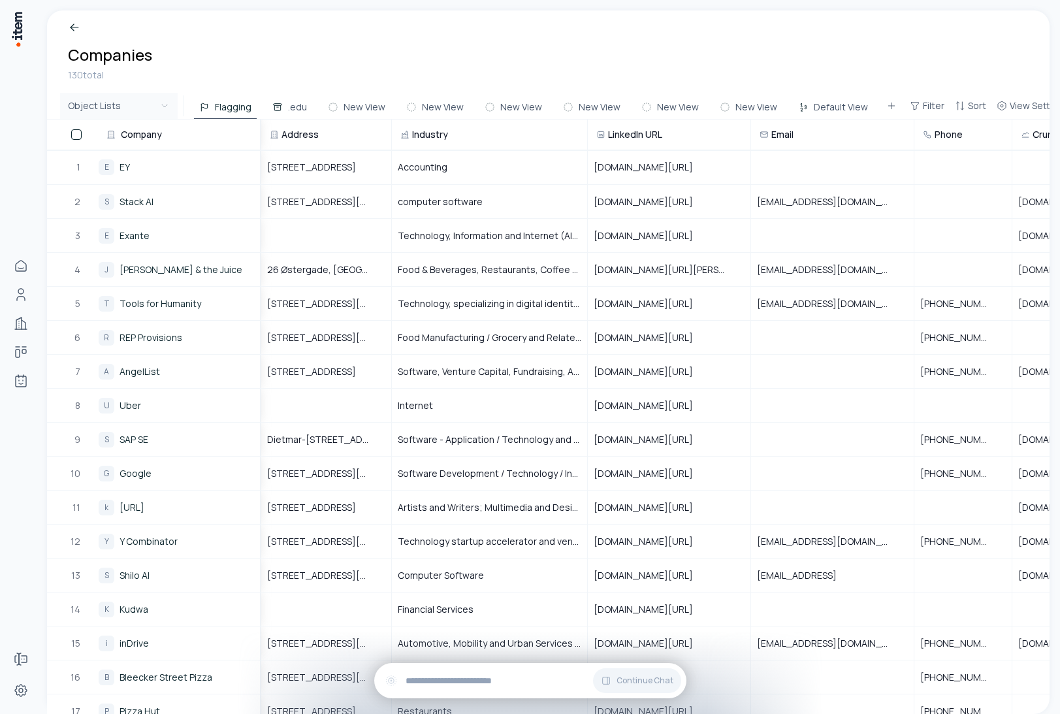
click at [153, 104] on html "Home People Companies Deals Agents Forms Settings Companies 130 total Object Li…" at bounding box center [530, 357] width 1060 height 714
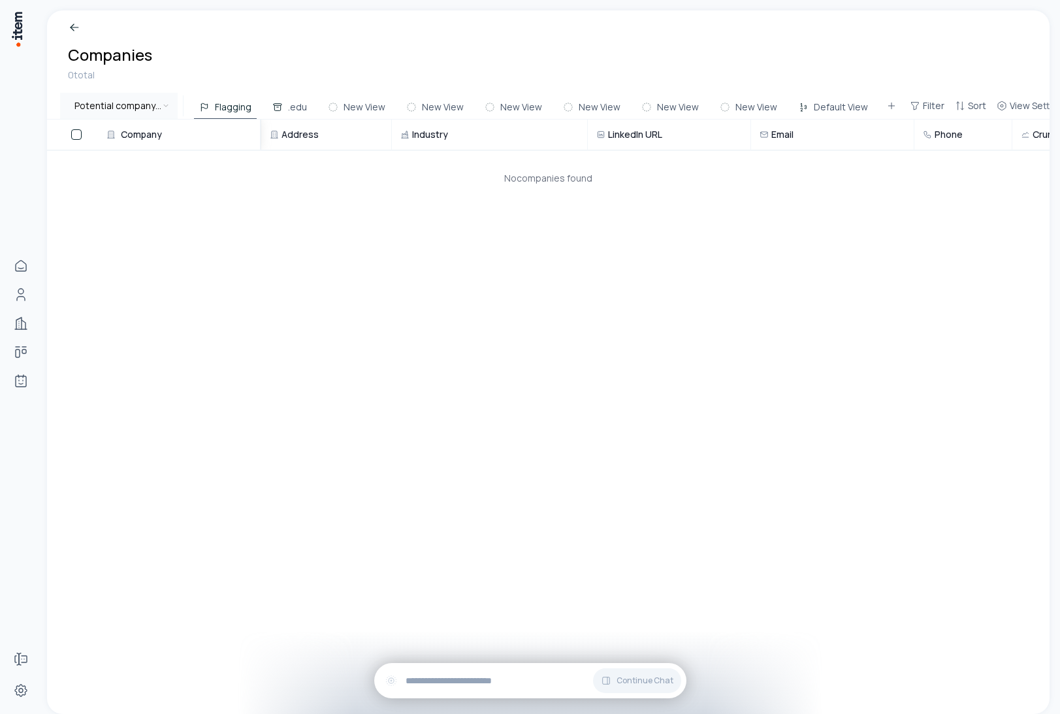
click at [163, 104] on html "Home People Companies Deals Agents Forms Settings Companies 0 total Potential c…" at bounding box center [530, 357] width 1060 height 714
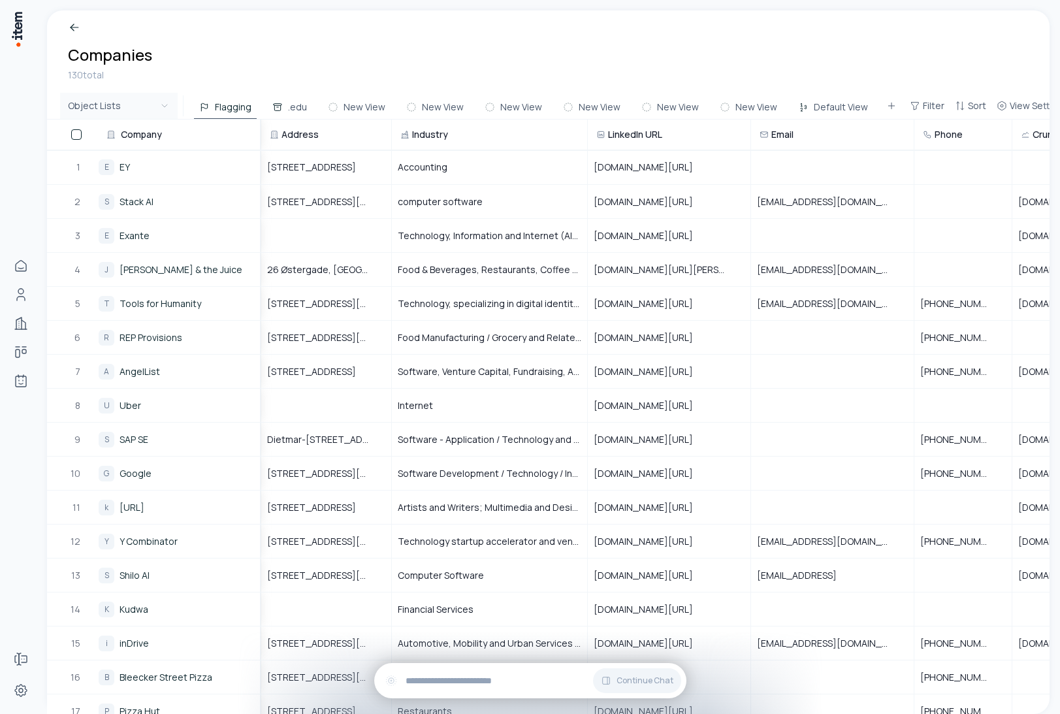
click at [135, 97] on html "Home People Companies Deals Agents Forms Settings Companies 130 total Object Li…" at bounding box center [530, 357] width 1060 height 714
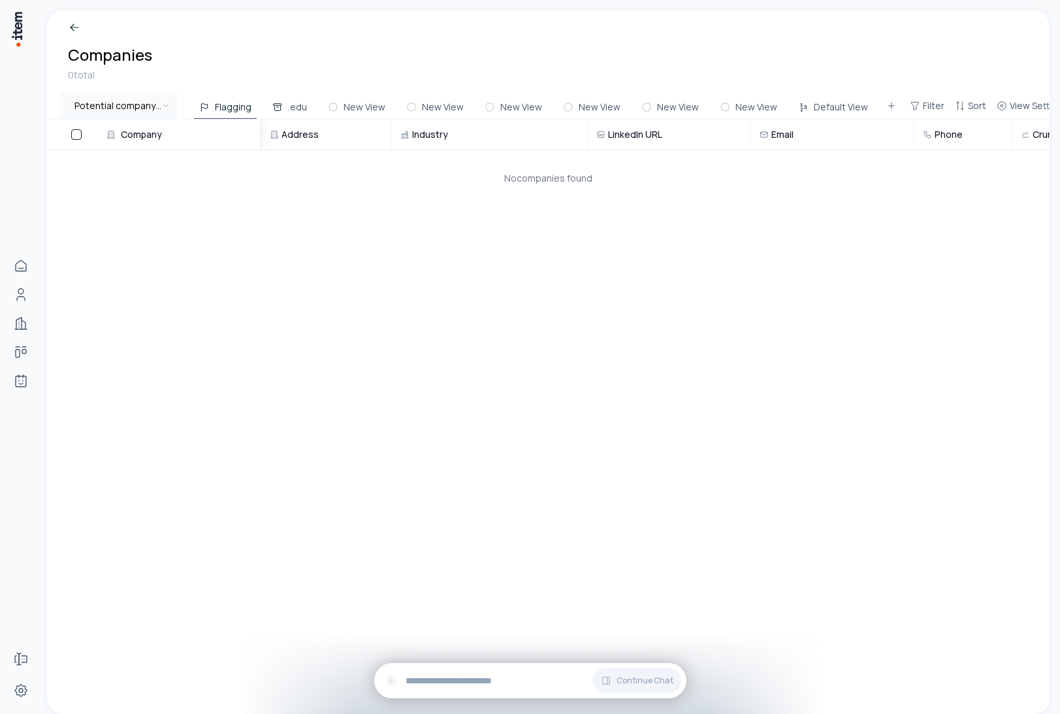
click at [146, 103] on html "Home People Companies Deals Agents Forms Settings Companies 0 total Potential c…" at bounding box center [530, 357] width 1060 height 714
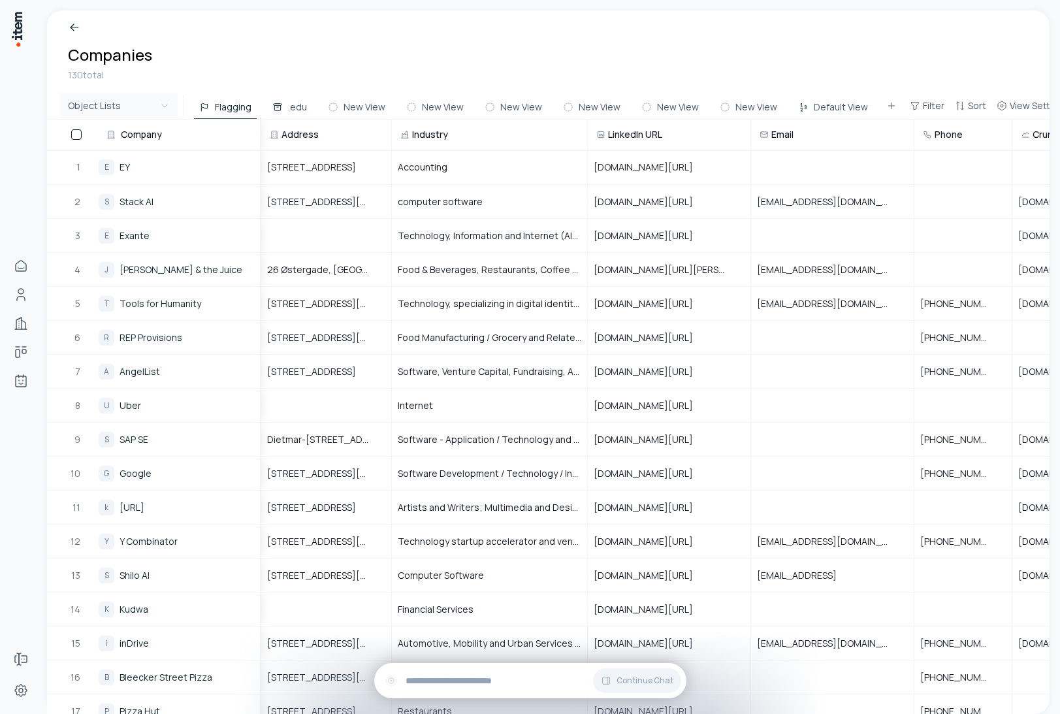
click at [116, 100] on html "Home People Companies Deals Agents Forms Settings Companies 130 total Object Li…" at bounding box center [530, 357] width 1060 height 714
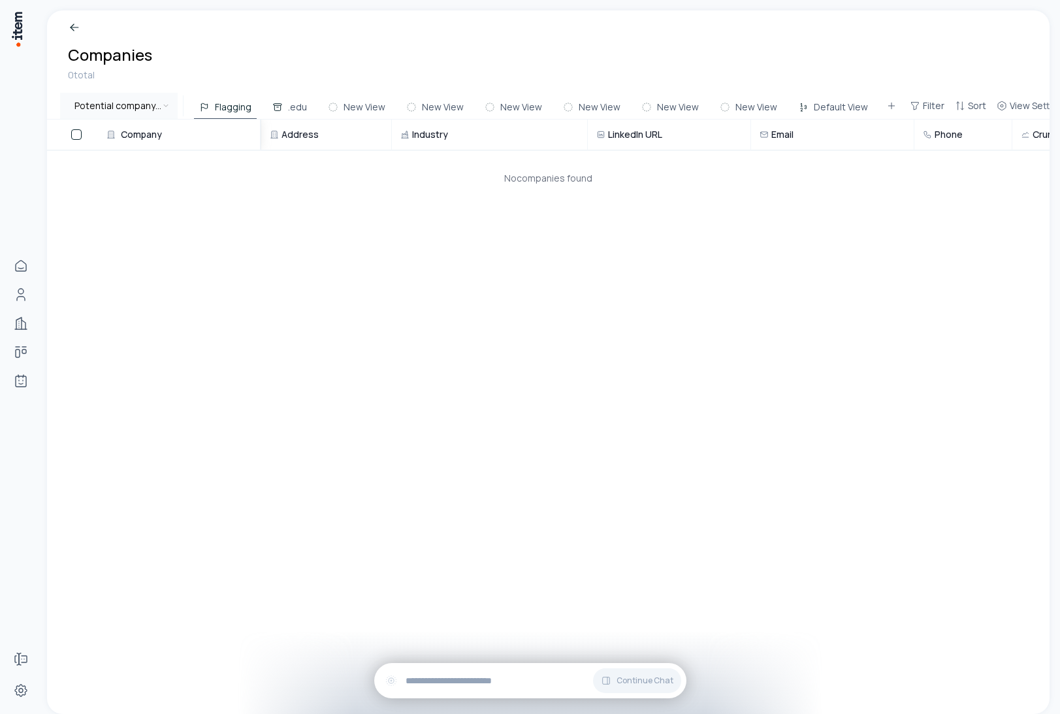
click at [134, 100] on html "Home People Companies Deals Agents Forms Settings Companies 0 total Potential c…" at bounding box center [530, 357] width 1060 height 714
click at [117, 97] on html "Home People Companies Deals Agents Forms Settings Companies 0 total Qualified O…" at bounding box center [530, 357] width 1060 height 714
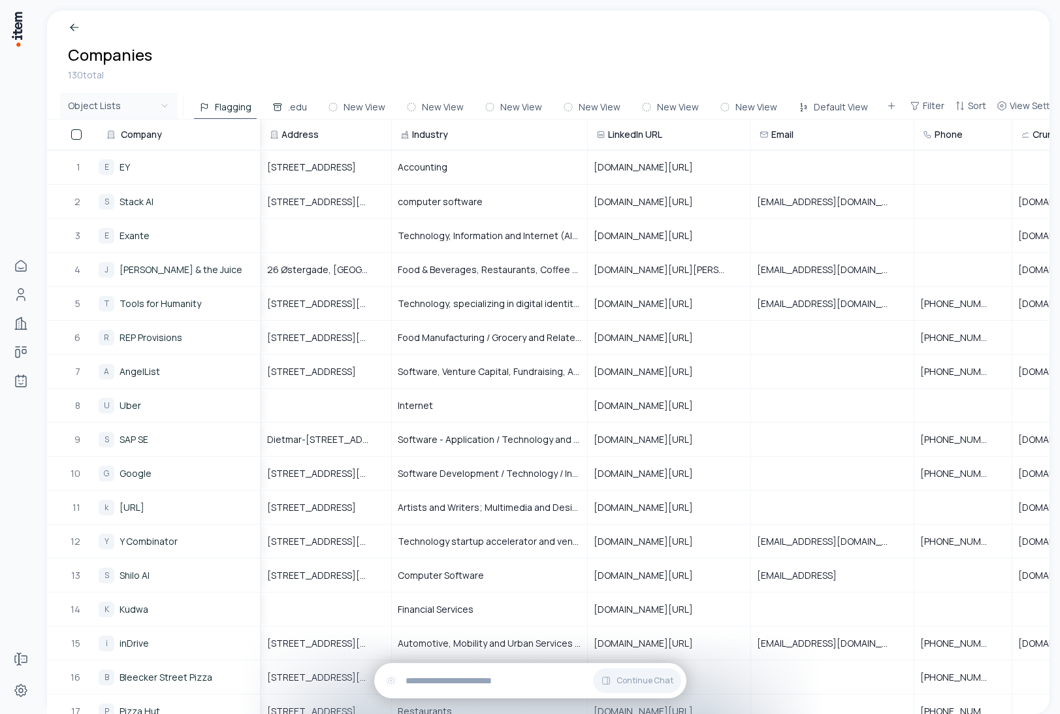
click at [107, 95] on html "Home People Companies Deals Agents Forms Settings Companies 130 total Object Li…" at bounding box center [530, 357] width 1060 height 714
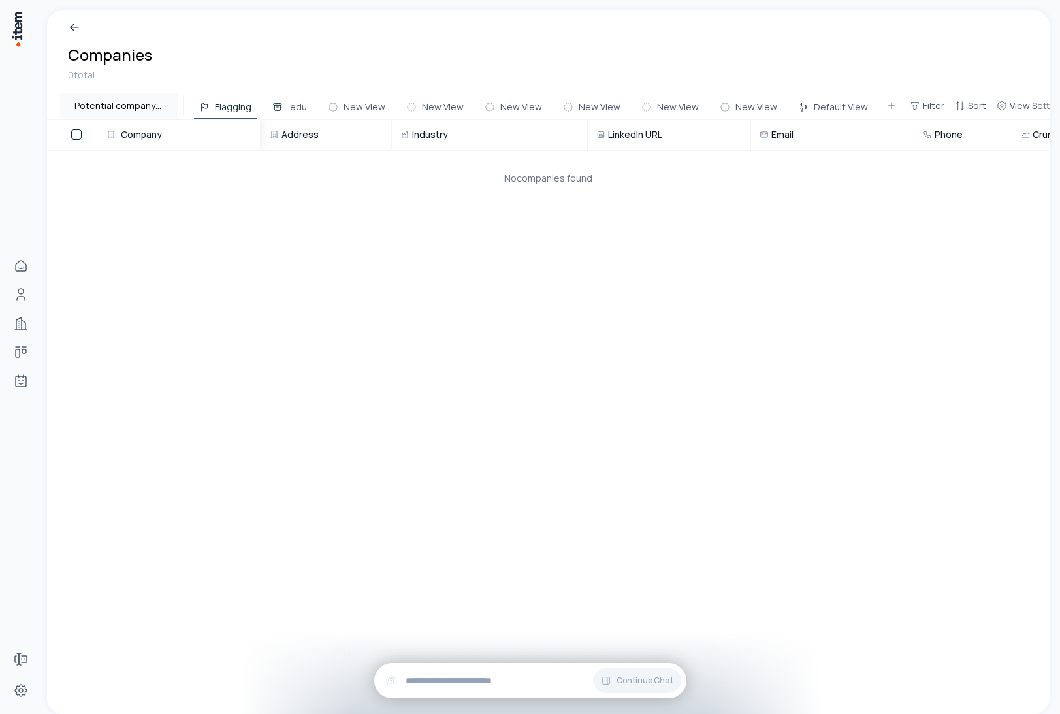
click at [104, 100] on html "Home People Companies Deals Agents Forms Settings Companies 0 total Potential c…" at bounding box center [530, 357] width 1060 height 714
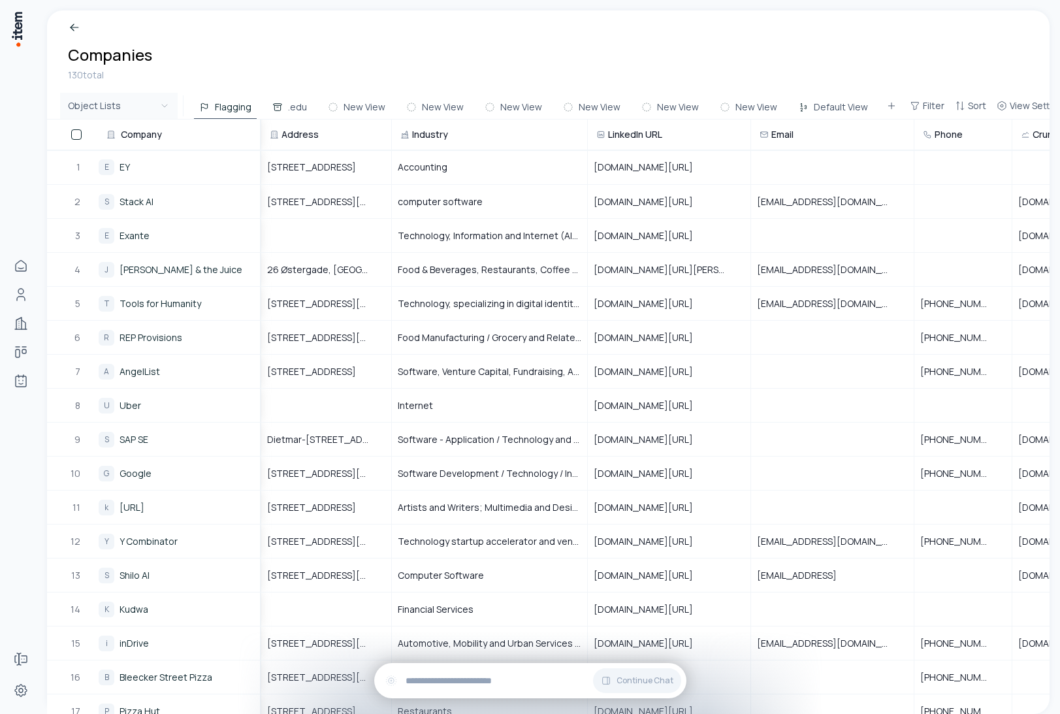
click at [112, 104] on html "Home People Companies Deals Agents Forms Settings Companies 130 total Object Li…" at bounding box center [530, 357] width 1060 height 714
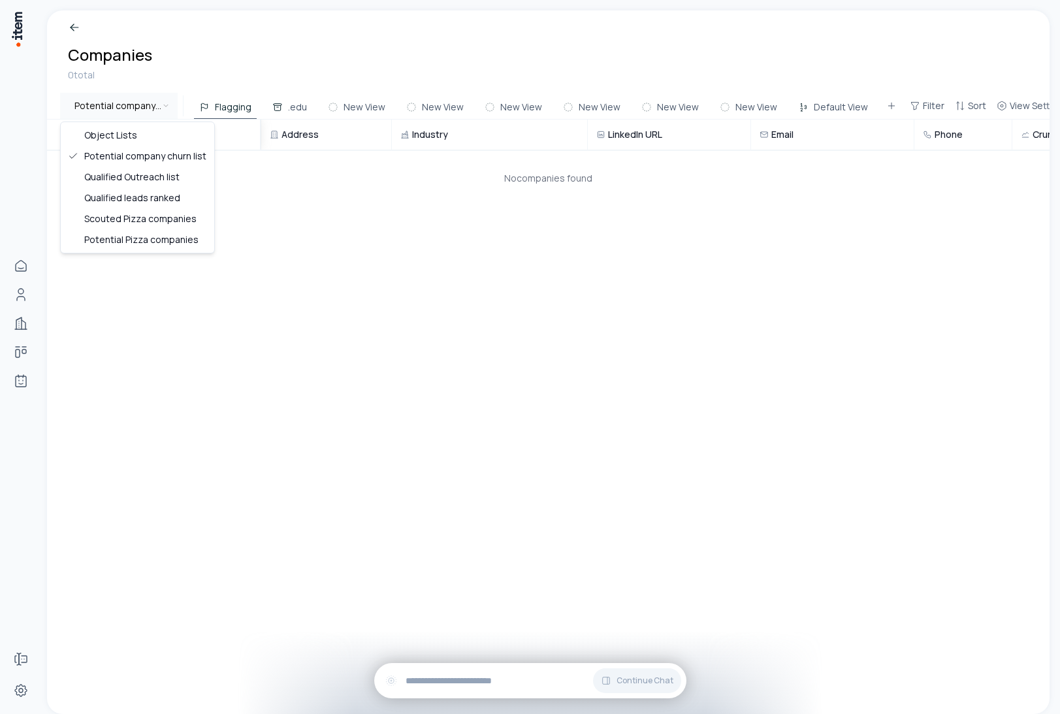
click at [121, 102] on html "Home People Companies Deals Agents Forms Settings Companies 0 total Potential c…" at bounding box center [530, 357] width 1060 height 714
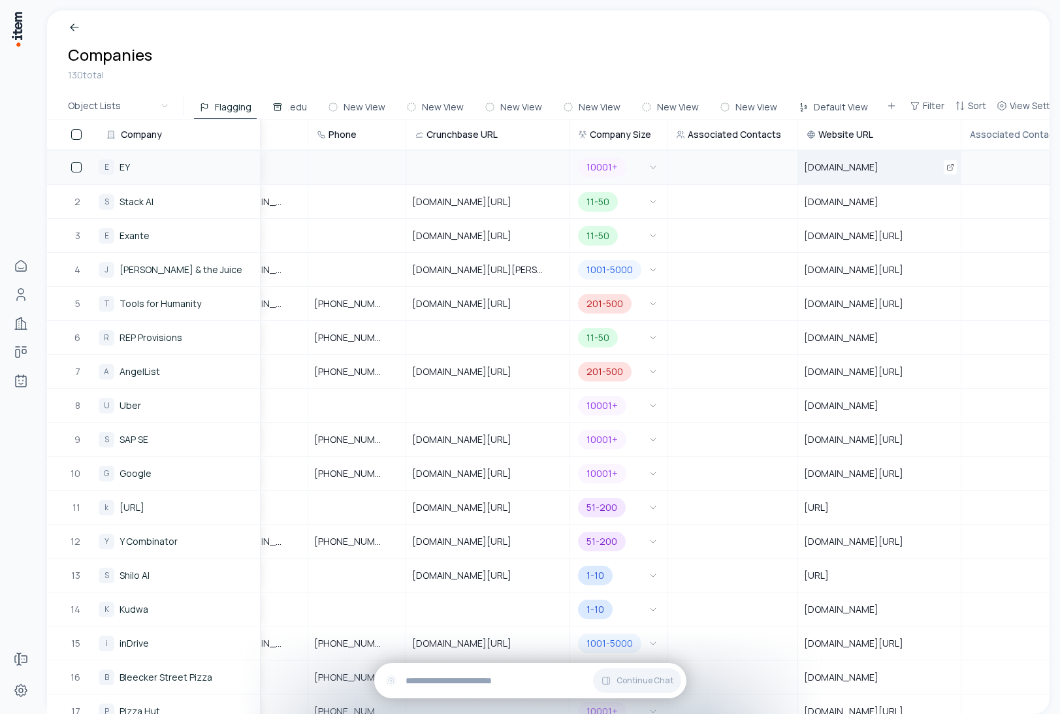
scroll to position [0, 761]
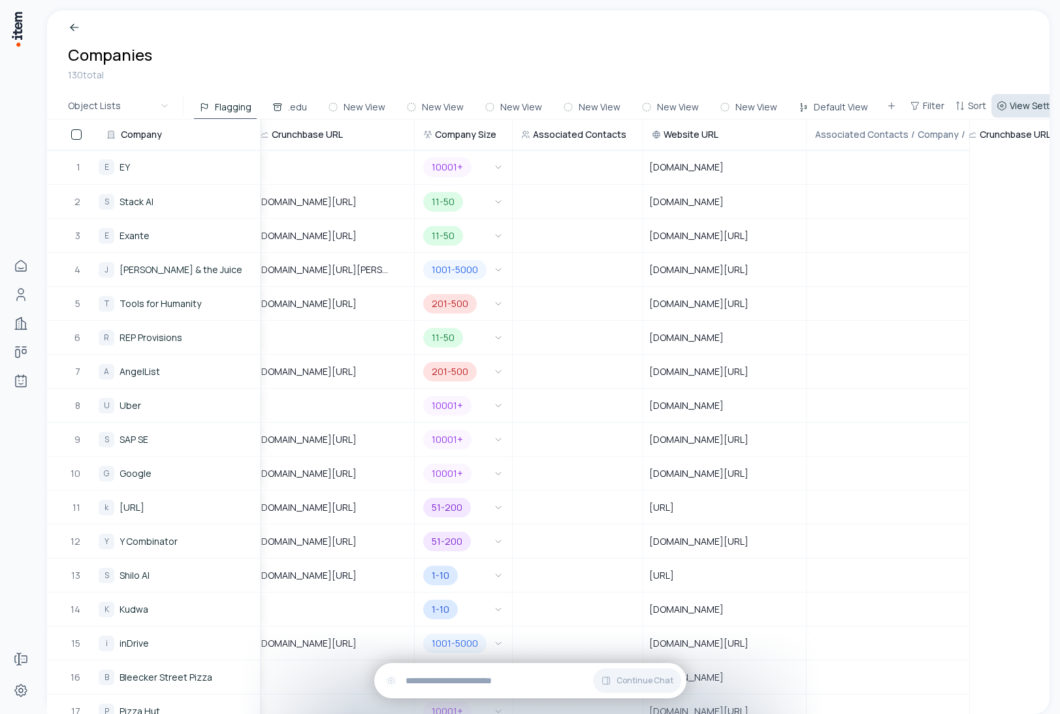
click at [1017, 110] on span "View Settings" at bounding box center [1039, 105] width 58 height 13
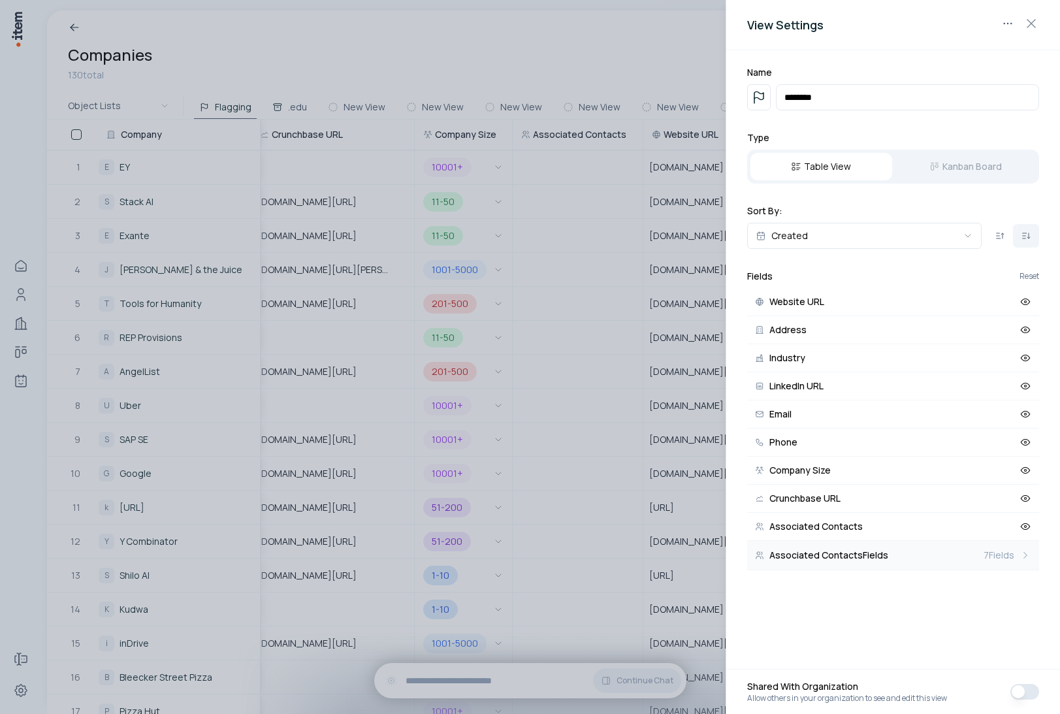
click at [998, 552] on span "7 Fields" at bounding box center [998, 555] width 31 height 13
click at [756, 276] on icon "Back" at bounding box center [752, 276] width 10 height 10
click at [961, 167] on div "Table View Kanban Board" at bounding box center [893, 167] width 292 height 34
click at [955, 135] on h2 "Type" at bounding box center [893, 137] width 292 height 13
click at [929, 170] on div "Table View Kanban Board" at bounding box center [893, 167] width 292 height 34
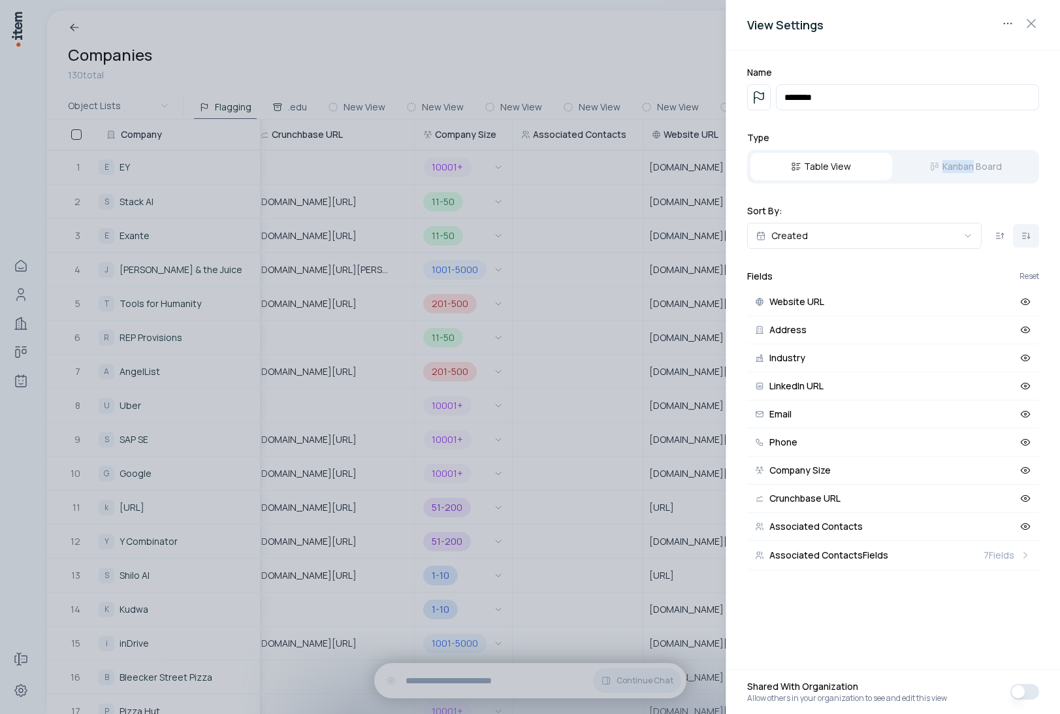
click at [929, 170] on div "Table View Kanban Board" at bounding box center [893, 167] width 292 height 34
click at [891, 185] on div "Name ******** Type Table View Kanban Board Sort By: Created Fields Reset Websit…" at bounding box center [893, 317] width 334 height 535
click at [976, 170] on div "Table View Kanban Board" at bounding box center [893, 167] width 292 height 34
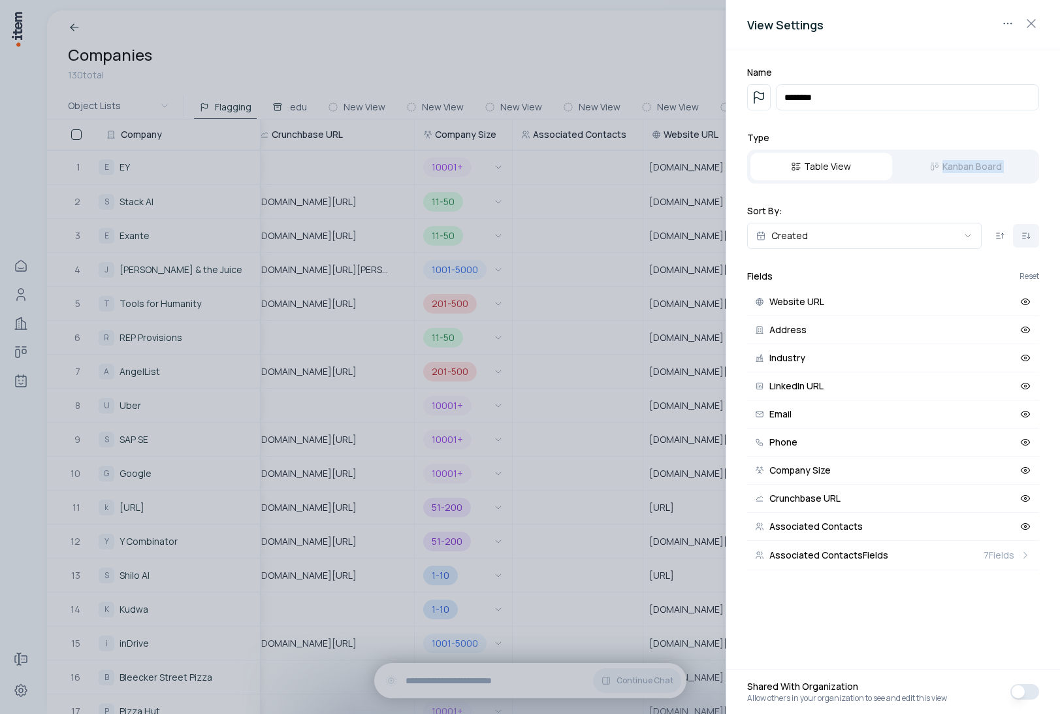
click at [976, 170] on div "Table View Kanban Board" at bounding box center [893, 167] width 292 height 34
click at [938, 191] on div "Name ******** Type Table View Kanban Board Sort By: Created Fields Reset Websit…" at bounding box center [893, 317] width 334 height 535
click at [477, 52] on div at bounding box center [530, 357] width 1060 height 714
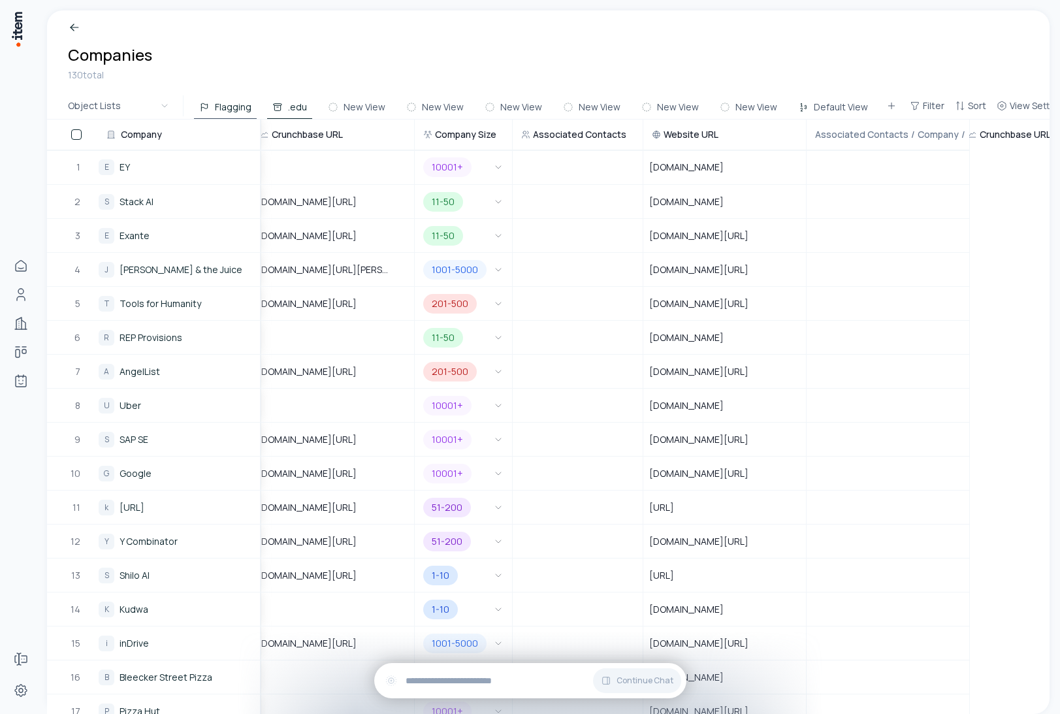
click at [285, 107] on button ".edu" at bounding box center [289, 107] width 45 height 24
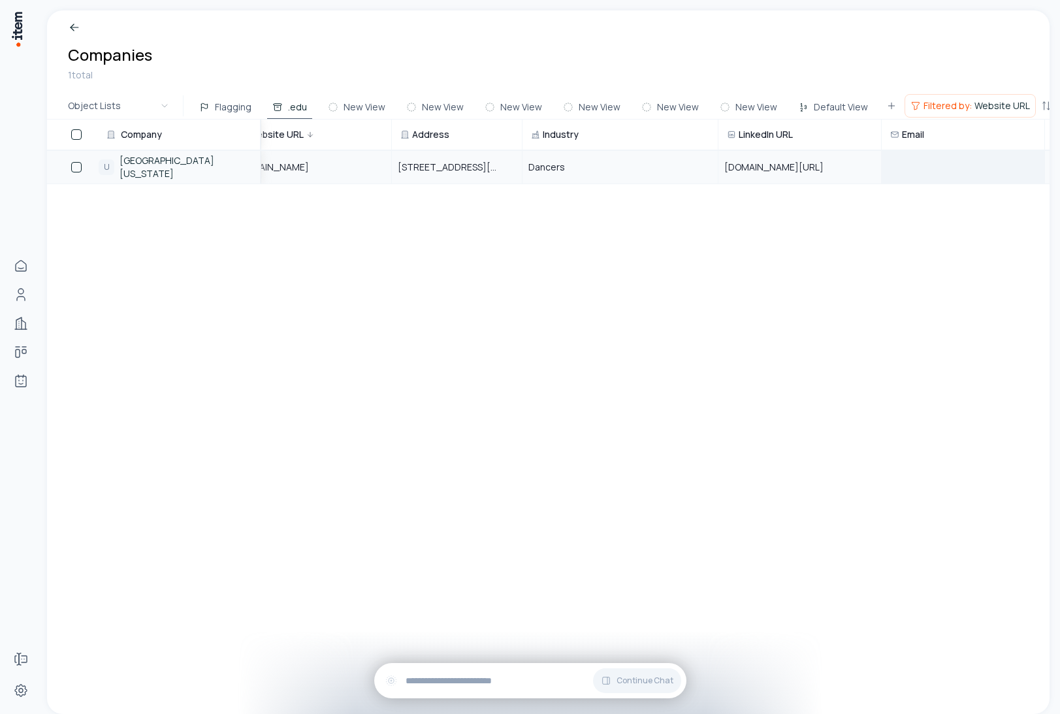
scroll to position [0, 0]
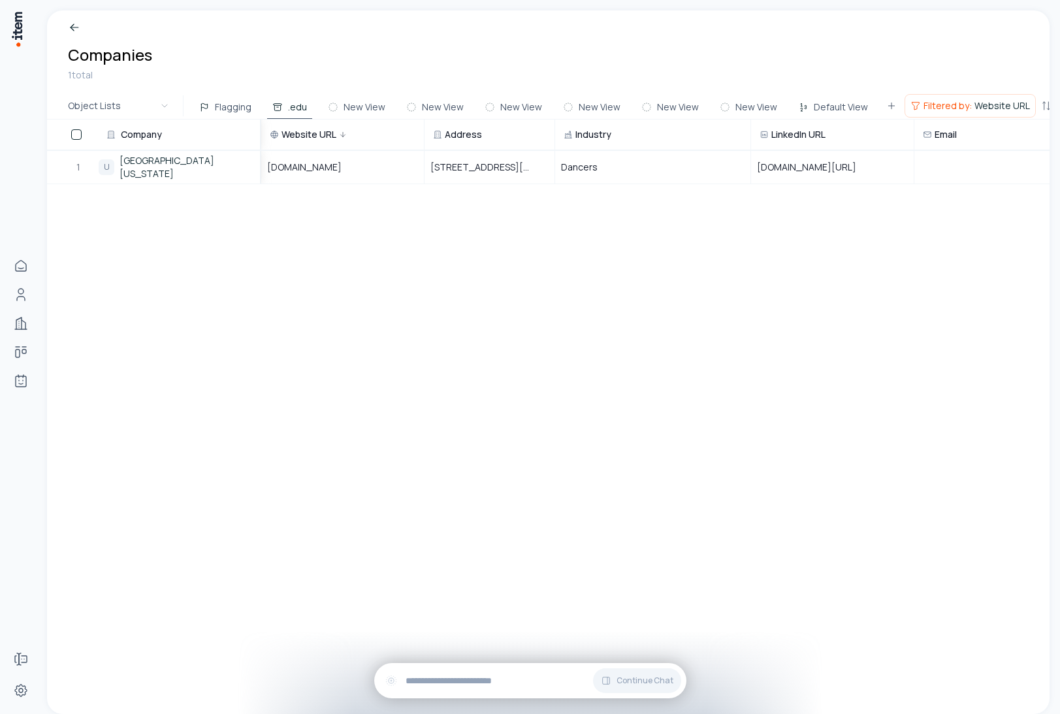
click at [177, 320] on div "Company Website URL Address Industry LinkedIn URL Email Phone Crunchbase URL Co…" at bounding box center [548, 417] width 1002 height 594
click at [74, 135] on button "button" at bounding box center [76, 134] width 10 height 10
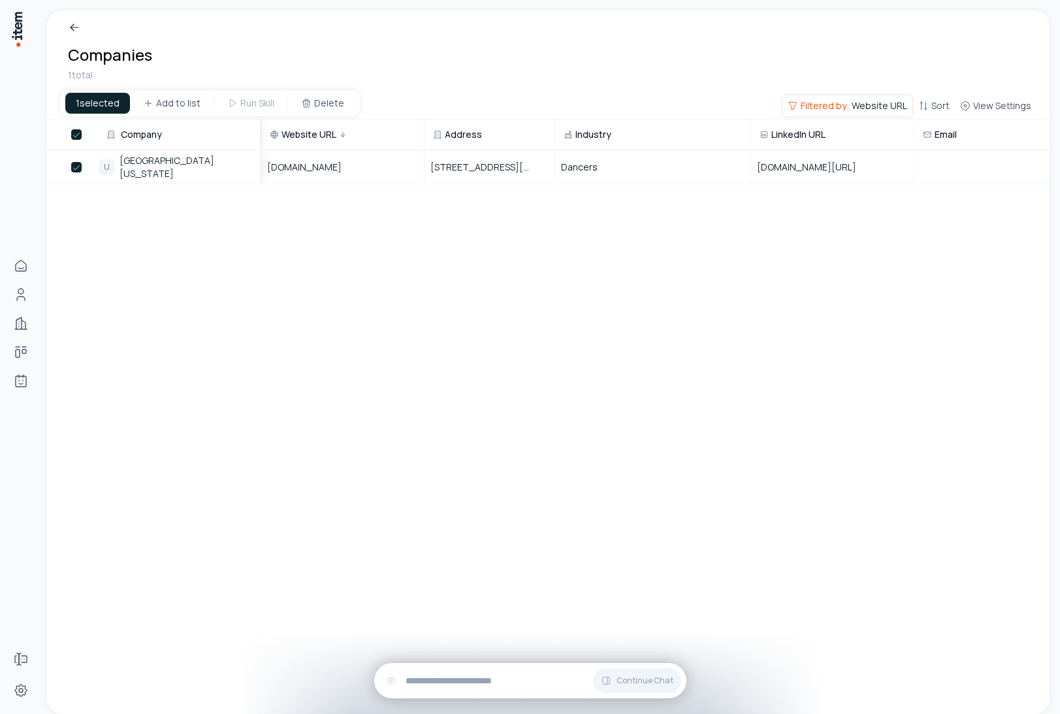
click at [74, 135] on button "button" at bounding box center [76, 134] width 10 height 10
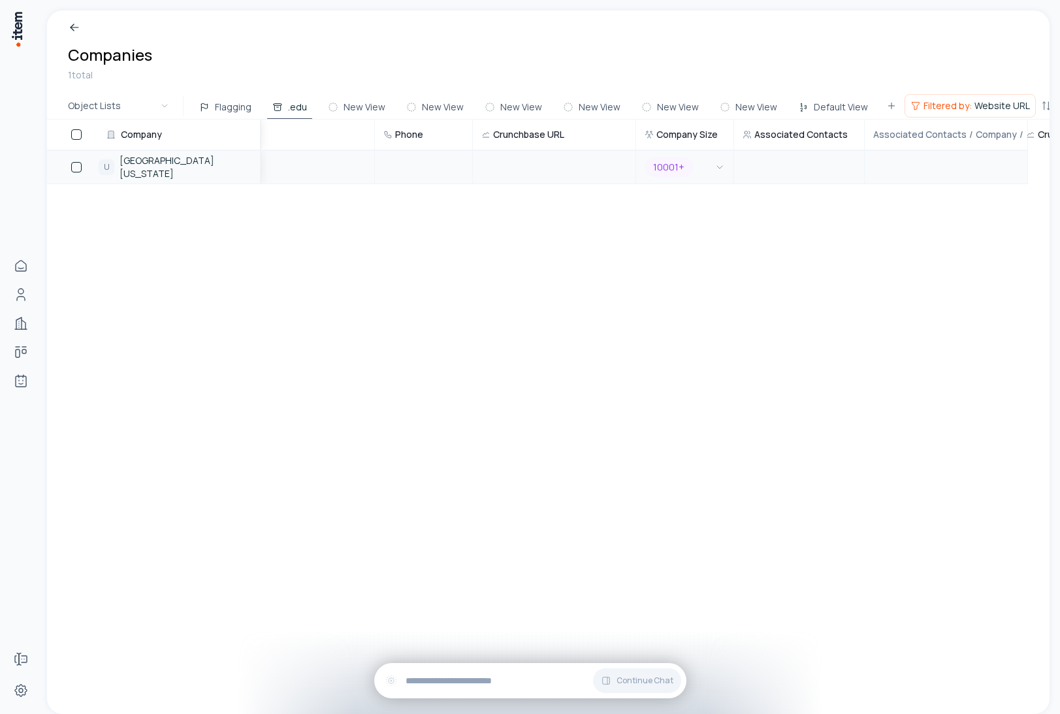
scroll to position [0, 761]
click at [657, 167] on icon "button" at bounding box center [661, 167] width 10 height 10
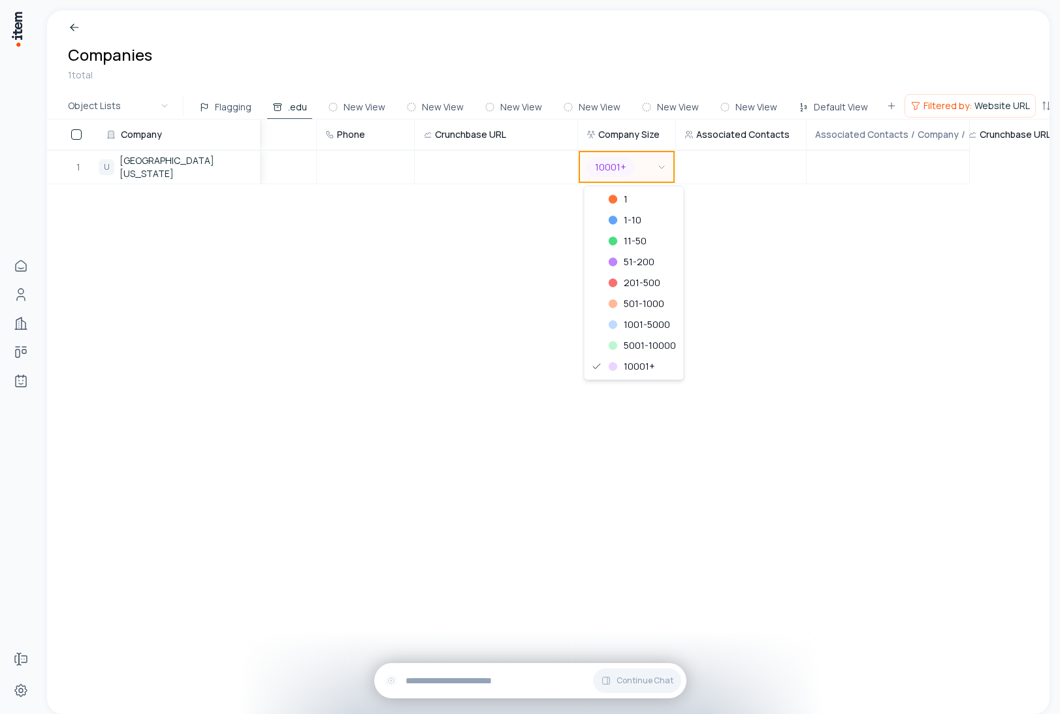
click at [742, 351] on html "Home People Companies Deals Agents Forms Settings Companies 1 total Object List…" at bounding box center [530, 357] width 1060 height 714
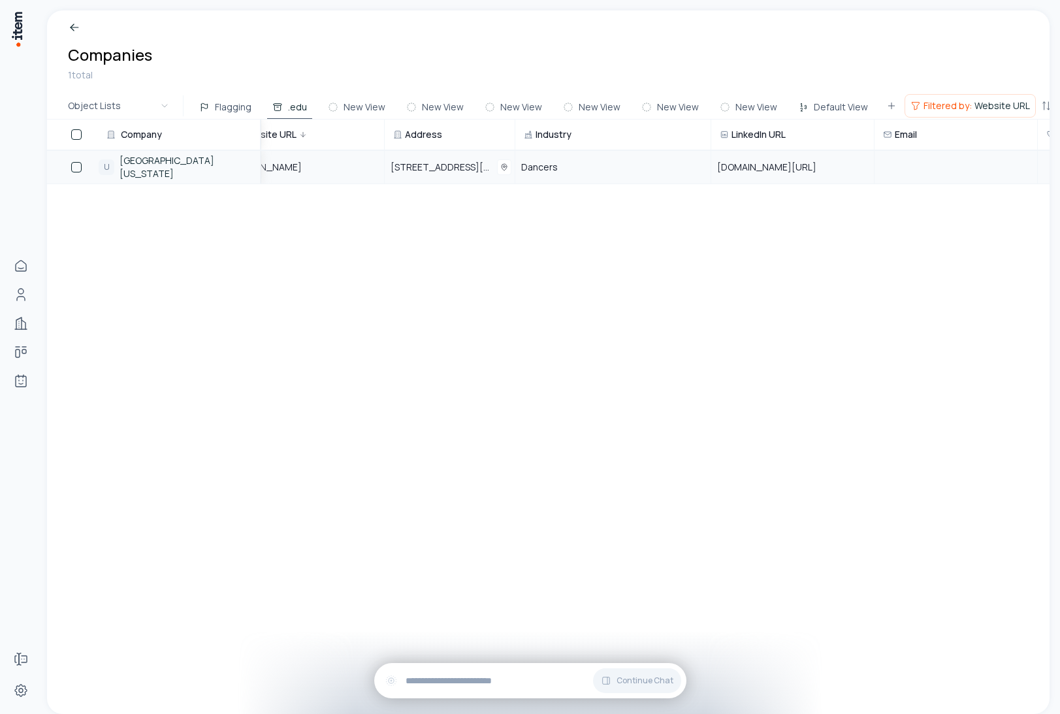
scroll to position [0, 0]
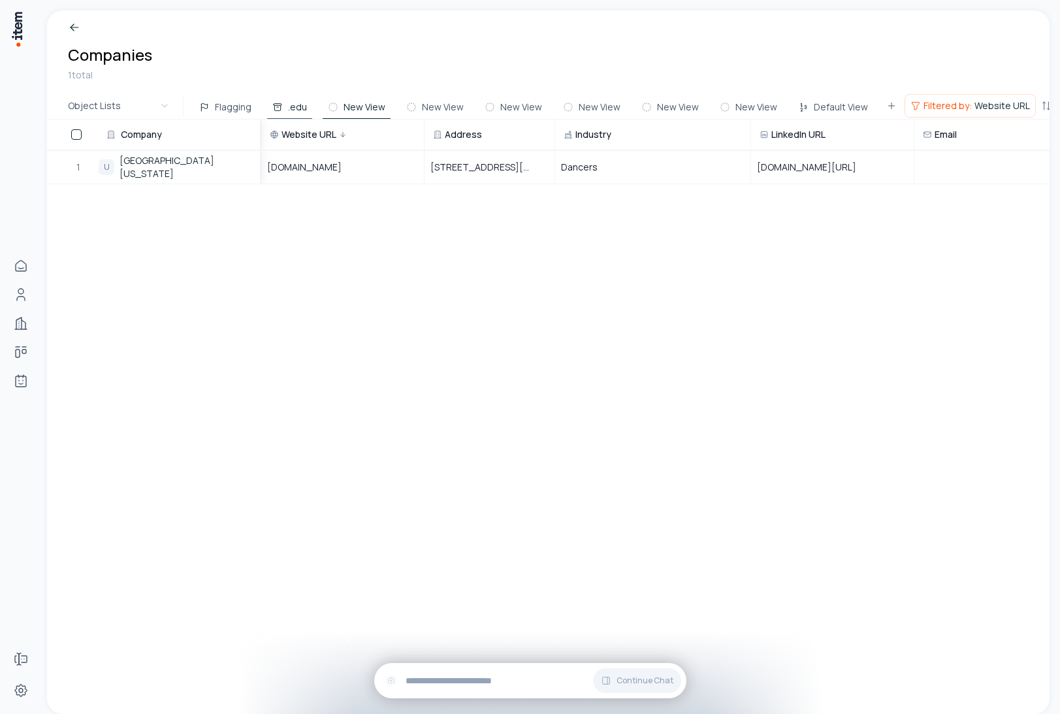
click at [364, 101] on button "New View" at bounding box center [357, 107] width 68 height 24
click at [445, 104] on button "New View" at bounding box center [435, 107] width 68 height 24
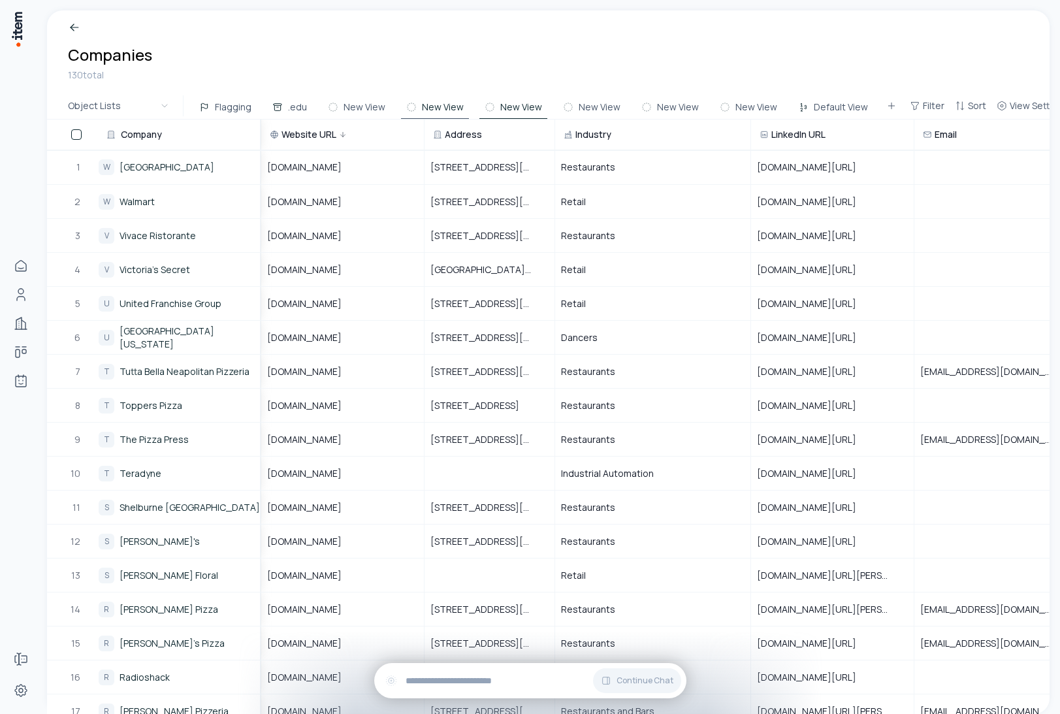
click at [528, 105] on button "New View" at bounding box center [513, 107] width 68 height 24
click at [594, 102] on button "New View" at bounding box center [592, 107] width 68 height 24
click at [682, 105] on button "New View" at bounding box center [670, 107] width 68 height 24
click at [750, 107] on button "New View" at bounding box center [748, 107] width 68 height 24
click at [1010, 101] on span "View Settings" at bounding box center [1039, 105] width 58 height 13
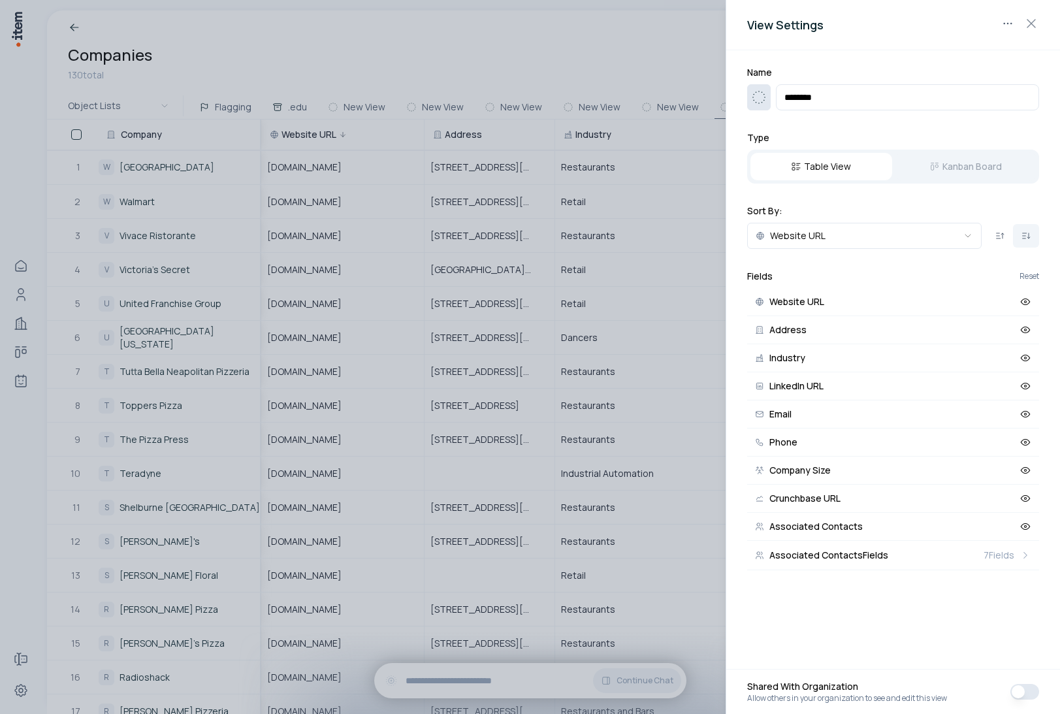
click at [763, 96] on icon "button" at bounding box center [759, 97] width 16 height 16
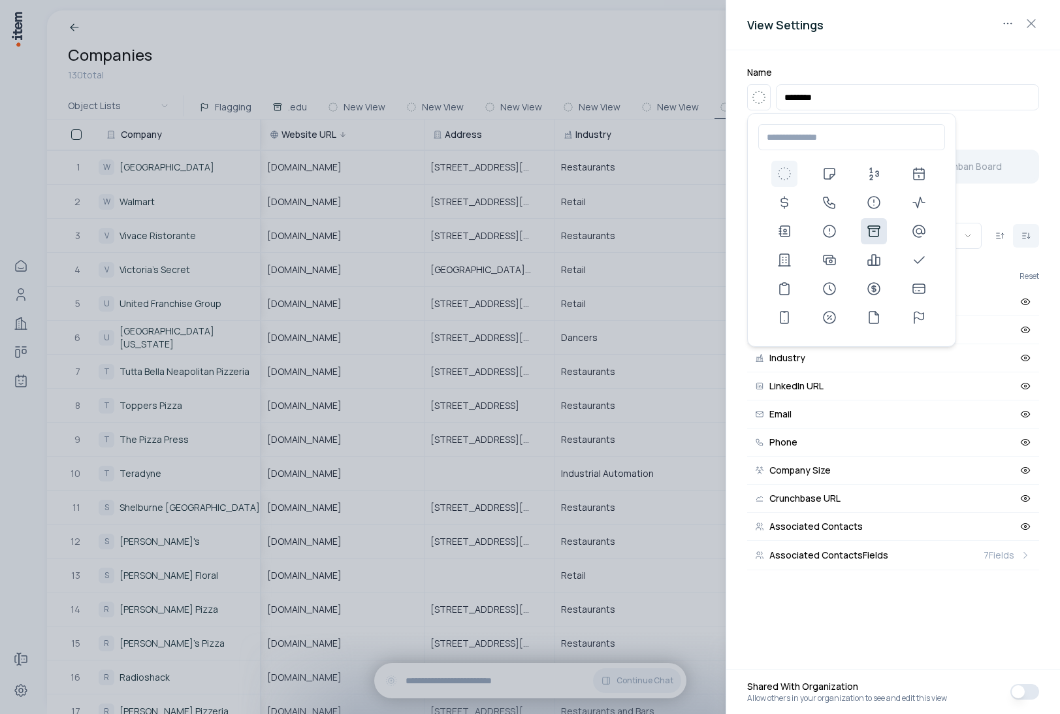
click at [878, 234] on icon at bounding box center [874, 231] width 16 height 16
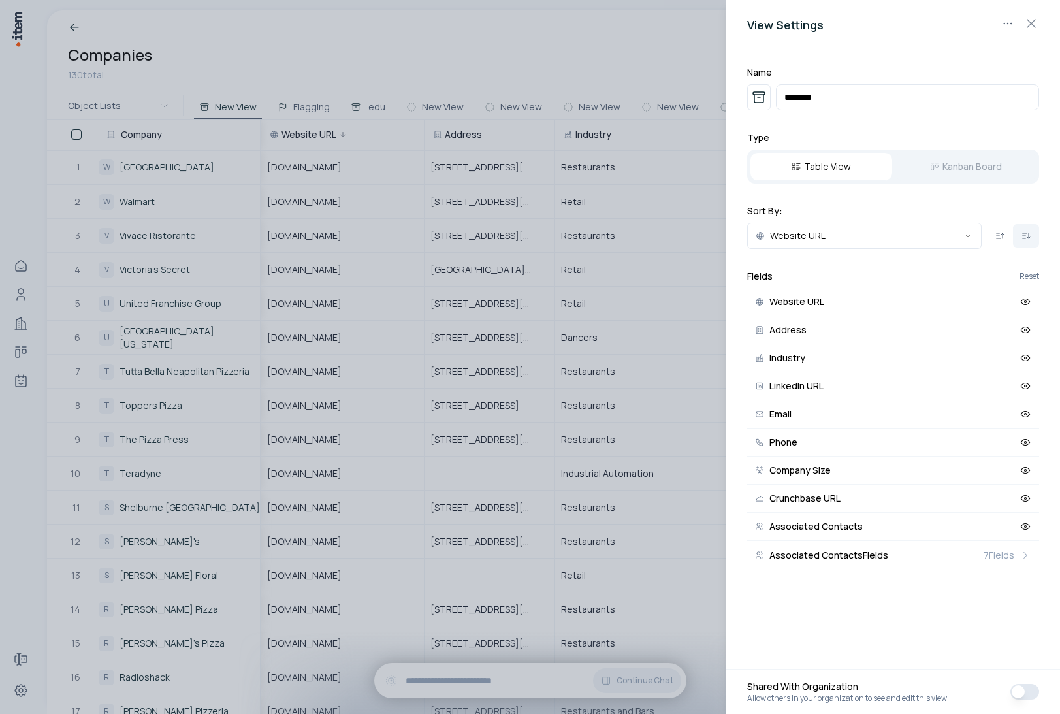
click at [603, 67] on div at bounding box center [530, 357] width 1060 height 714
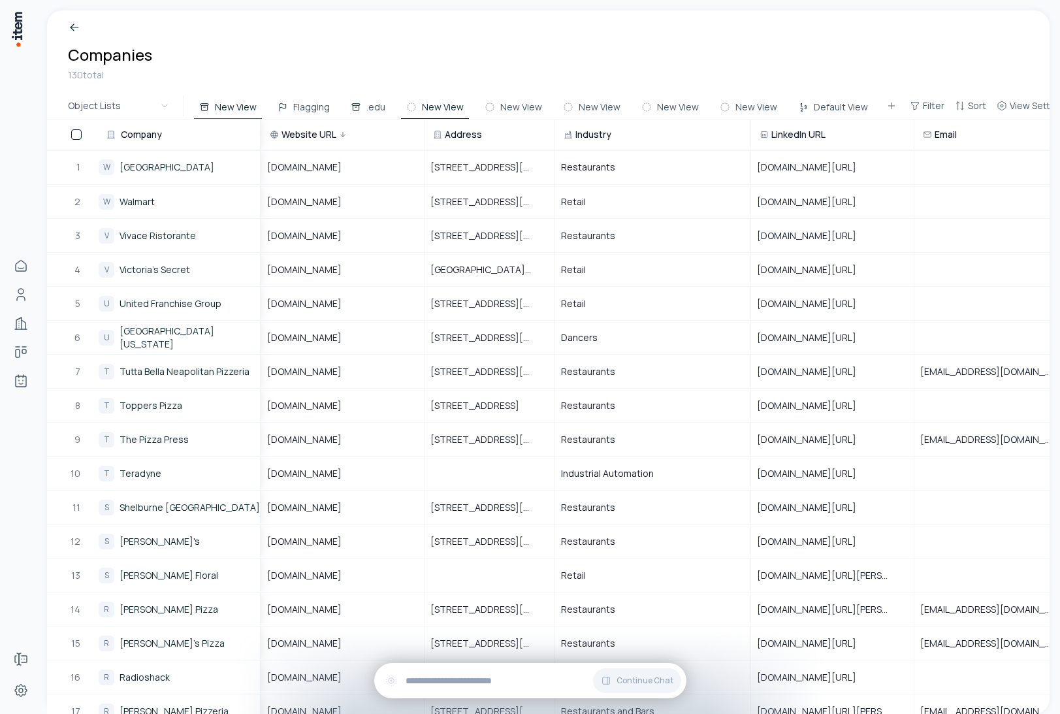
click at [437, 108] on button "New View" at bounding box center [435, 107] width 68 height 24
click at [1000, 98] on button "View Settings" at bounding box center [1032, 106] width 82 height 24
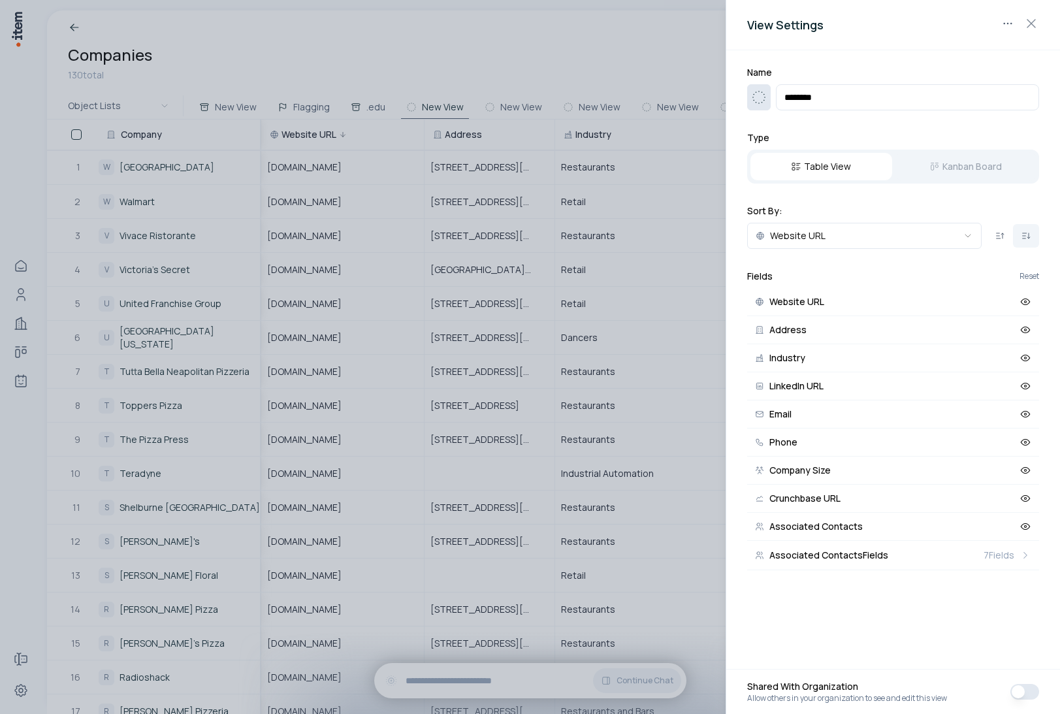
click at [765, 97] on use "button" at bounding box center [759, 97] width 16 height 16
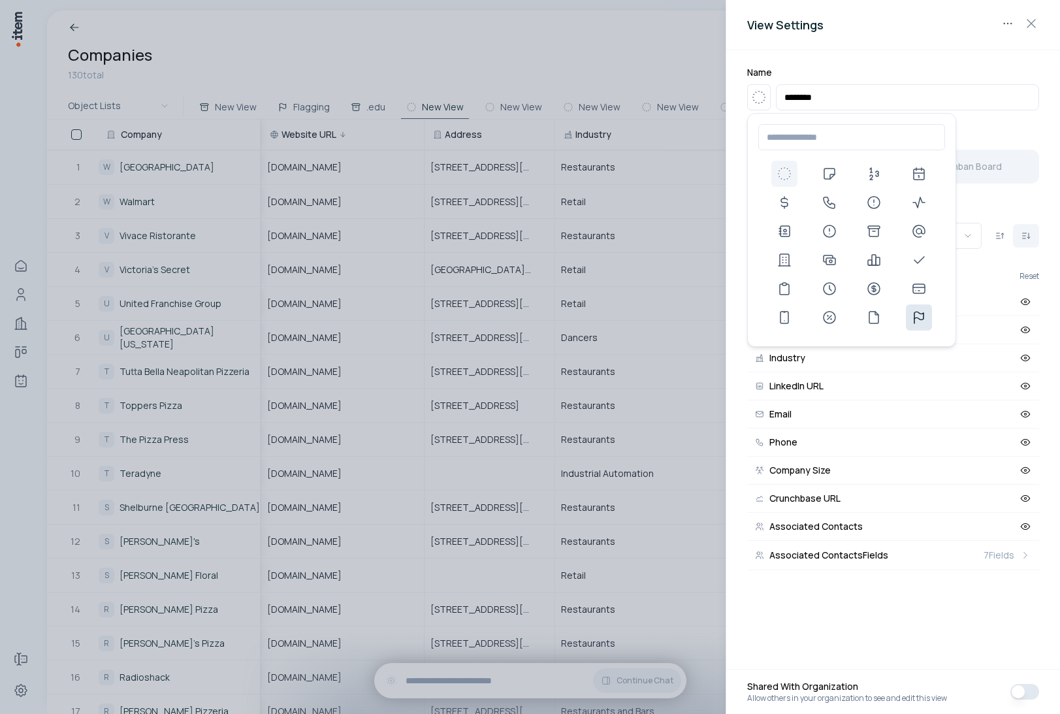
click at [921, 310] on icon at bounding box center [919, 318] width 16 height 16
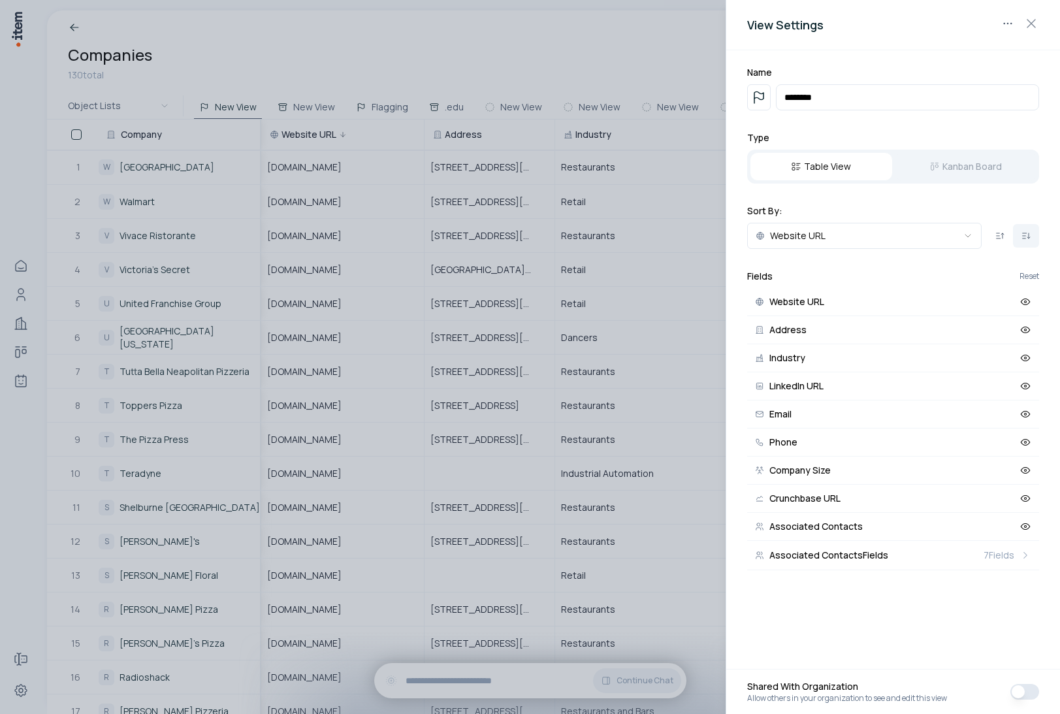
click at [507, 54] on div at bounding box center [530, 357] width 1060 height 714
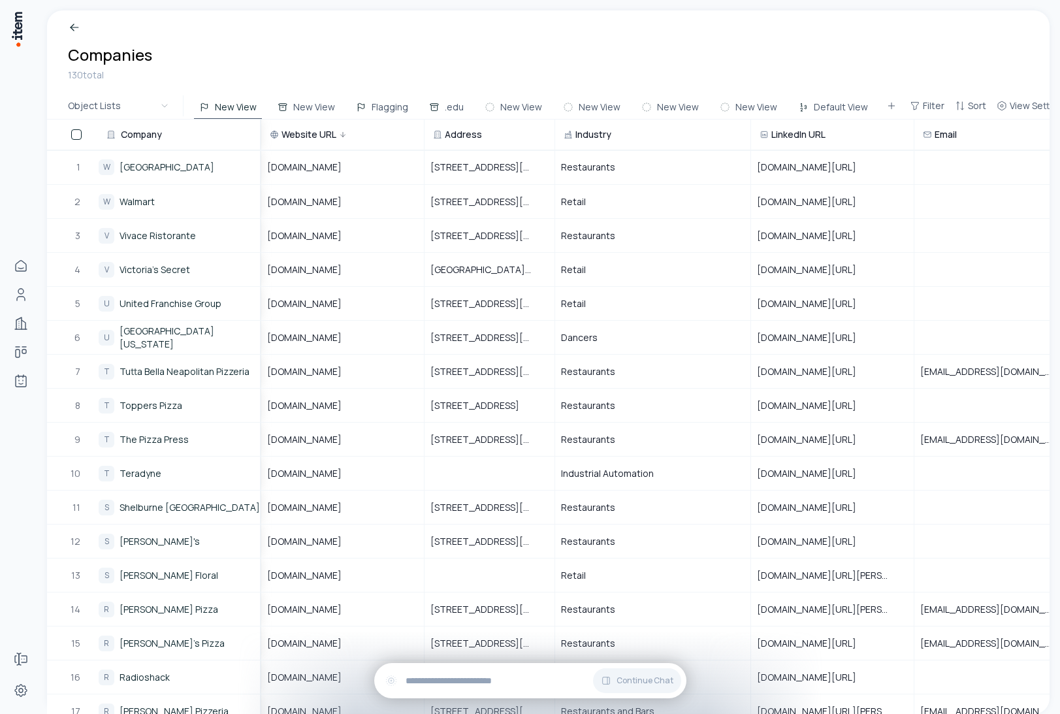
click at [611, 24] on link at bounding box center [548, 27] width 961 height 13
click at [477, 48] on h1 "Companies" at bounding box center [548, 54] width 961 height 21
click at [53, 103] on div "Object Lists New View New View Flagging .edu New View New View New View New Vie…" at bounding box center [548, 106] width 1002 height 27
click at [386, 622] on div "rosatispizza.com" at bounding box center [342, 609] width 161 height 32
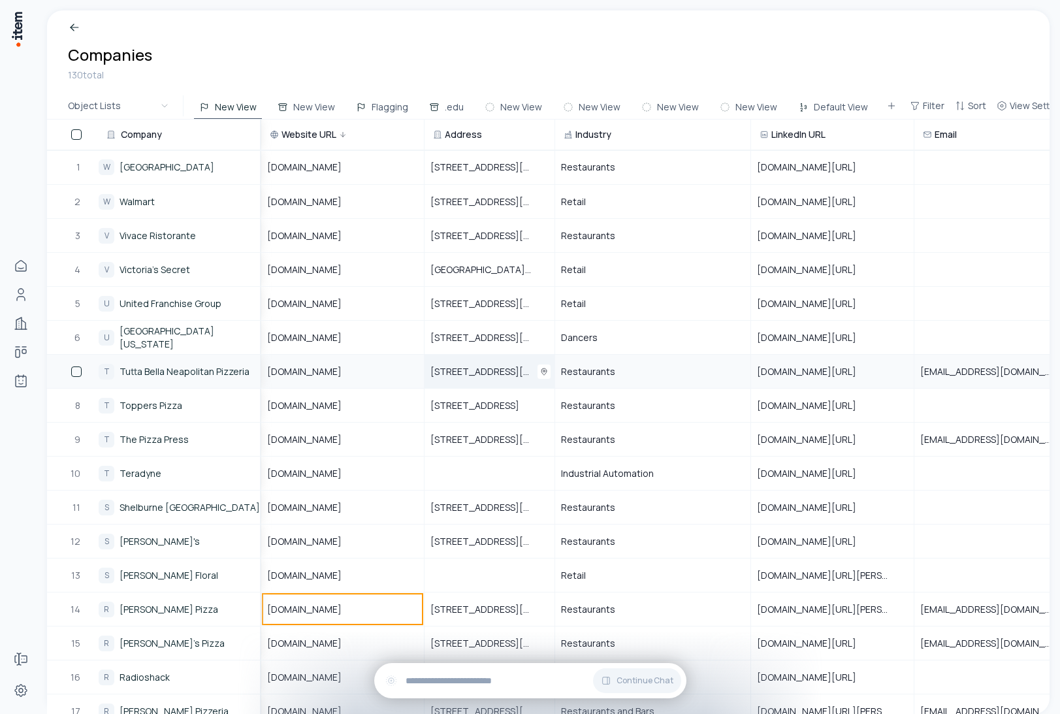
click at [502, 355] on div "4918 Rainier Avenue South, Seattle, Washington 98118, United States" at bounding box center [489, 371] width 129 height 32
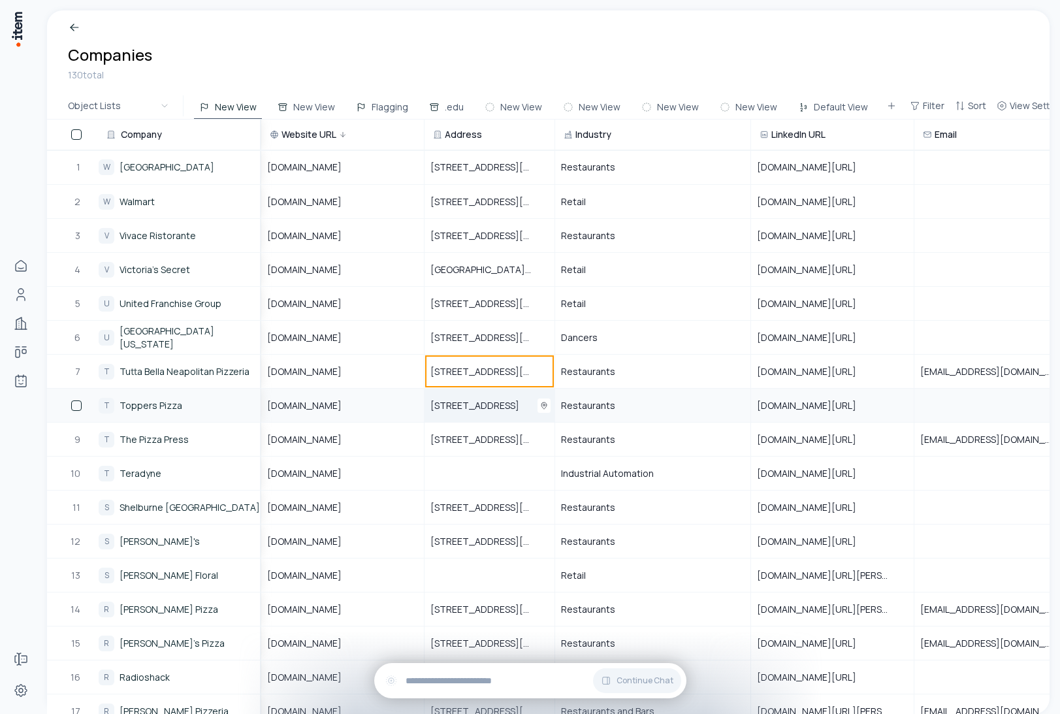
click at [486, 409] on span "333 W Center Street, Whitewater, WI 53190, United States" at bounding box center [482, 405] width 104 height 13
click at [478, 449] on div "404 W 26th St, Austin, Texas, 78705, United States" at bounding box center [489, 439] width 129 height 32
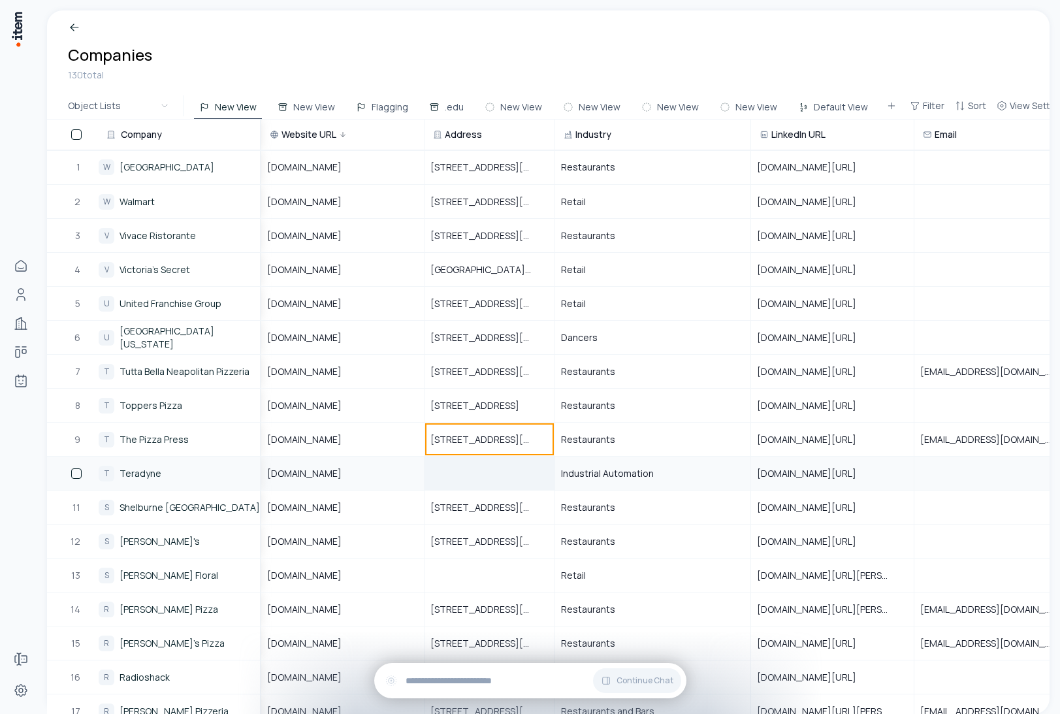
click at [471, 483] on div at bounding box center [489, 473] width 129 height 32
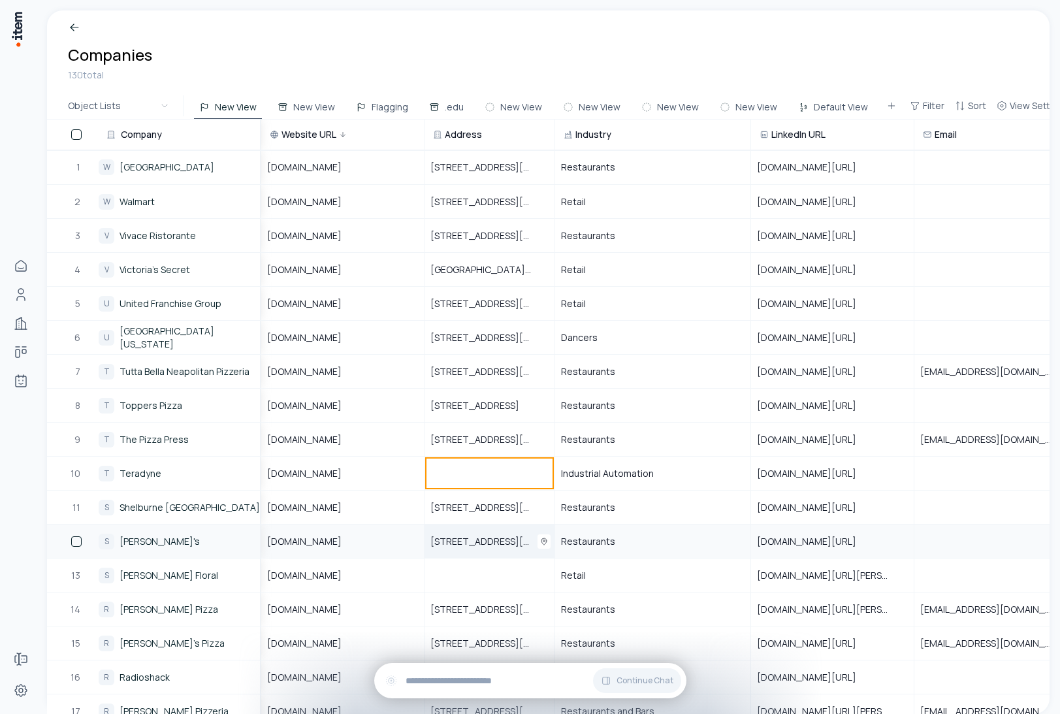
click at [468, 531] on div "5620 glenridge street northeast, atlanta, georgia, 30342, united states" at bounding box center [489, 541] width 129 height 32
click at [611, 539] on span "Restaurants" at bounding box center [588, 541] width 54 height 13
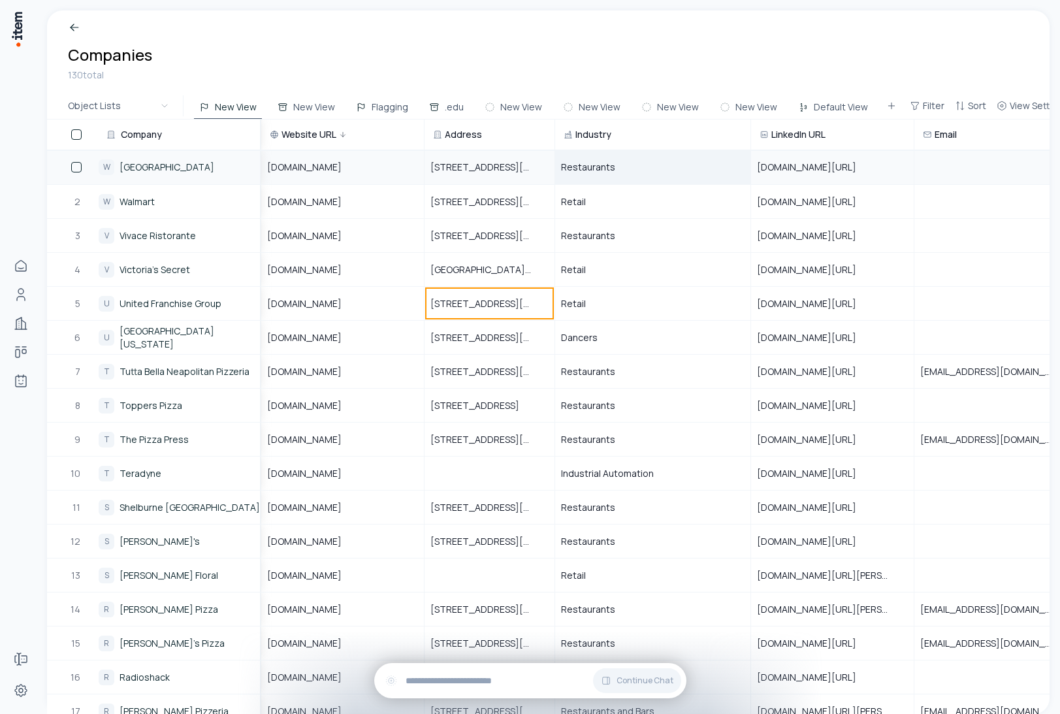
click at [555, 177] on td "Restaurants" at bounding box center [653, 167] width 196 height 34
click at [569, 68] on div "130 total" at bounding box center [548, 75] width 961 height 14
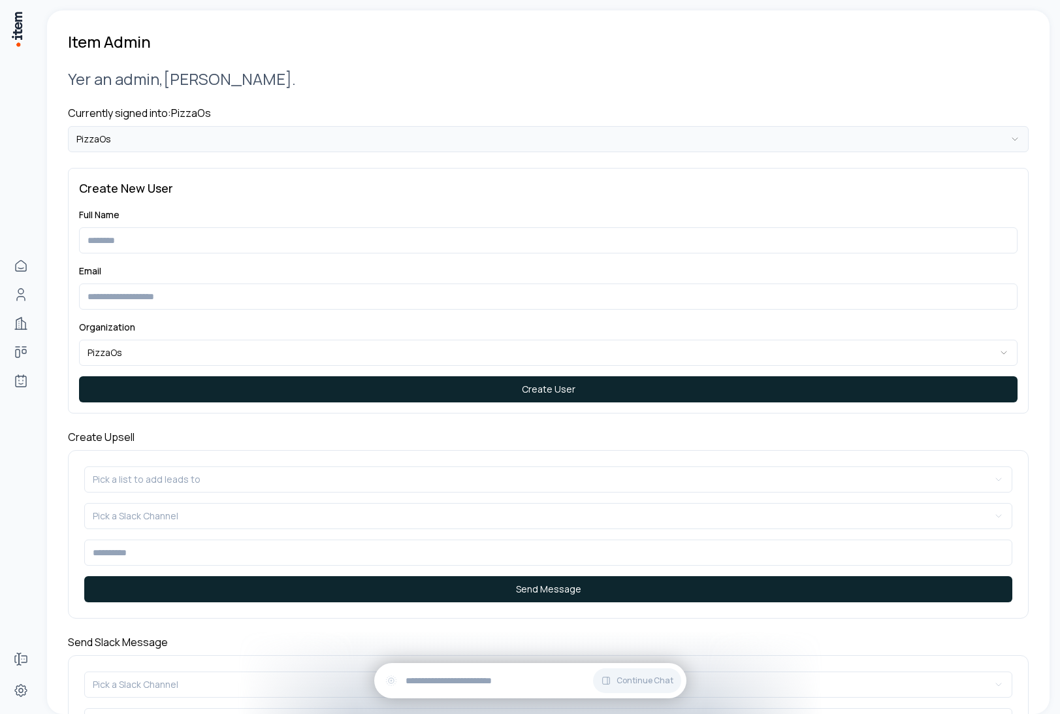
click at [151, 134] on html "**********" at bounding box center [530, 357] width 1060 height 714
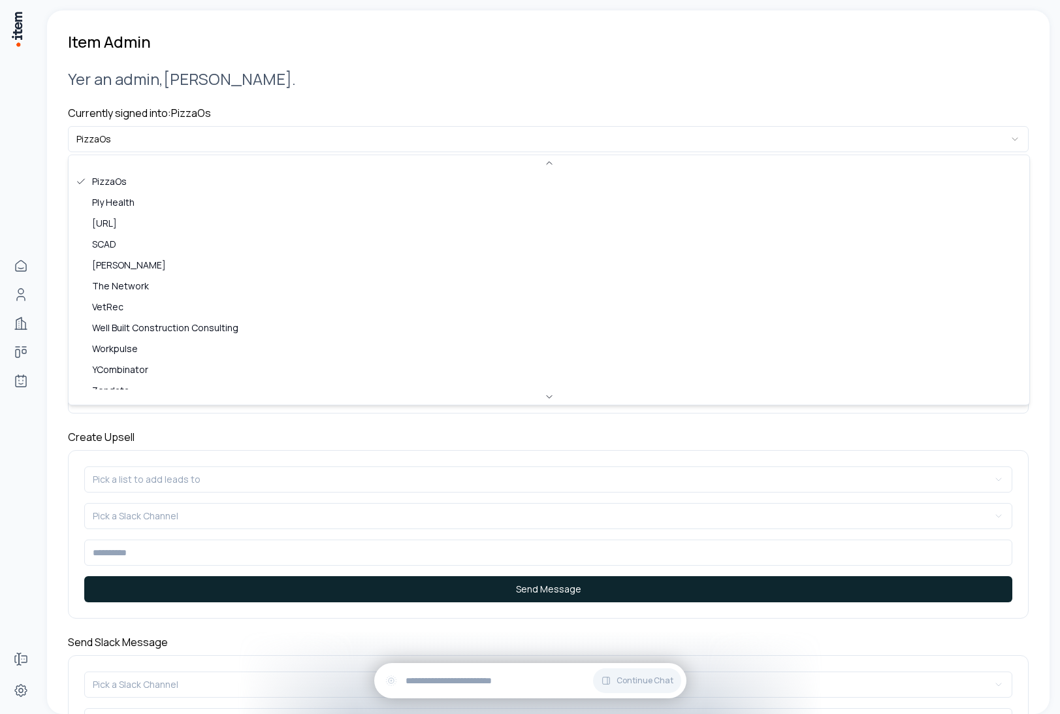
scroll to position [566, 0]
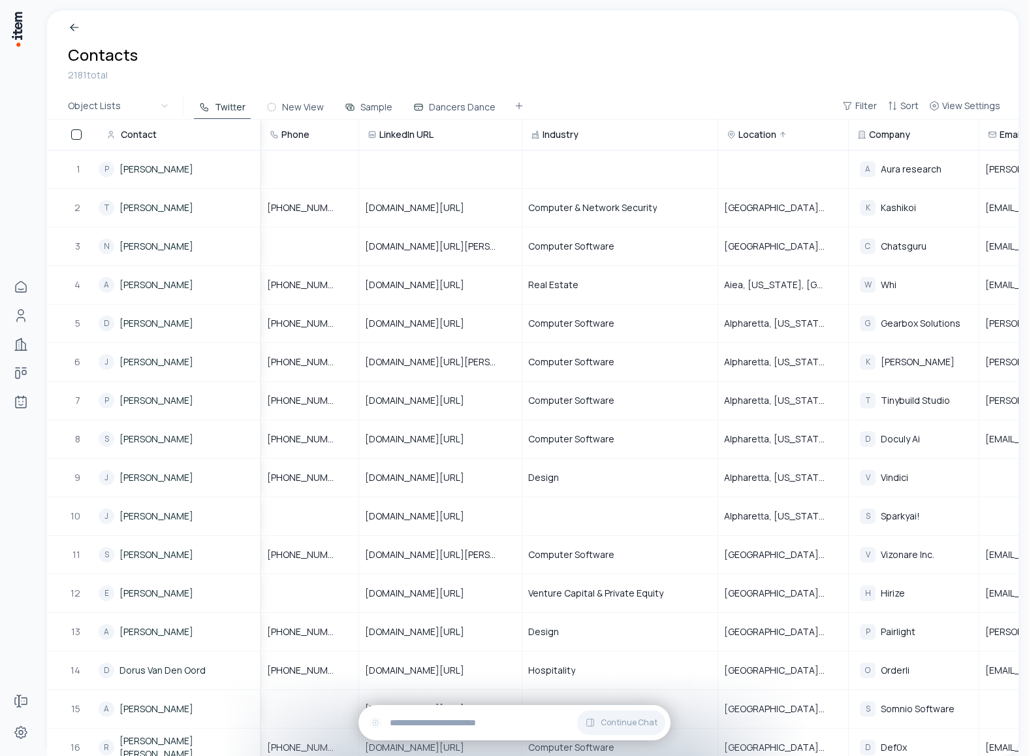
click at [332, 131] on div "Phone" at bounding box center [310, 134] width 96 height 29
click at [308, 133] on span "Phone" at bounding box center [295, 134] width 28 height 13
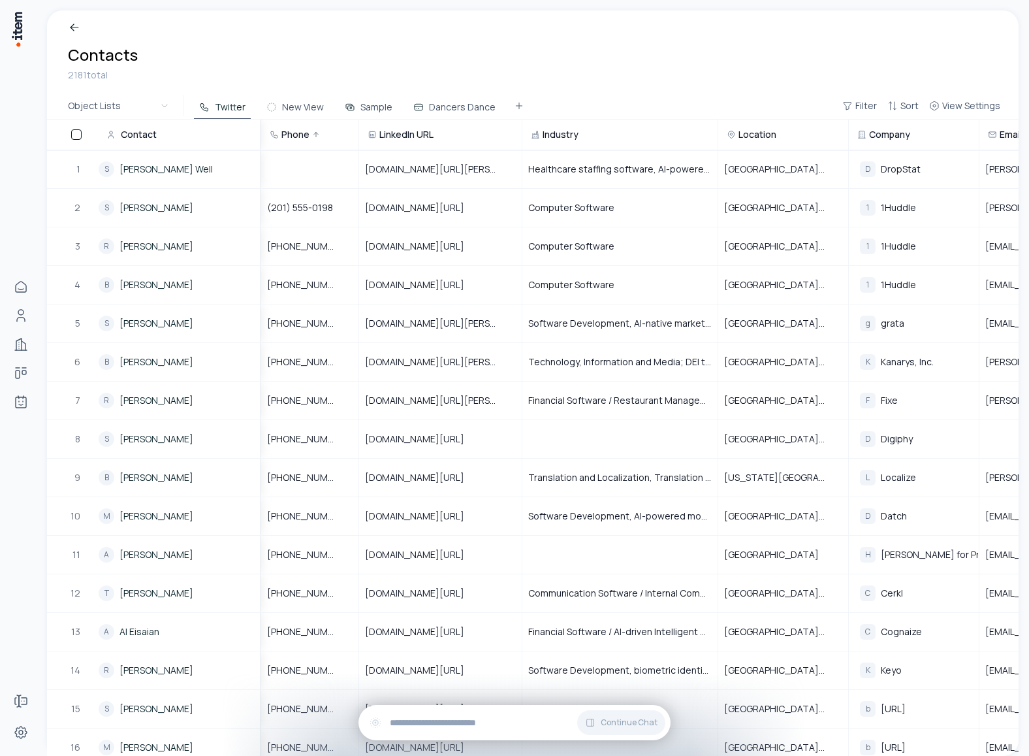
click at [308, 133] on span "Phone" at bounding box center [295, 134] width 28 height 13
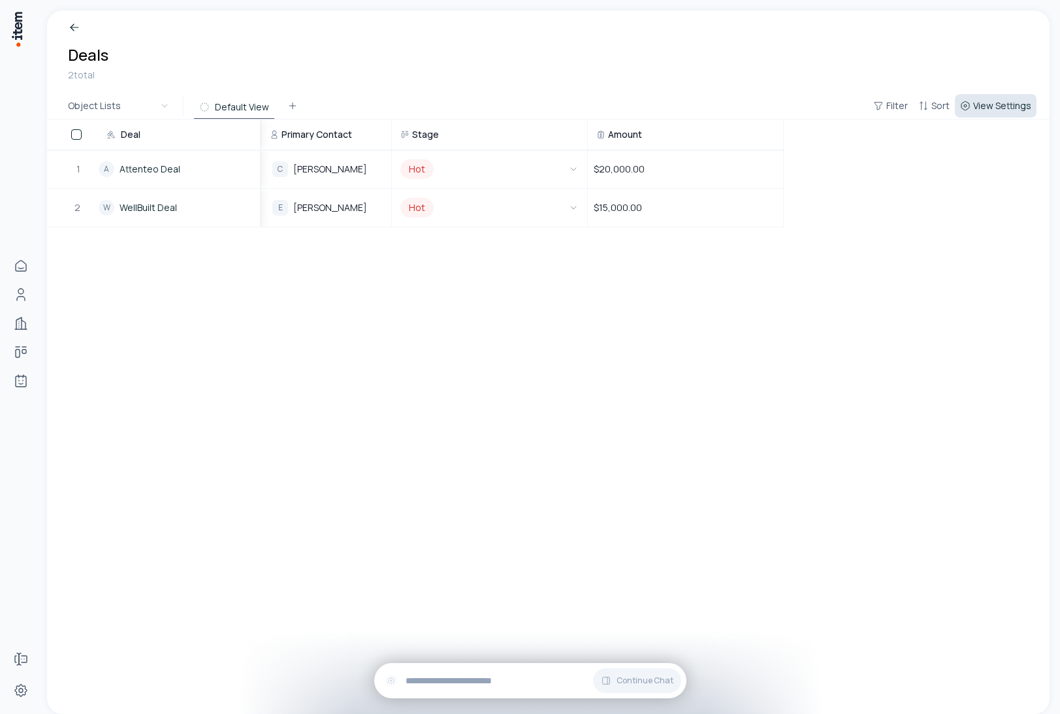
click at [994, 108] on span "View Settings" at bounding box center [1002, 105] width 58 height 13
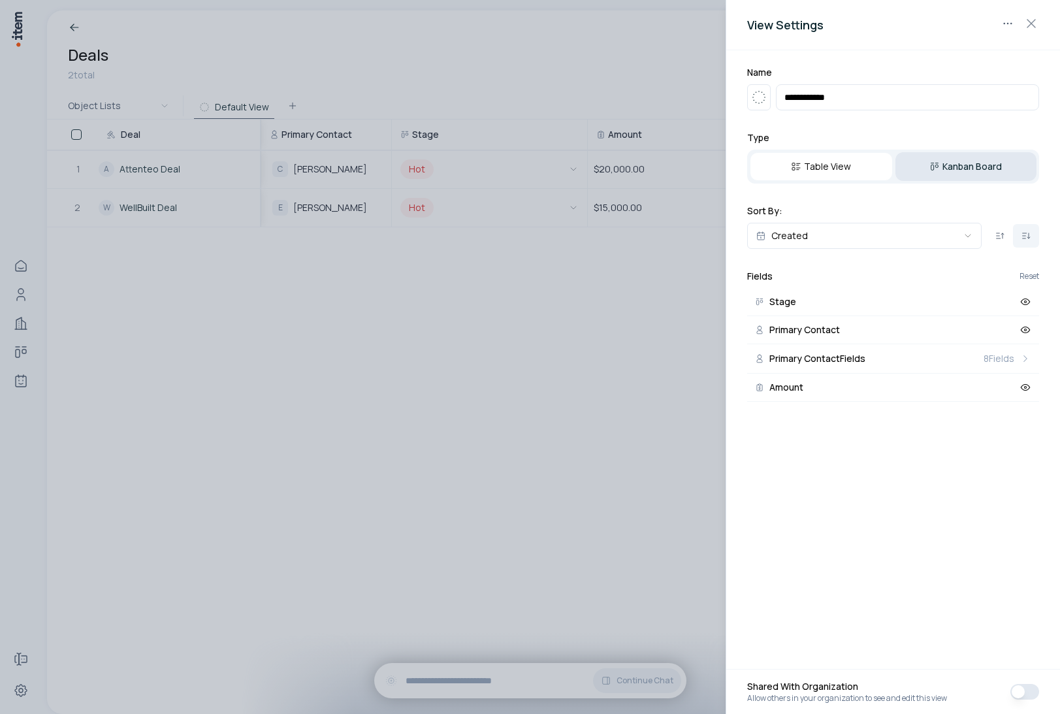
click at [935, 155] on button "Kanban Board" at bounding box center [966, 166] width 142 height 29
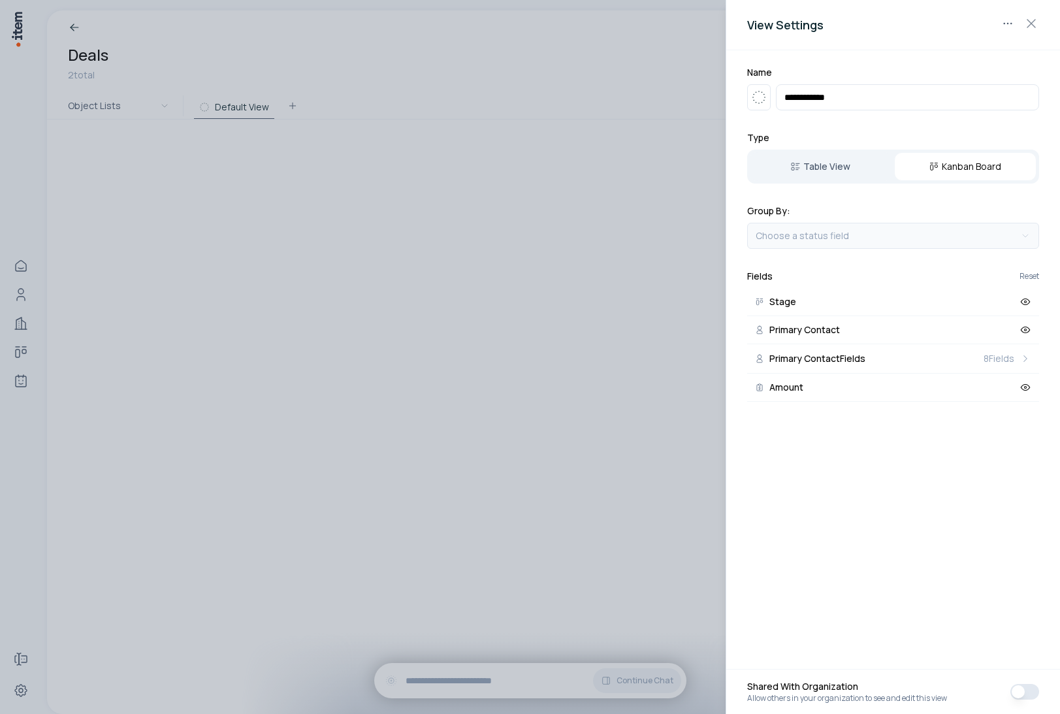
click at [863, 224] on body "**********" at bounding box center [530, 357] width 1060 height 714
click at [592, 65] on div at bounding box center [530, 357] width 1060 height 714
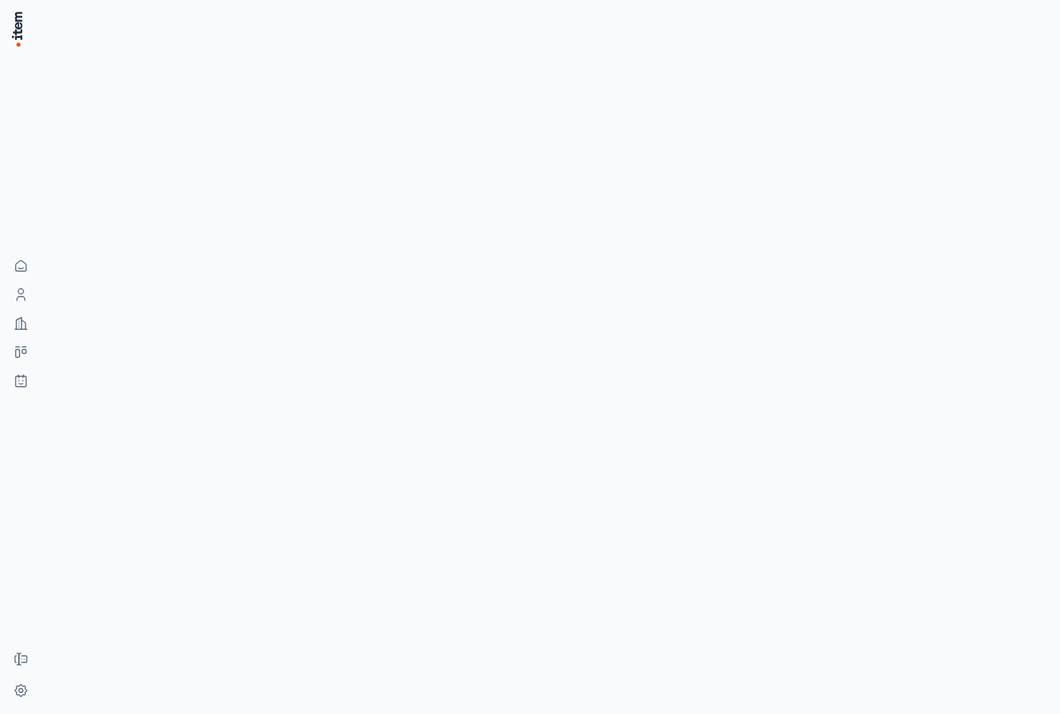
select select "**"
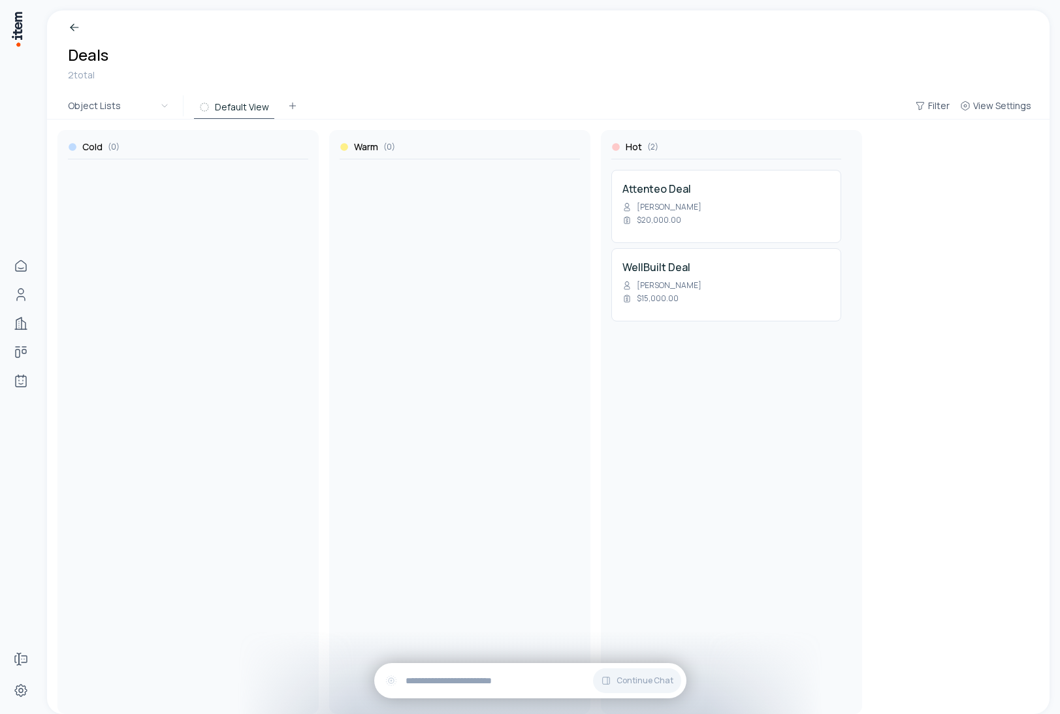
click at [927, 495] on div "Cold ( 0 ) Warm ( 0 ) Hot ( 2 ) Attenteo Deal [PERSON_NAME] $20,000.00 WellBuil…" at bounding box center [547, 417] width 981 height 594
drag, startPoint x: 695, startPoint y: 192, endPoint x: 447, endPoint y: 219, distance: 250.3
click at [447, 219] on div "Cold ( 0 ) Warm ( 0 ) Hot ( 2 ) Attenteo Deal [PERSON_NAME] $20,000.00 WellBuil…" at bounding box center [548, 417] width 1002 height 594
drag, startPoint x: 507, startPoint y: 210, endPoint x: 292, endPoint y: 223, distance: 215.9
click at [292, 223] on div "Cold ( 0 ) Warm ( 1 ) Attenteo Deal [PERSON_NAME] $20,000.00 Hot ( 1 ) WellBuil…" at bounding box center [548, 417] width 1002 height 594
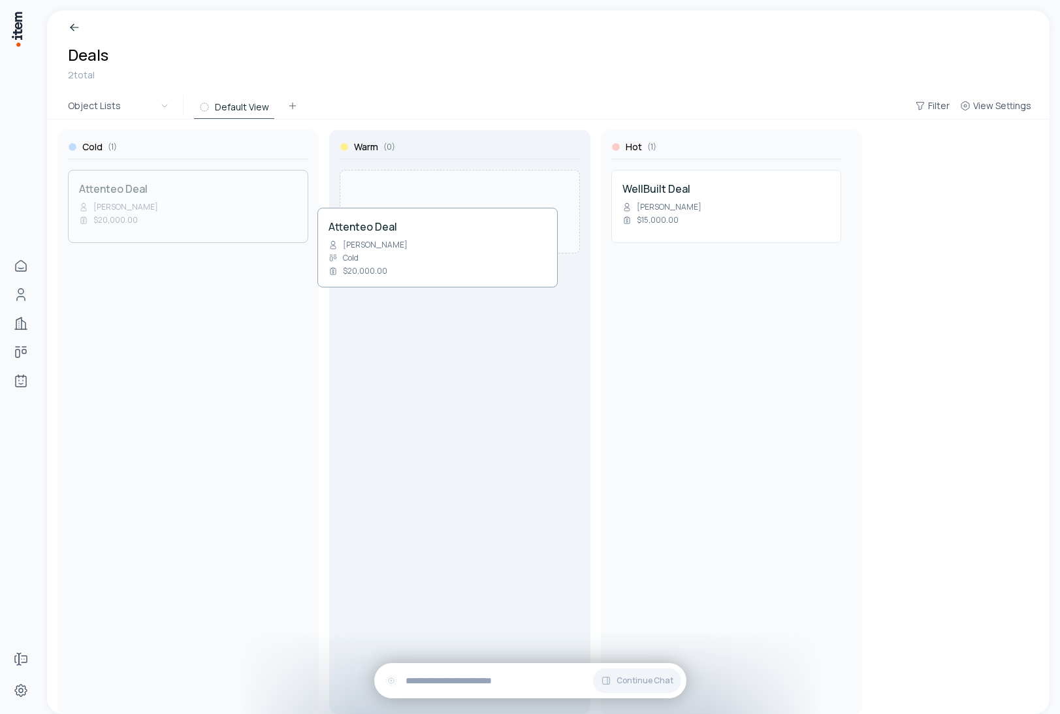
drag, startPoint x: 212, startPoint y: 210, endPoint x: 462, endPoint y: 248, distance: 253.0
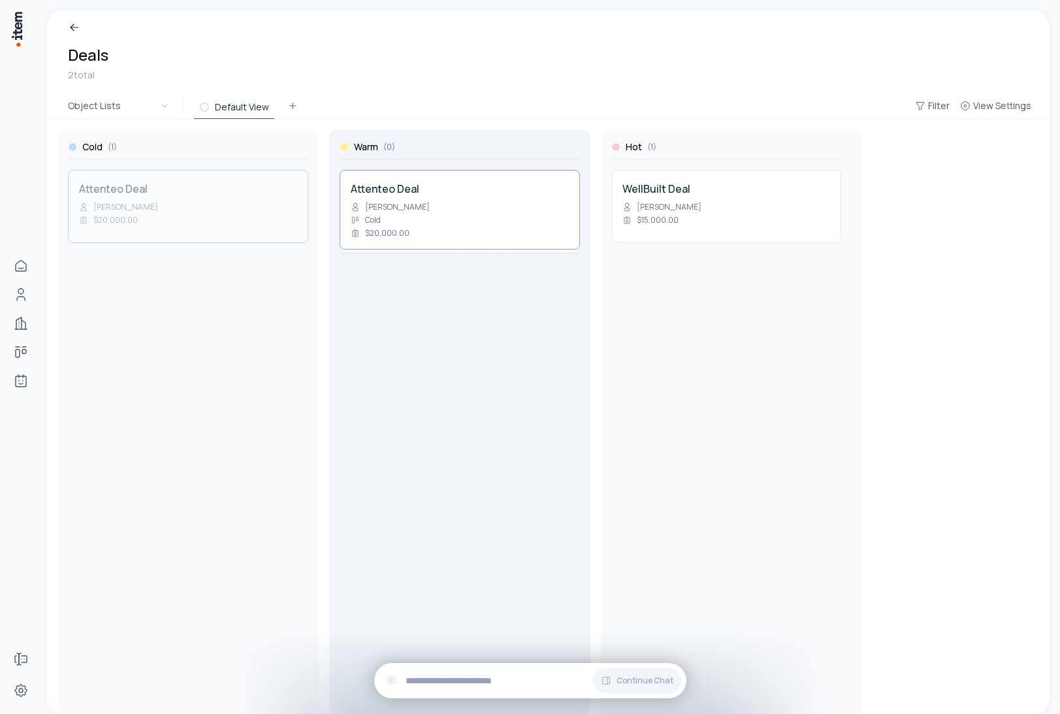
click at [462, 248] on div "Cold ( 1 ) Attenteo Deal [PERSON_NAME] $20,000.00 Warm ( 0 ) Hot ( 1 ) WellBuil…" at bounding box center [548, 417] width 1002 height 594
drag, startPoint x: 431, startPoint y: 207, endPoint x: 694, endPoint y: 315, distance: 284.6
click at [694, 315] on div "Cold ( 0 ) Warm ( 1 ) Attenteo Deal [PERSON_NAME] $20,000.00 Hot ( 1 ) WellBuil…" at bounding box center [548, 417] width 1002 height 594
drag, startPoint x: 726, startPoint y: 203, endPoint x: 488, endPoint y: 204, distance: 238.4
click at [488, 204] on div "Cold ( 0 ) Warm ( 0 ) Hot ( 2 ) Attenteo Deal [PERSON_NAME] $20,000.00 WellBuil…" at bounding box center [548, 417] width 1002 height 594
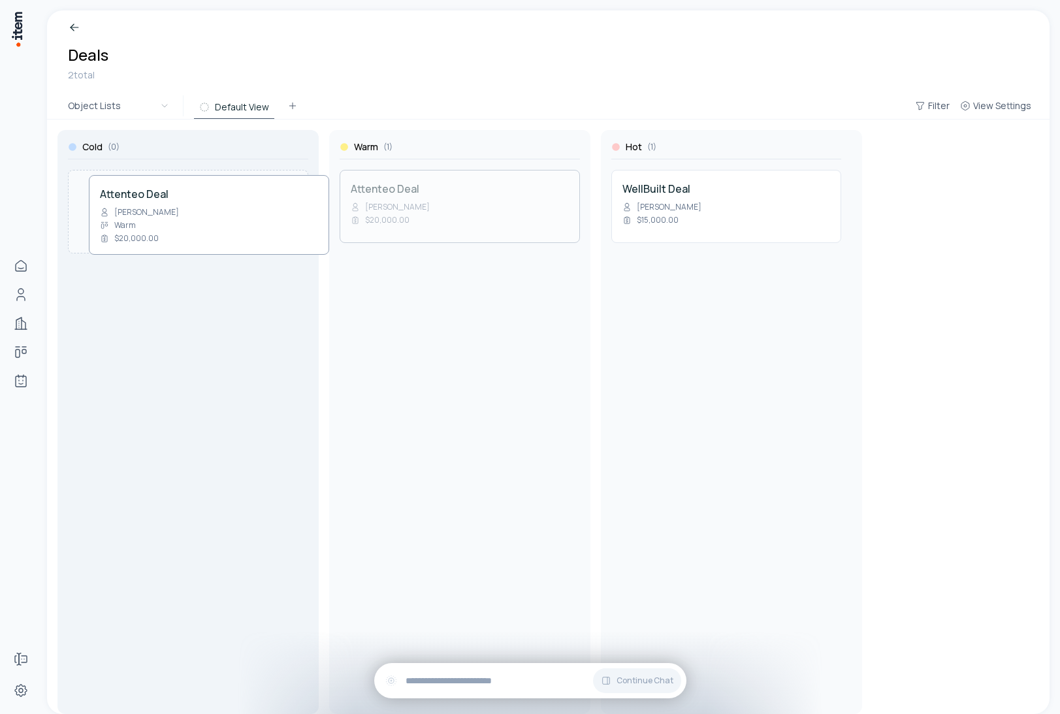
drag, startPoint x: 540, startPoint y: 208, endPoint x: 290, endPoint y: 214, distance: 250.2
click at [290, 214] on div "Cold ( 0 ) Warm ( 1 ) Attenteo Deal [PERSON_NAME] $20,000.00 Hot ( 1 ) WellBuil…" at bounding box center [548, 417] width 1002 height 594
drag, startPoint x: 203, startPoint y: 189, endPoint x: 444, endPoint y: 225, distance: 243.6
click at [444, 225] on div "Cold ( 1 ) Attenteo Deal [PERSON_NAME] $20,000.00 Warm ( 0 ) Hot ( 1 ) WellBuil…" at bounding box center [548, 417] width 1002 height 594
drag, startPoint x: 455, startPoint y: 187, endPoint x: 688, endPoint y: 210, distance: 234.2
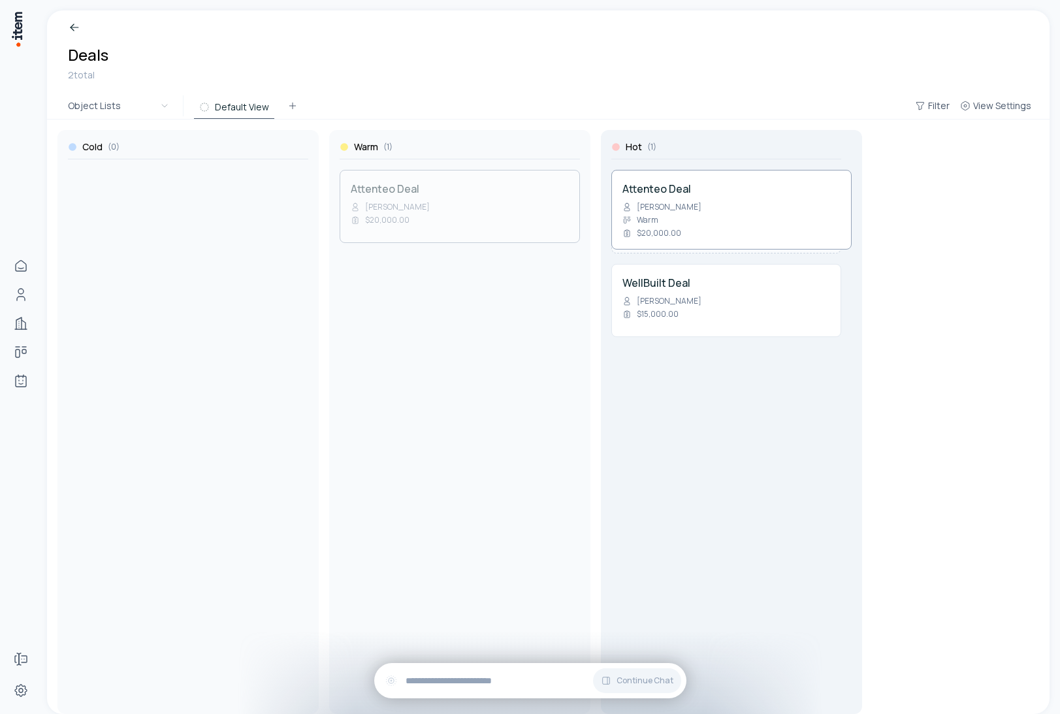
click at [688, 210] on div "Cold ( 0 ) Warm ( 1 ) Attenteo Deal [PERSON_NAME] $20,000.00 Hot ( 1 ) WellBuil…" at bounding box center [548, 417] width 1002 height 594
drag, startPoint x: 776, startPoint y: 272, endPoint x: 546, endPoint y: 212, distance: 237.6
click at [546, 212] on div "Cold ( 0 ) Warm ( 0 ) Hot ( 2 ) Attenteo Deal [PERSON_NAME] $20,000.00 WellBuil…" at bounding box center [548, 417] width 1002 height 594
drag, startPoint x: 502, startPoint y: 187, endPoint x: 262, endPoint y: 184, distance: 239.7
click at [262, 184] on div "Cold ( 0 ) Warm ( 1 ) WellBuilt Deal [PERSON_NAME] $15,000.00 Hot ( 1 ) Attente…" at bounding box center [548, 417] width 1002 height 594
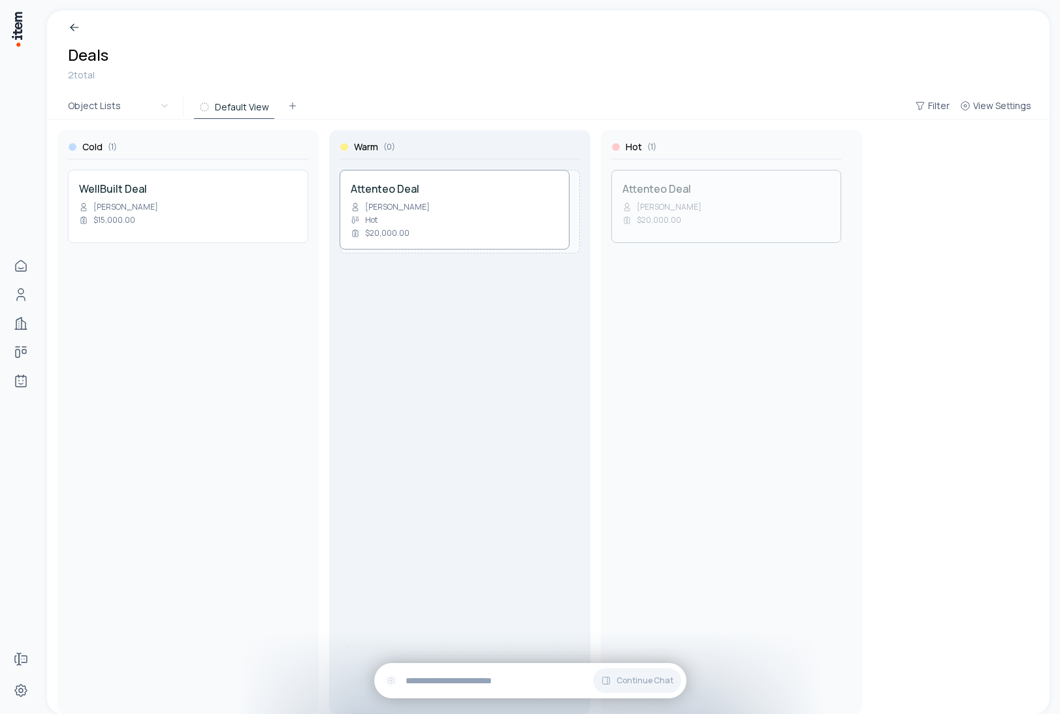
drag, startPoint x: 644, startPoint y: 214, endPoint x: 444, endPoint y: 200, distance: 200.3
click at [445, 201] on div "Cold ( 1 ) WellBuilt Deal [PERSON_NAME] $15,000.00 Warm ( 0 ) Hot ( 1 ) Attente…" at bounding box center [548, 417] width 1002 height 594
drag, startPoint x: 539, startPoint y: 215, endPoint x: 290, endPoint y: 266, distance: 254.0
click at [289, 268] on div "Cold ( 1 ) WellBuilt Deal [PERSON_NAME] $15,000.00 Warm ( 1 ) Attenteo Deal [PE…" at bounding box center [548, 417] width 1002 height 594
drag, startPoint x: 186, startPoint y: 264, endPoint x: 485, endPoint y: 227, distance: 300.7
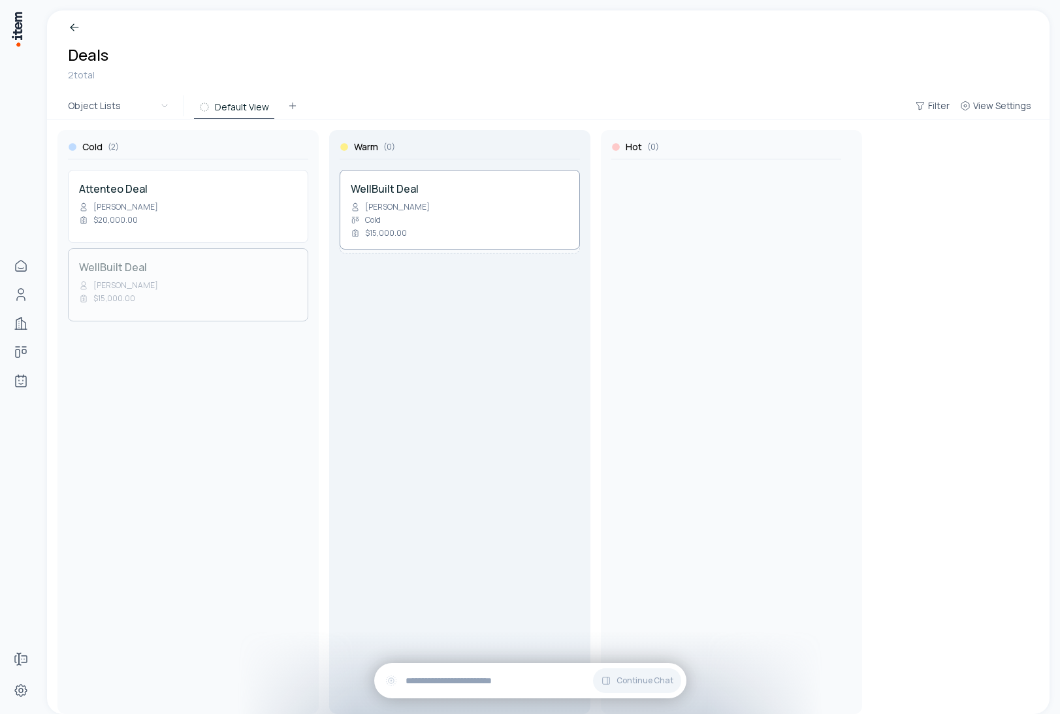
click at [485, 227] on div "Cold ( 2 ) Attenteo Deal [PERSON_NAME] $20,000.00 WellBuilt Deal [PERSON_NAME] …" at bounding box center [548, 417] width 1002 height 594
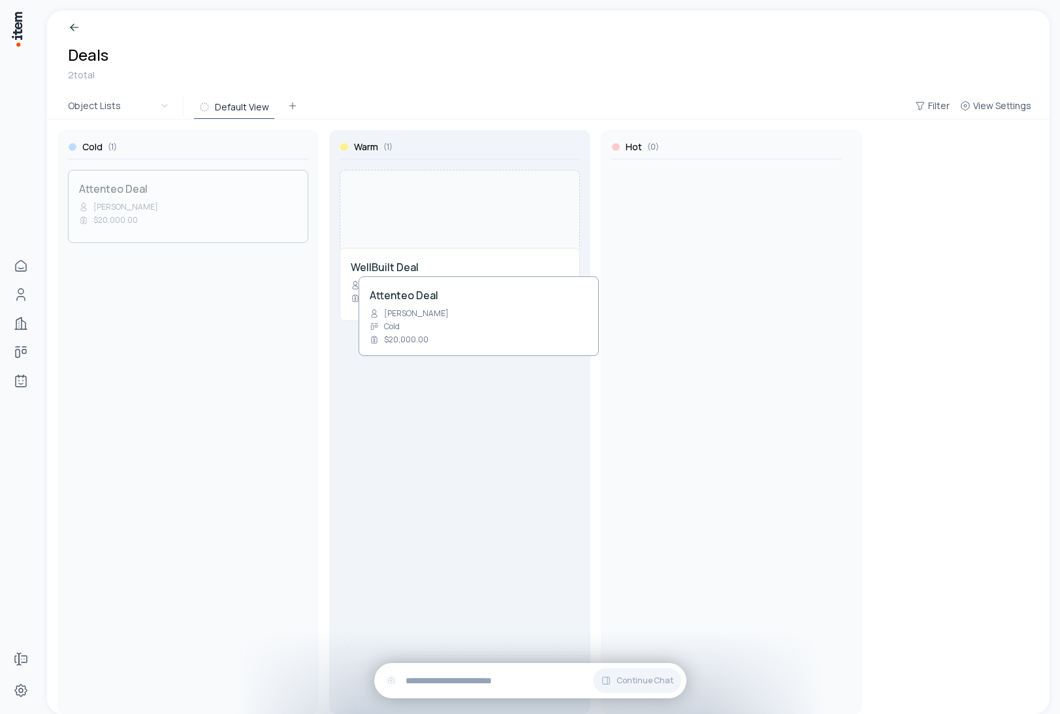
drag, startPoint x: 236, startPoint y: 201, endPoint x: 522, endPoint y: 303, distance: 303.6
click at [525, 306] on div "Cold ( 1 ) Attenteo Deal [PERSON_NAME] $20,000.00 Warm ( 1 ) WellBuilt Deal [PE…" at bounding box center [548, 417] width 1002 height 594
drag, startPoint x: 410, startPoint y: 193, endPoint x: 665, endPoint y: 228, distance: 257.1
click at [665, 228] on div "Cold ( 0 ) Warm ( 2 ) Attenteo Deal [PERSON_NAME] $20,000.00 WellBuilt Deal [PE…" at bounding box center [548, 417] width 1002 height 594
drag, startPoint x: 415, startPoint y: 204, endPoint x: 698, endPoint y: 291, distance: 296.4
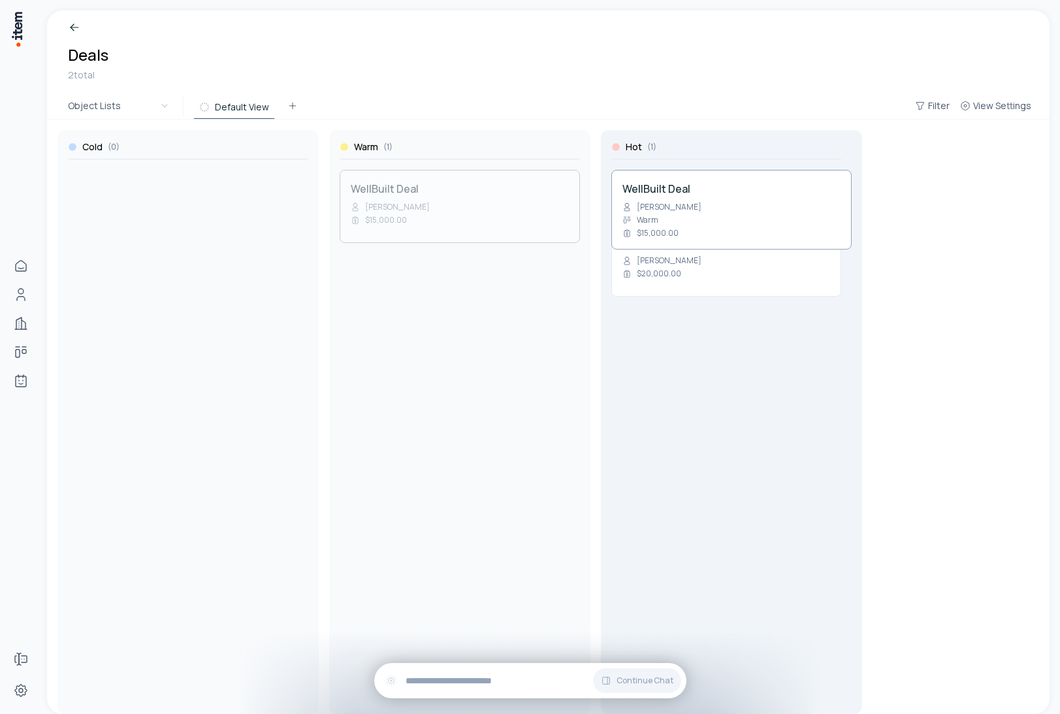
click at [698, 291] on div "Cold ( 0 ) Warm ( 1 ) WellBuilt Deal [PERSON_NAME] $15,000.00 Hot ( 1 ) Attente…" at bounding box center [548, 417] width 1002 height 594
drag, startPoint x: 756, startPoint y: 197, endPoint x: 471, endPoint y: 194, distance: 284.7
click at [471, 194] on div "Cold ( 0 ) Warm ( 0 ) Hot ( 2 ) WellBuilt Deal [PERSON_NAME] $15,000.00 Attente…" at bounding box center [548, 417] width 1002 height 594
drag, startPoint x: 526, startPoint y: 208, endPoint x: 332, endPoint y: 221, distance: 194.4
click at [332, 221] on div "Cold ( 0 ) Warm ( 1 ) WellBuilt Deal [PERSON_NAME] $15,000.00 Hot ( 1 ) Attente…" at bounding box center [548, 417] width 1002 height 594
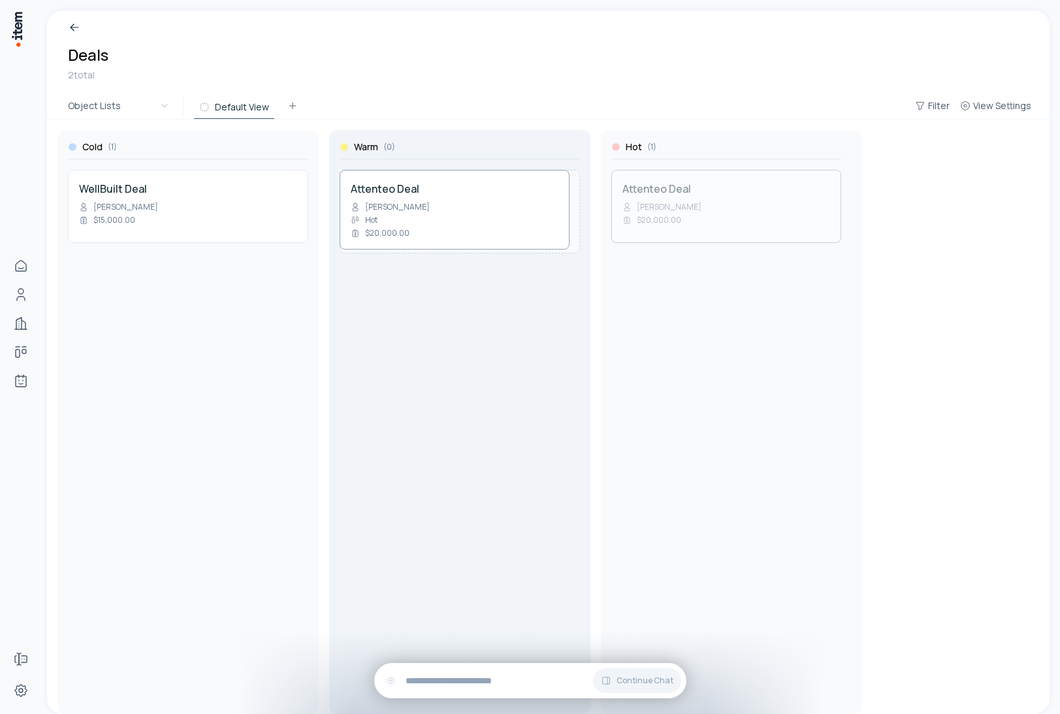
drag, startPoint x: 759, startPoint y: 219, endPoint x: 540, endPoint y: 242, distance: 220.0
click at [540, 242] on div "Cold ( 1 ) WellBuilt Deal [PERSON_NAME] $15,000.00 Warm ( 0 ) Hot ( 1 ) Attente…" at bounding box center [548, 417] width 1002 height 594
drag, startPoint x: 507, startPoint y: 214, endPoint x: 269, endPoint y: 288, distance: 249.1
click at [268, 288] on div "Cold ( 1 ) WellBuilt Deal [PERSON_NAME] $15,000.00 Warm ( 1 ) Attenteo Deal [PE…" at bounding box center [548, 417] width 1002 height 594
drag, startPoint x: 188, startPoint y: 273, endPoint x: 455, endPoint y: 225, distance: 271.3
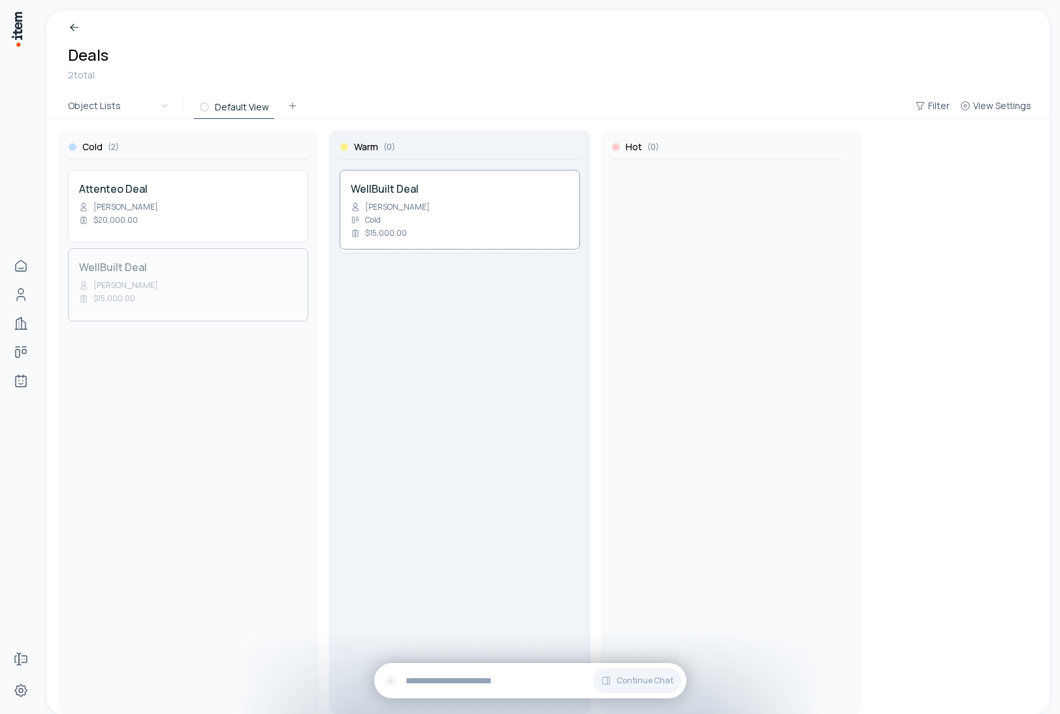
click at [455, 225] on div "Cold ( 2 ) Attenteo Deal [PERSON_NAME] $20,000.00 WellBuilt Deal [PERSON_NAME] …" at bounding box center [548, 417] width 1002 height 594
drag, startPoint x: 240, startPoint y: 200, endPoint x: 724, endPoint y: 212, distance: 484.0
click at [724, 212] on div "Cold ( 1 ) Attenteo Deal [PERSON_NAME] $20,000.00 Warm ( 1 ) WellBuilt Deal [PE…" at bounding box center [548, 417] width 1002 height 594
click at [927, 101] on button "Filter" at bounding box center [932, 106] width 45 height 24
click at [876, 74] on html "Home People Companies Deals Agents Forms Settings Deals 2 total Object Lists De…" at bounding box center [530, 357] width 1060 height 714
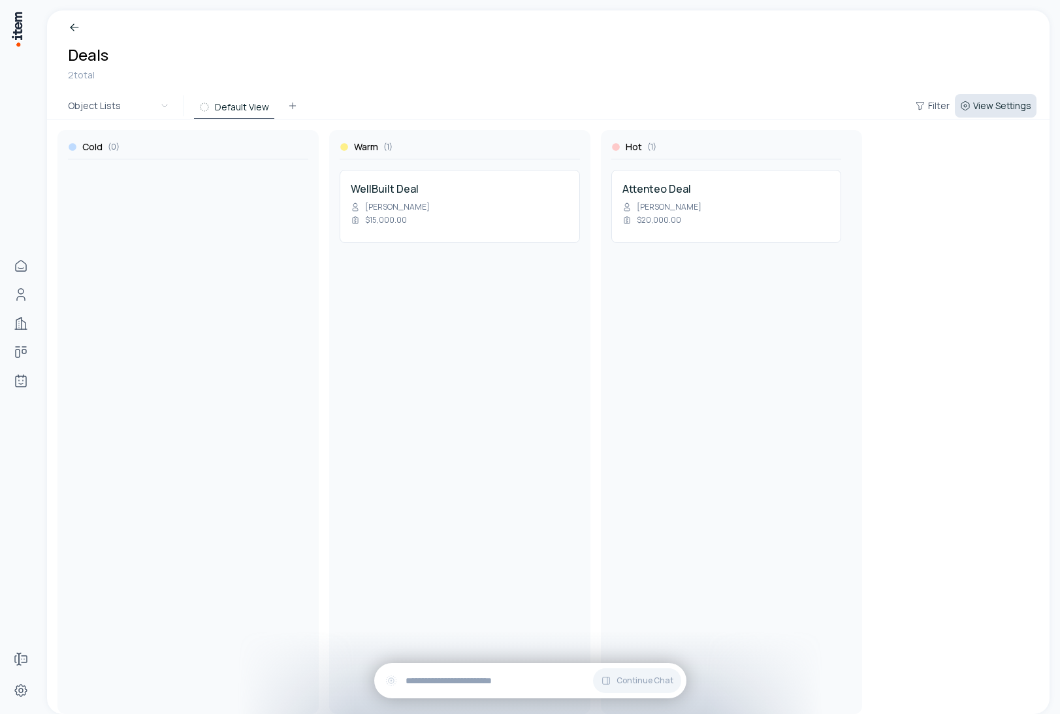
click at [1012, 102] on span "View Settings" at bounding box center [1002, 105] width 58 height 13
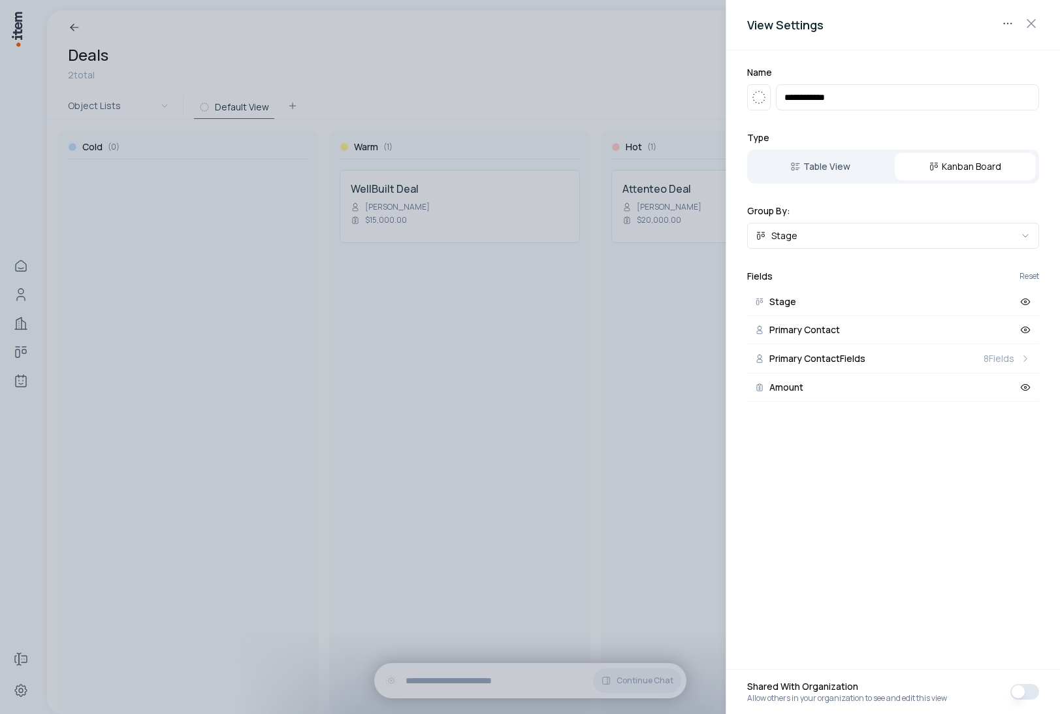
click at [814, 99] on input "**********" at bounding box center [907, 97] width 263 height 26
type input "******"
click at [608, 86] on div at bounding box center [530, 357] width 1060 height 714
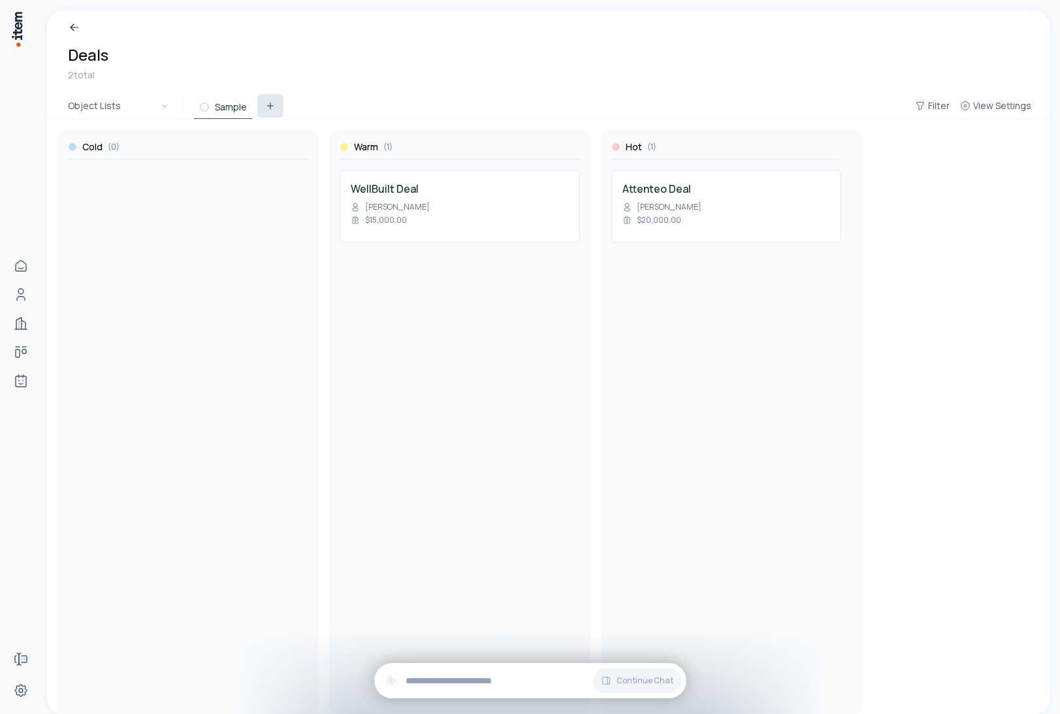
click at [271, 105] on icon at bounding box center [270, 106] width 10 height 10
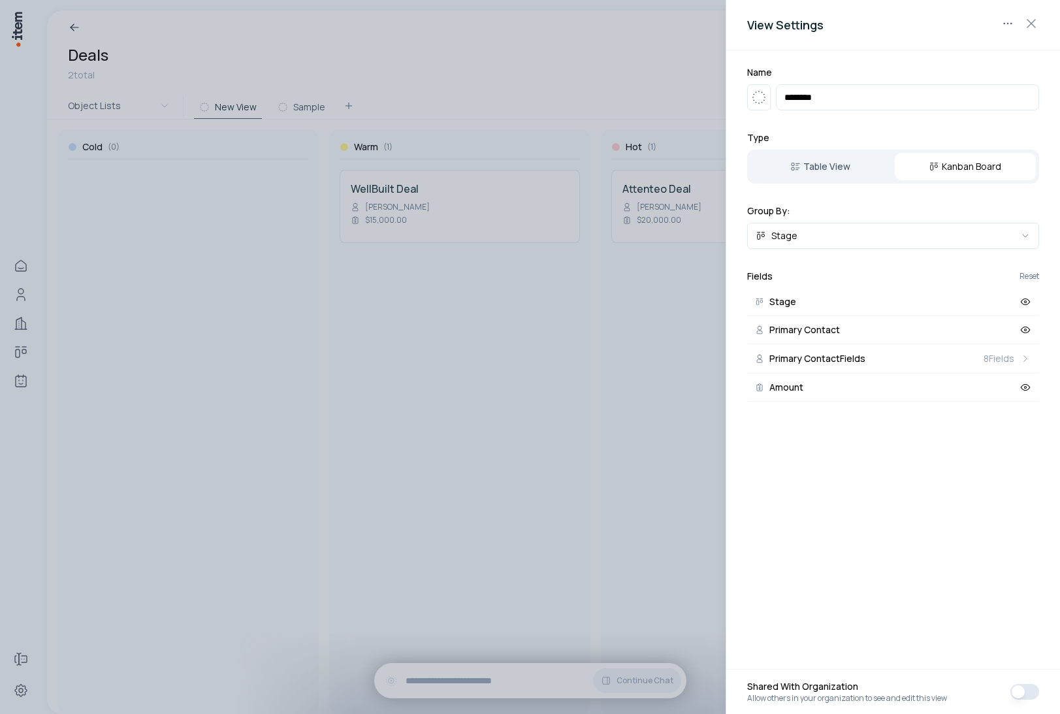
click at [801, 102] on input "********" at bounding box center [907, 97] width 263 height 26
type input "*******"
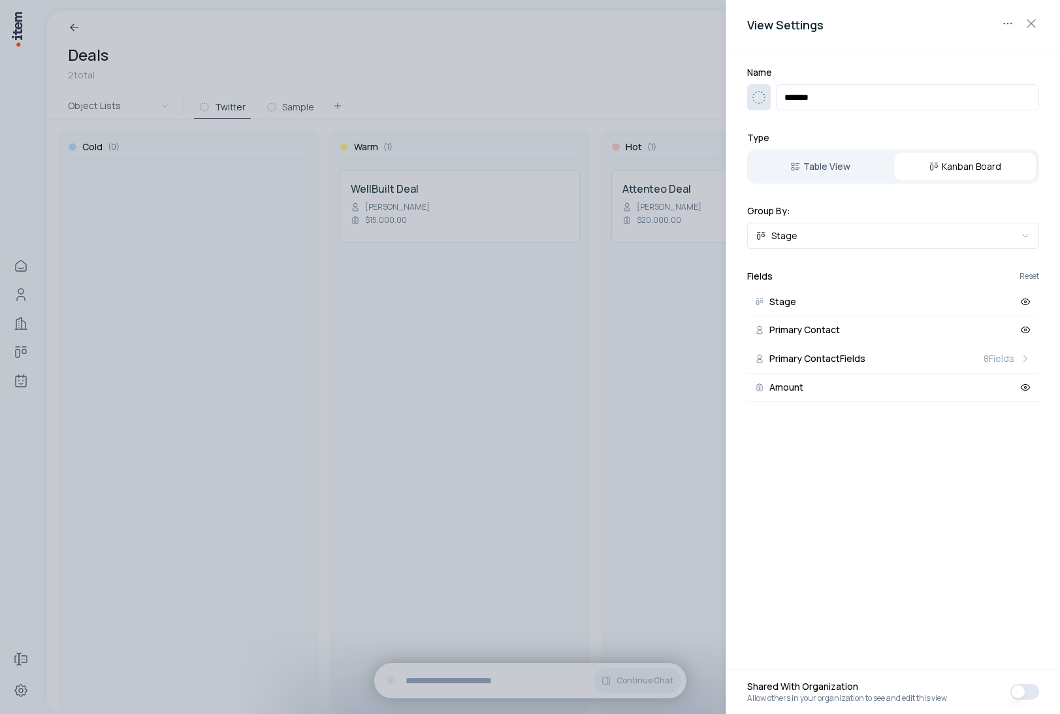
click at [762, 99] on icon "button" at bounding box center [759, 97] width 16 height 16
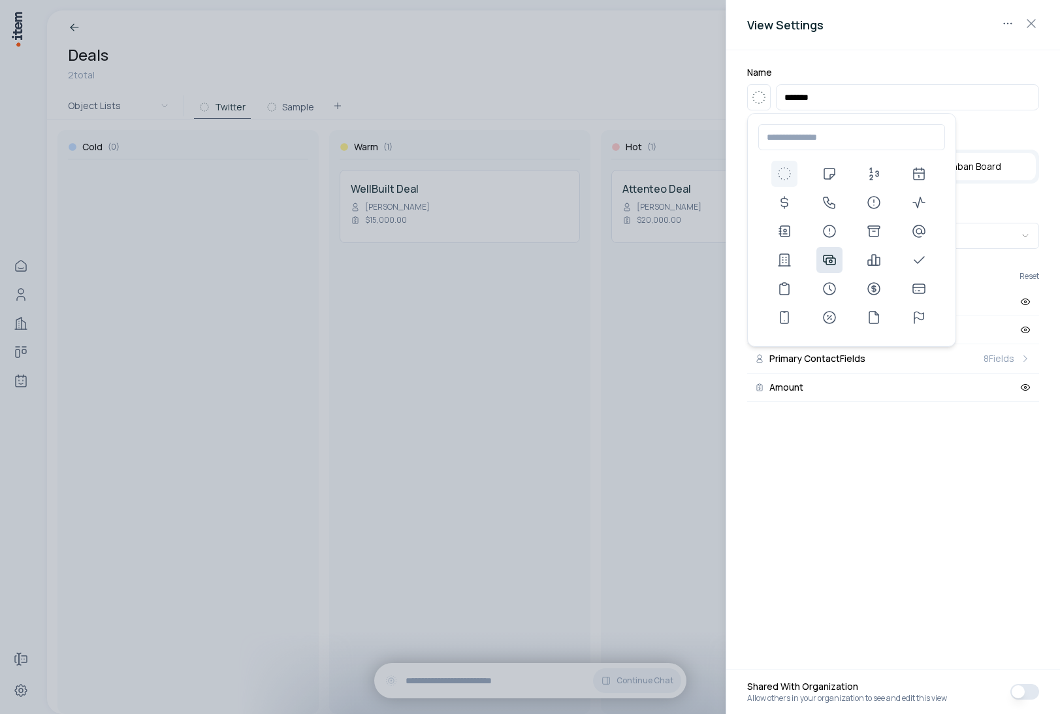
click at [835, 249] on button at bounding box center [829, 260] width 26 height 26
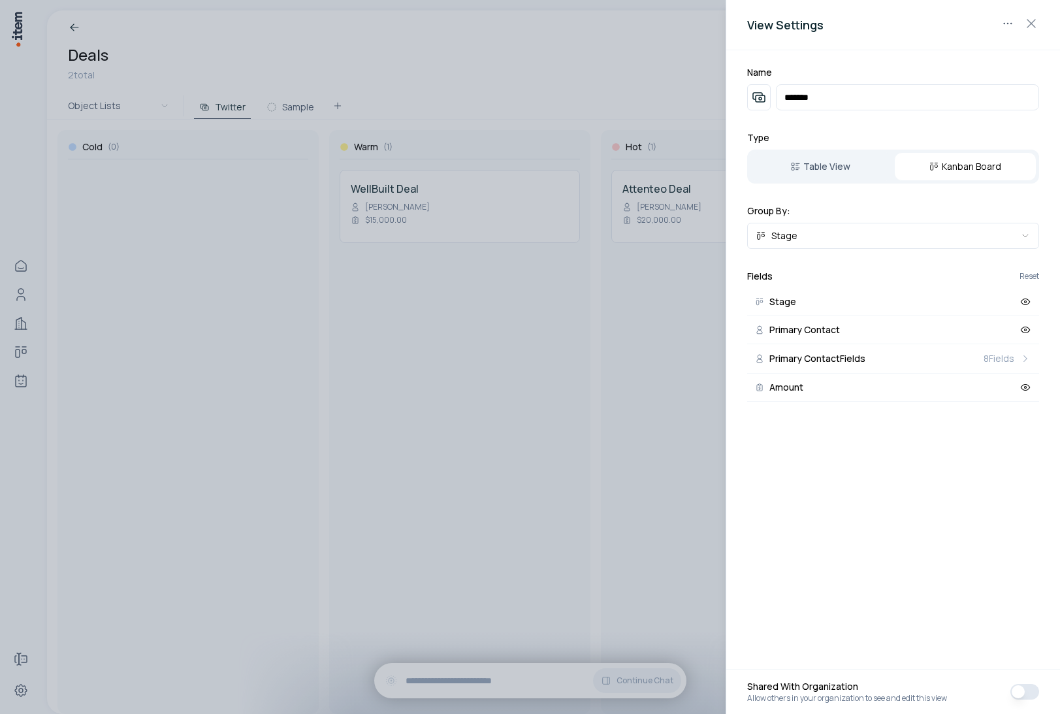
click at [908, 65] on div "Name ******* Type Table View Kanban Board Group By: Stage Fields Reset Stage Pr…" at bounding box center [893, 233] width 334 height 367
click at [701, 376] on div at bounding box center [530, 357] width 1060 height 714
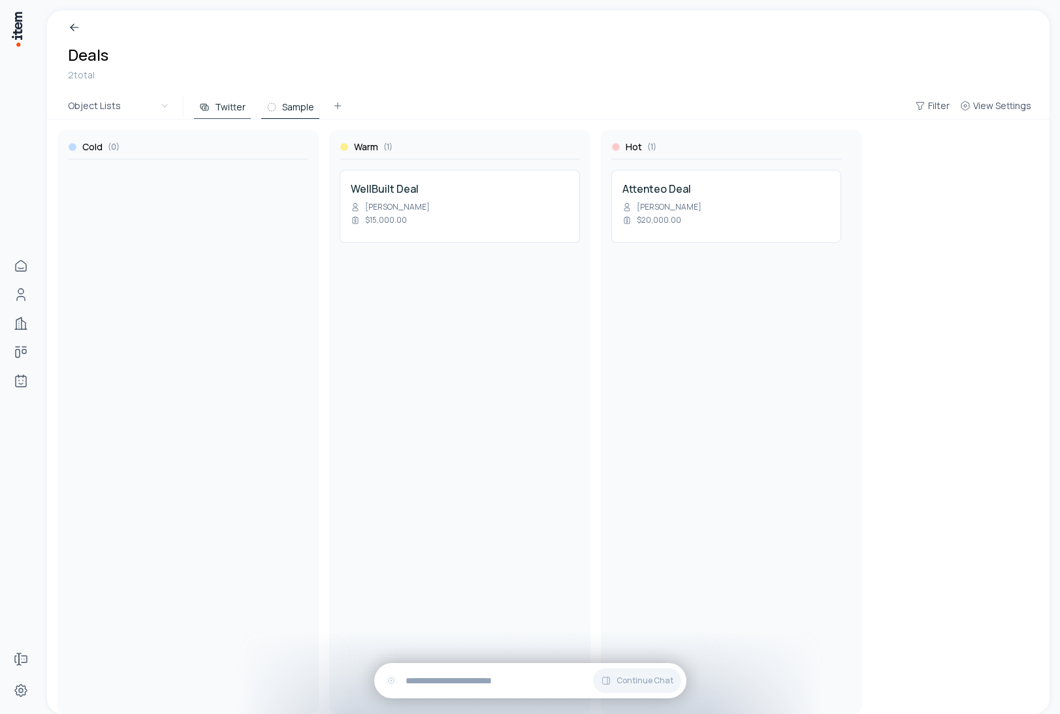
click at [287, 108] on button "Sample" at bounding box center [290, 107] width 58 height 24
click at [215, 110] on button "Twitter" at bounding box center [222, 107] width 57 height 24
click at [280, 108] on button "Sample" at bounding box center [290, 107] width 58 height 24
click at [221, 108] on button "Twitter" at bounding box center [222, 107] width 57 height 24
click at [293, 103] on button "Sample" at bounding box center [290, 107] width 58 height 24
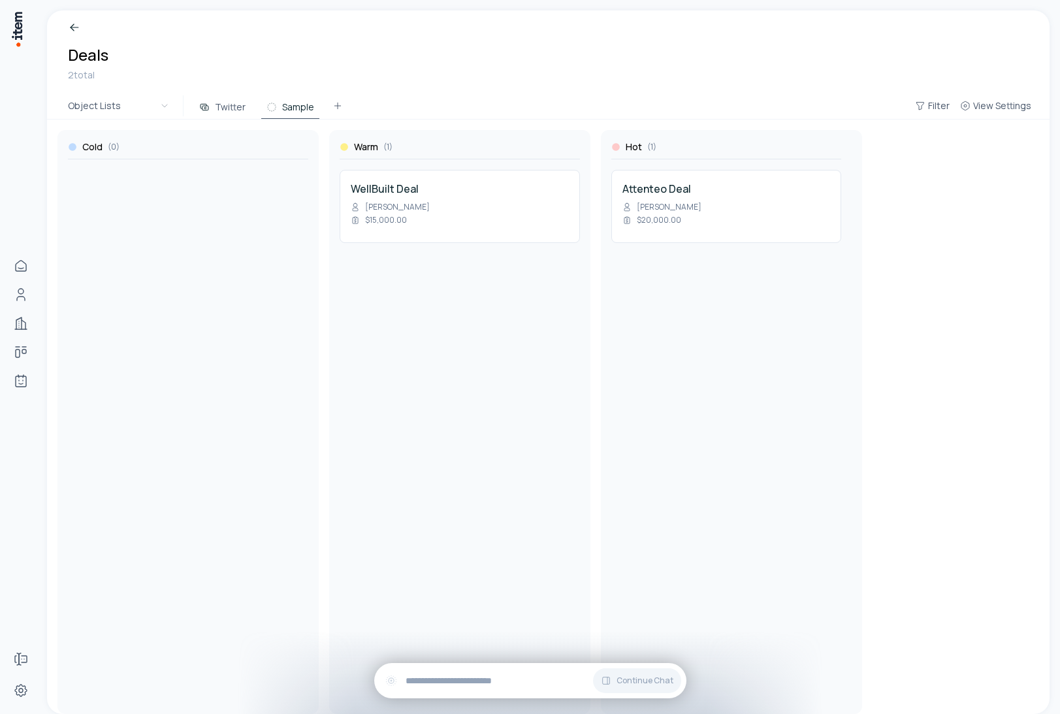
click at [466, 82] on div "Deals 2 total" at bounding box center [548, 51] width 1002 height 82
click at [123, 112] on html "Home People Companies Deals Agents Forms Settings Deals 2 total Object Lists Tw…" at bounding box center [530, 357] width 1060 height 714
click at [349, 71] on html "Home People Companies Deals Agents Forms Settings Deals 2 total Object Lists Tw…" at bounding box center [530, 357] width 1060 height 714
click at [102, 102] on html "Home People Companies Deals Agents Forms Settings Deals 2 total Object Lists Tw…" at bounding box center [530, 357] width 1060 height 714
click at [292, 59] on html "Home People Companies Deals Agents Forms Settings Deals 2 total Object Lists Tw…" at bounding box center [530, 357] width 1060 height 714
